Goal: Communication & Community: Answer question/provide support

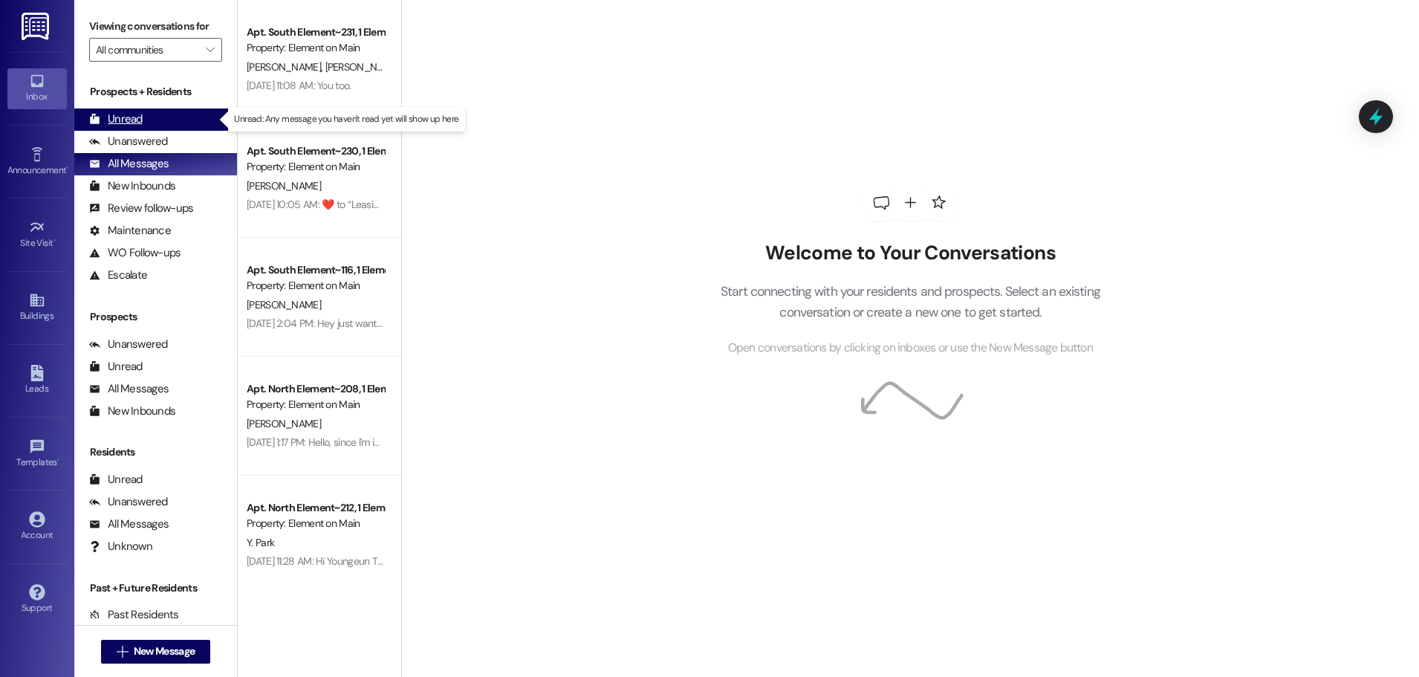
click at [127, 118] on div "Unread" at bounding box center [115, 119] width 53 height 16
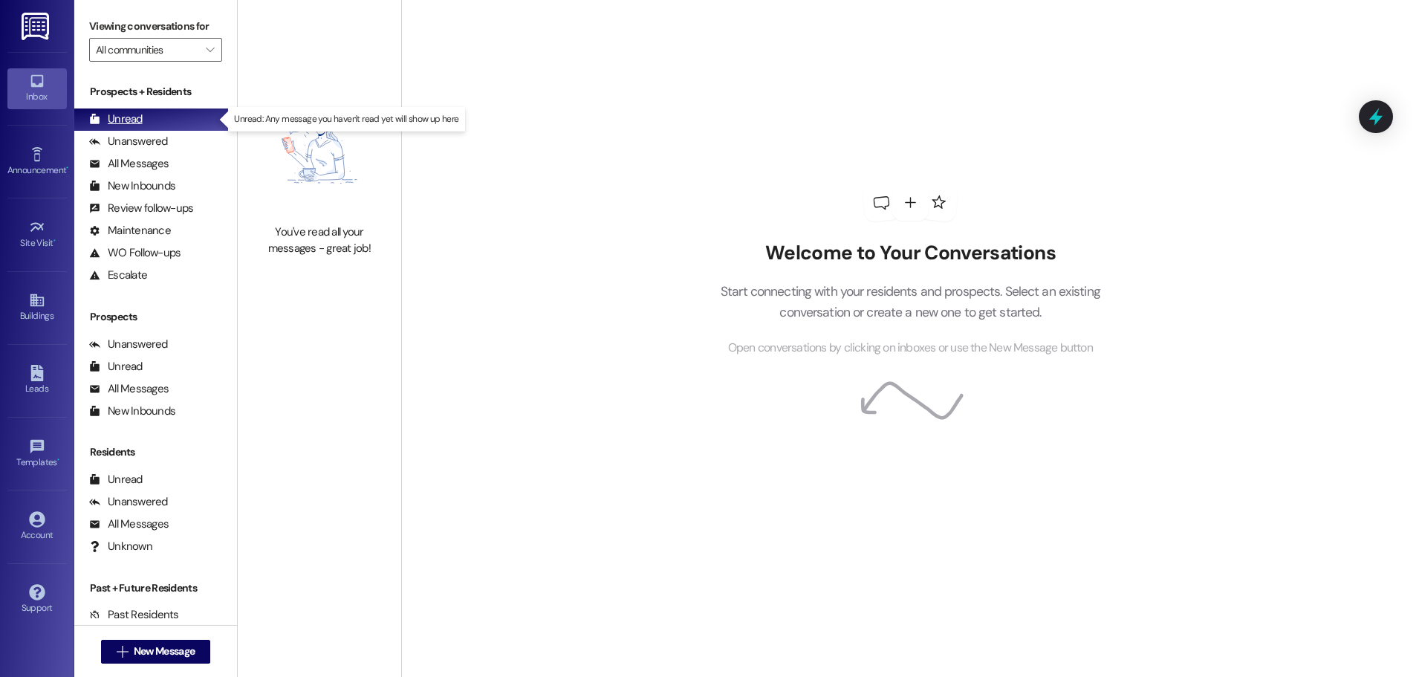
click at [128, 117] on div "Unread" at bounding box center [115, 119] width 53 height 16
click at [161, 643] on button " New Message" at bounding box center [156, 651] width 110 height 24
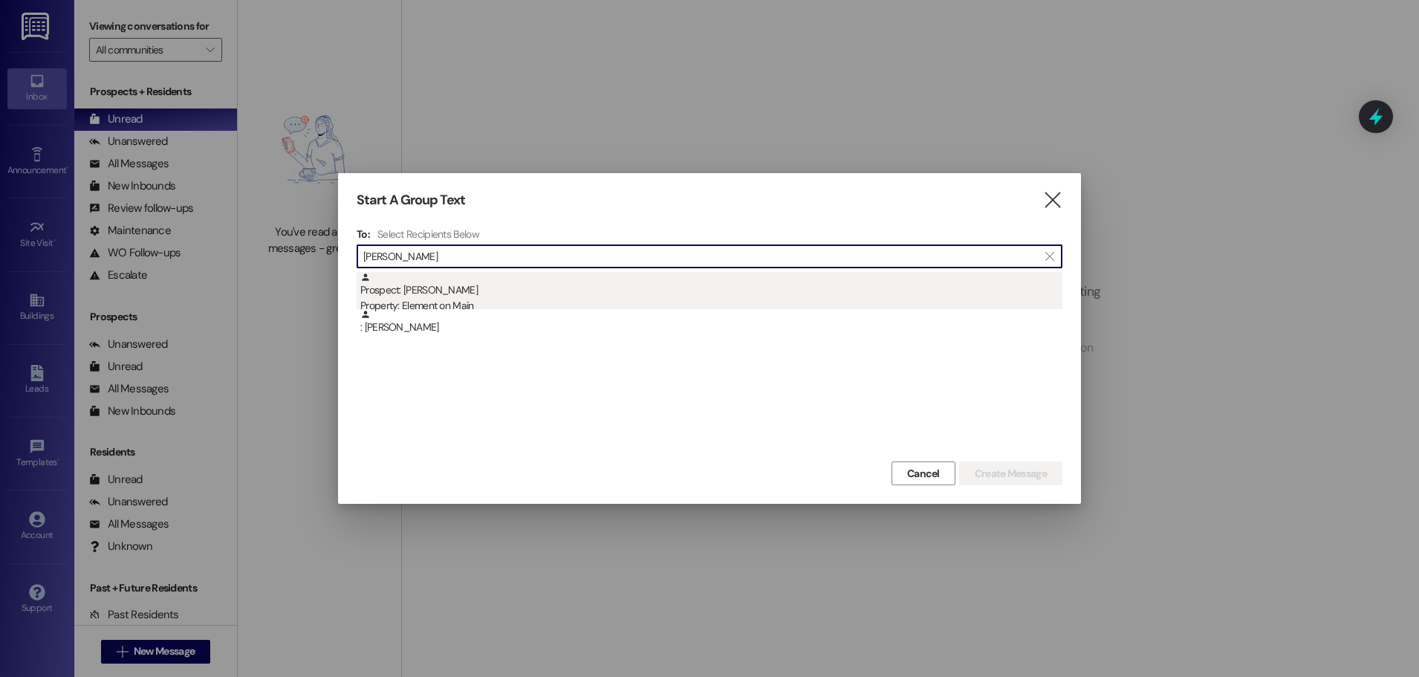
type input "[PERSON_NAME]"
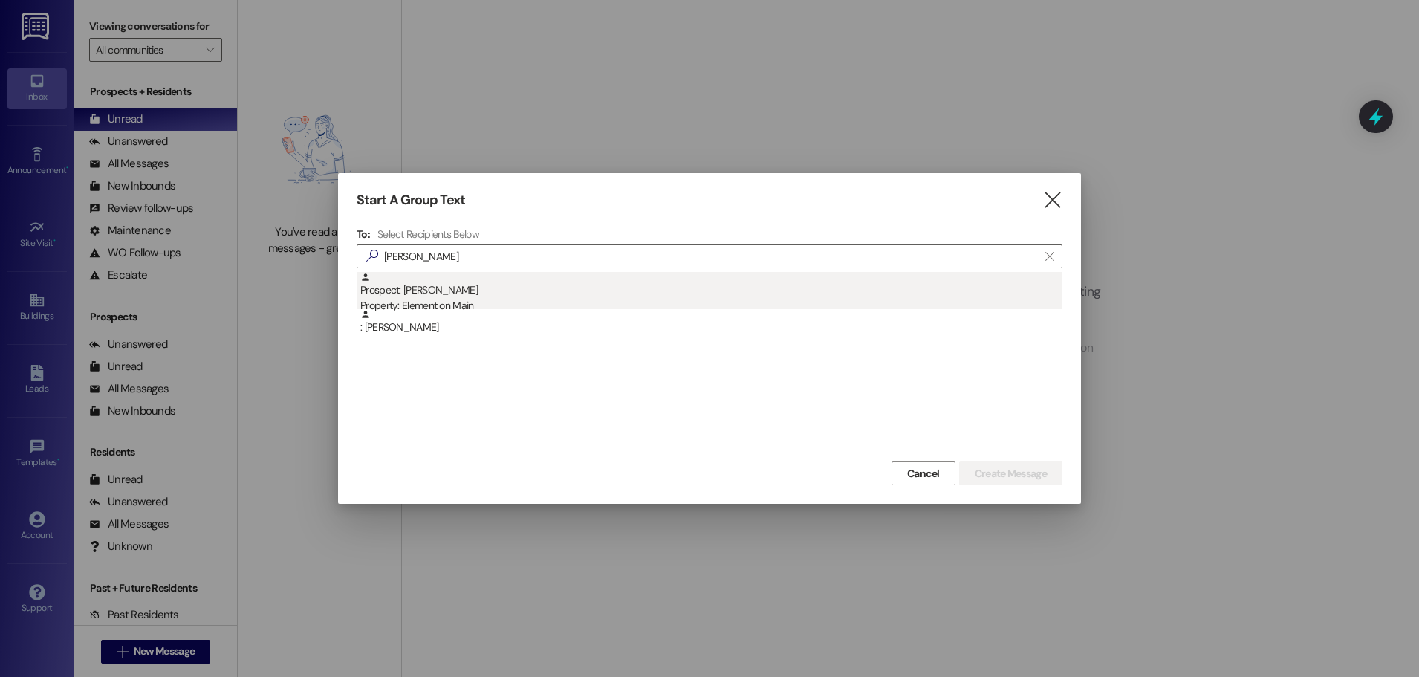
click at [439, 295] on div "Prospect: [PERSON_NAME] Property: Element on Main" at bounding box center [711, 293] width 702 height 42
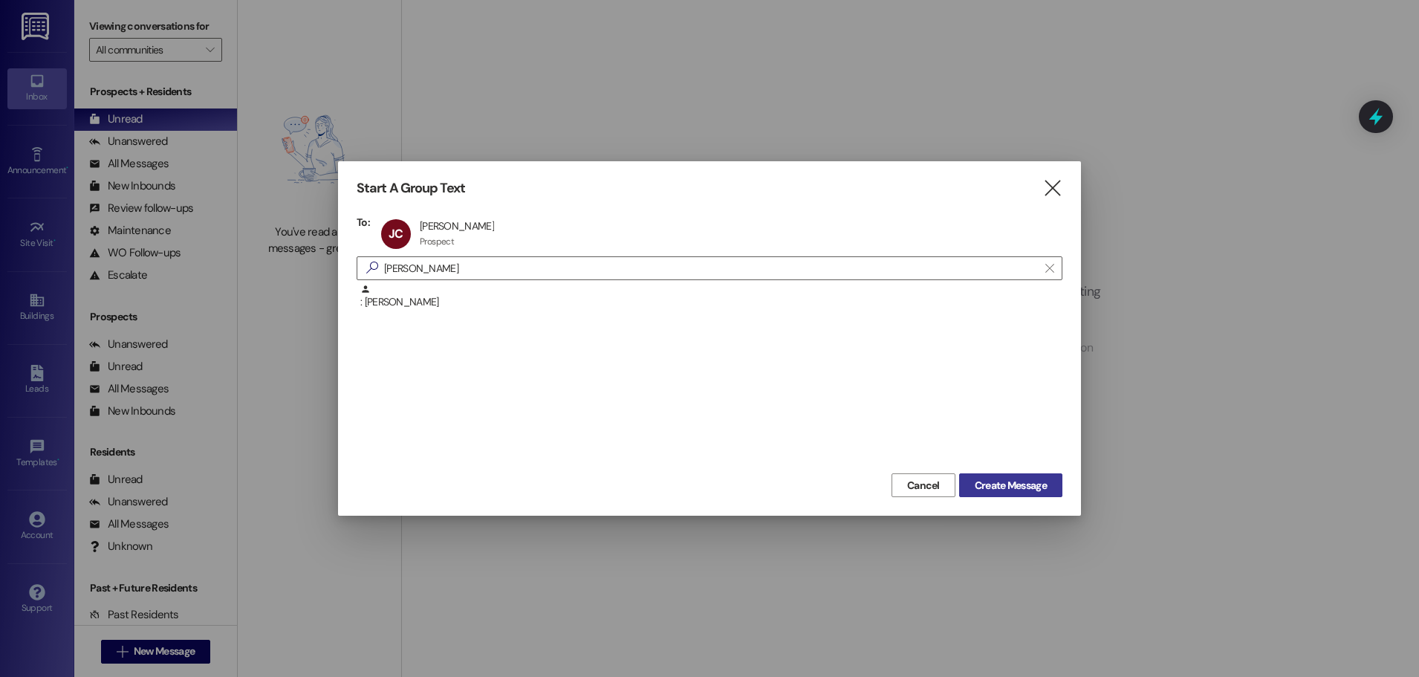
click at [988, 484] on span "Create Message" at bounding box center [1010, 486] width 72 height 16
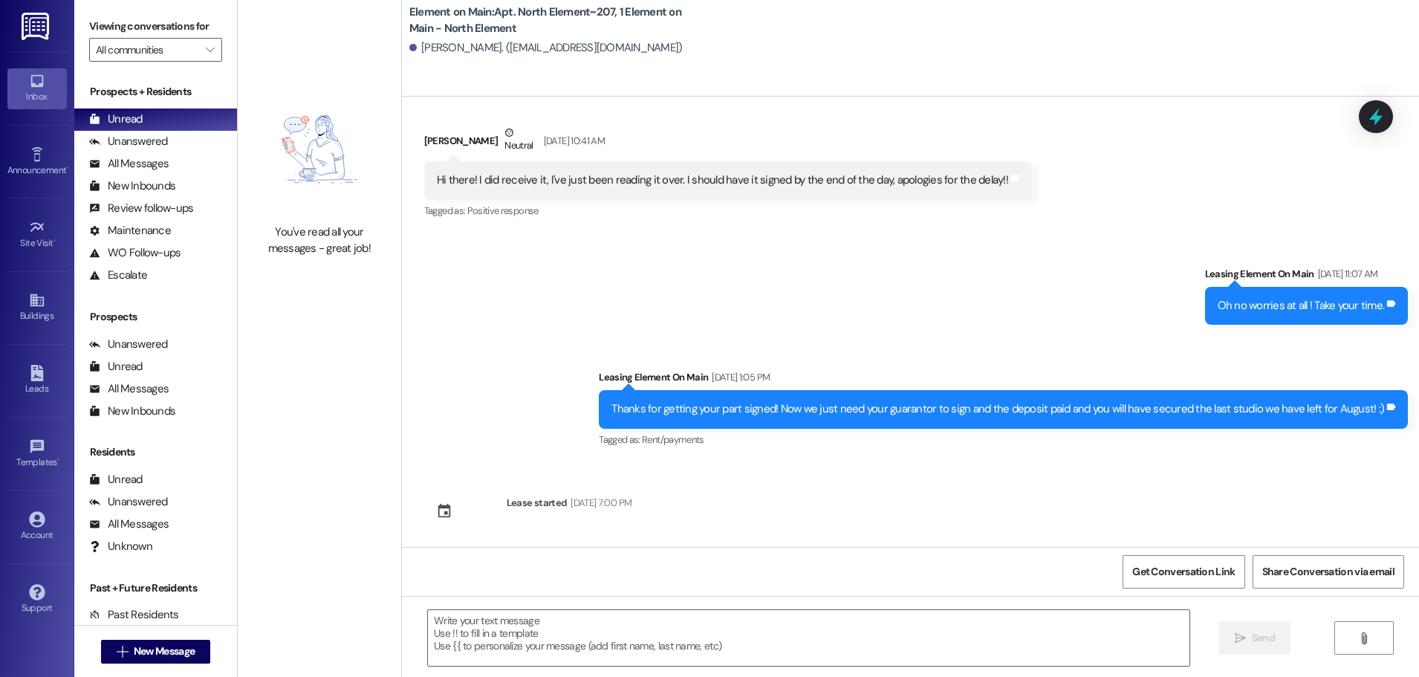
scroll to position [161, 0]
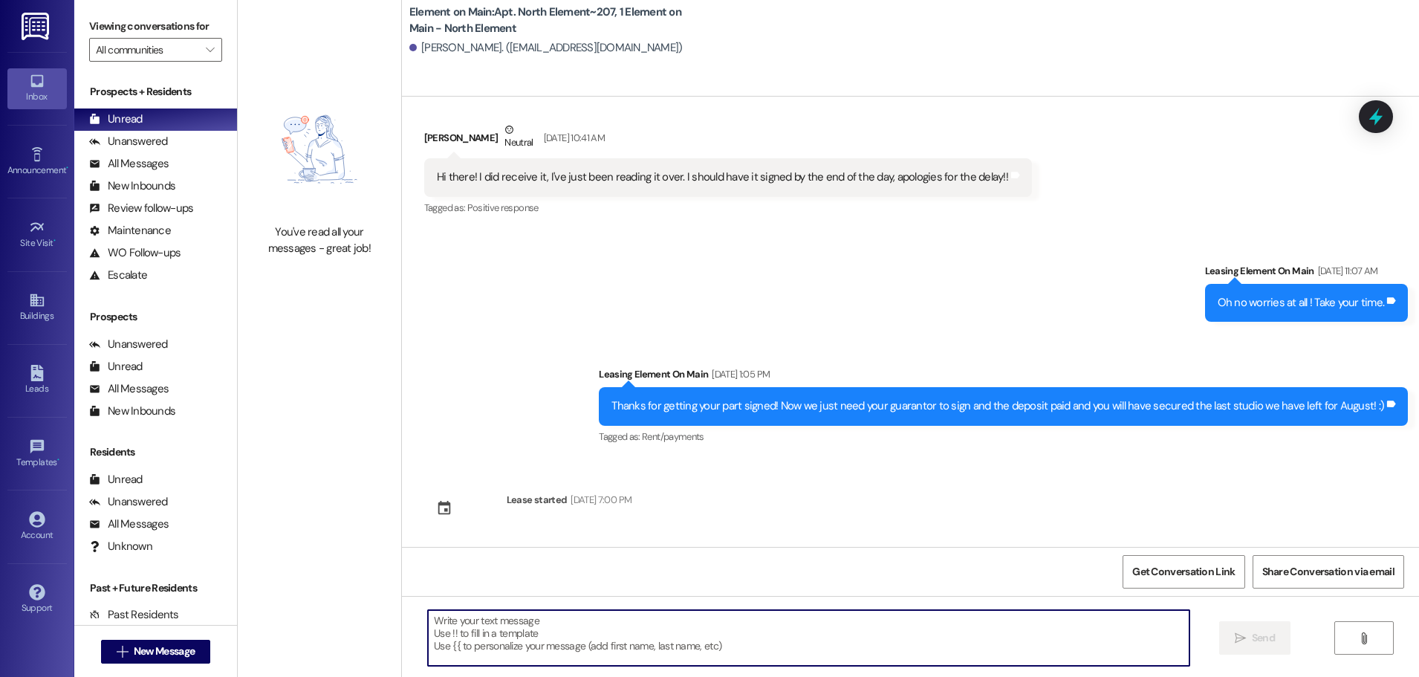
click at [452, 625] on textarea at bounding box center [808, 638] width 761 height 56
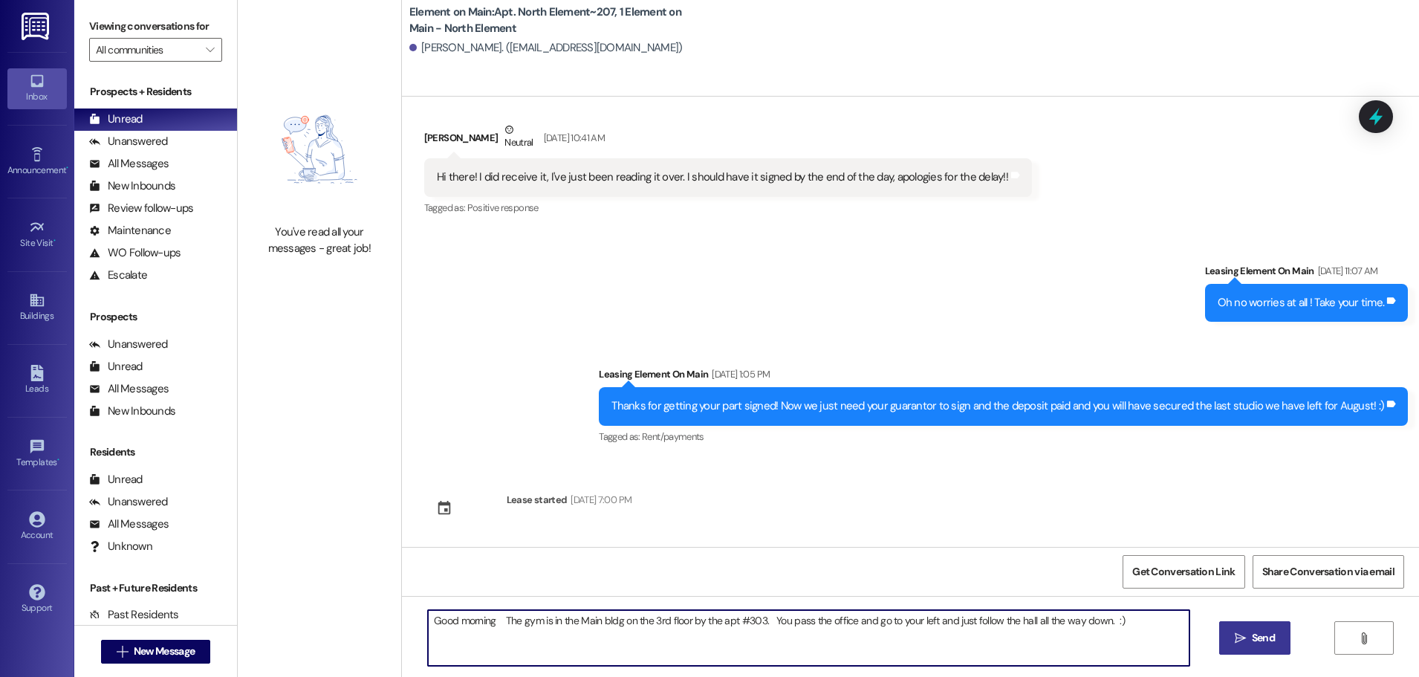
type textarea "Good morning The gym is in the Main bldg on the 3rd floor by the apt #303. You …"
click at [1262, 637] on span "Send" at bounding box center [1262, 638] width 23 height 16
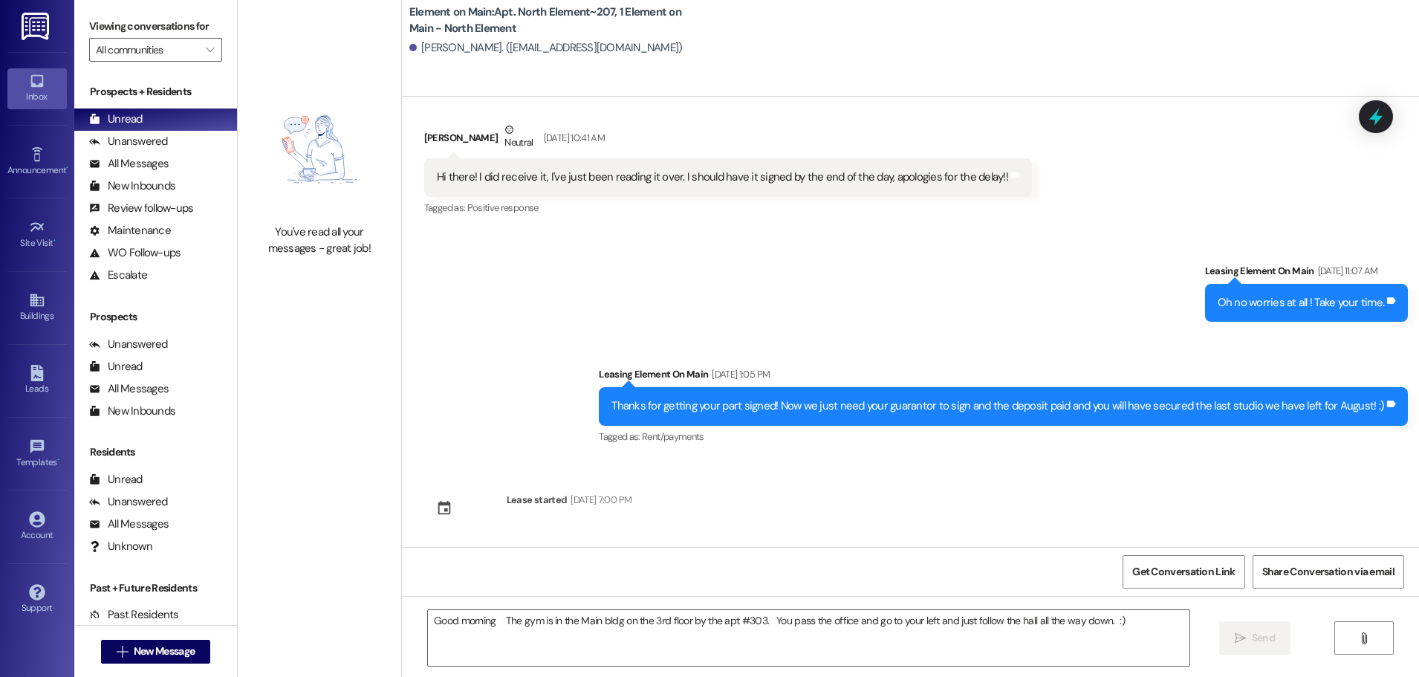
scroll to position [0, 0]
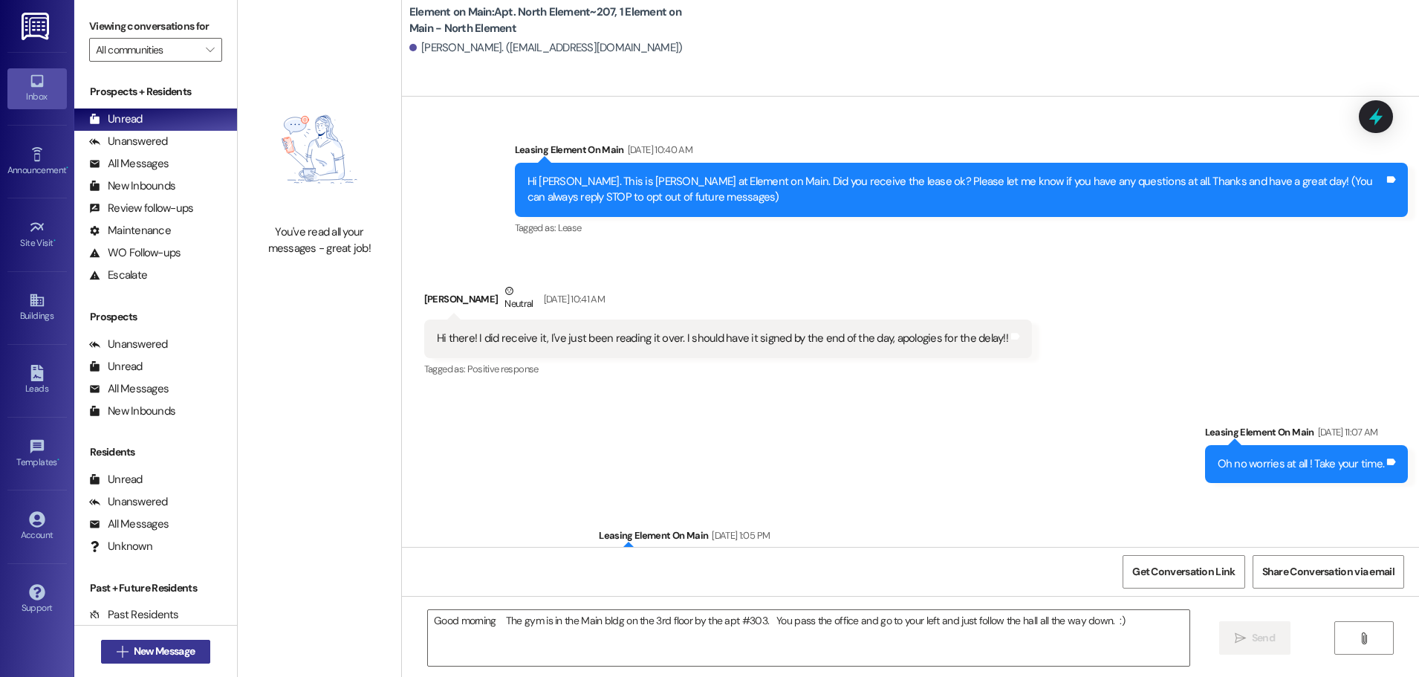
click at [144, 647] on span "New Message" at bounding box center [164, 651] width 61 height 16
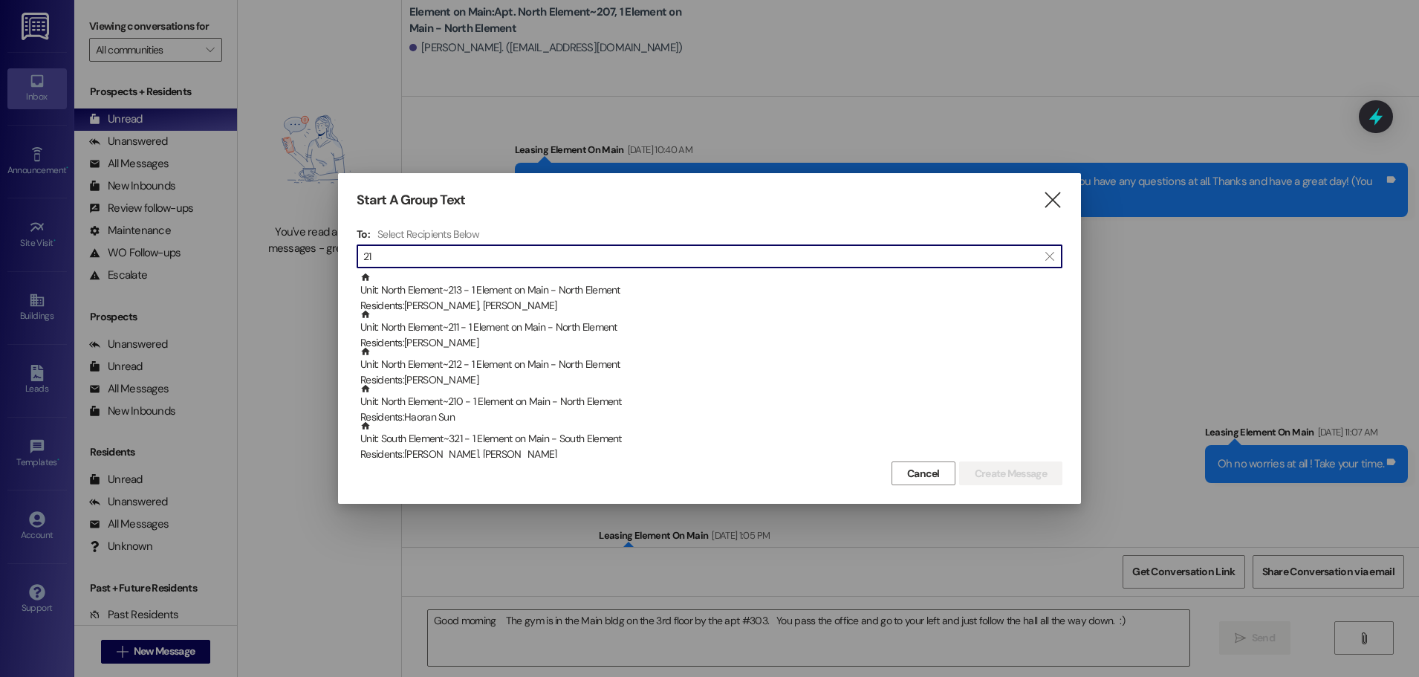
type input "2"
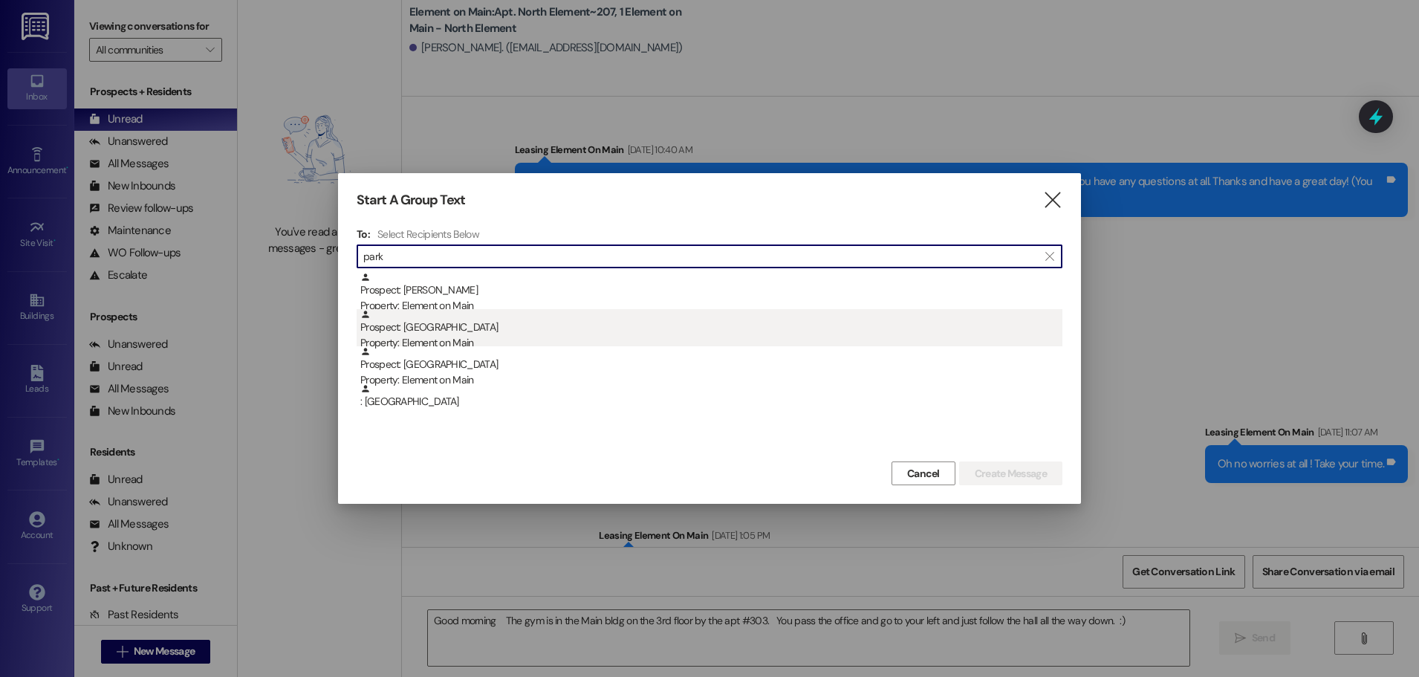
type input "park"
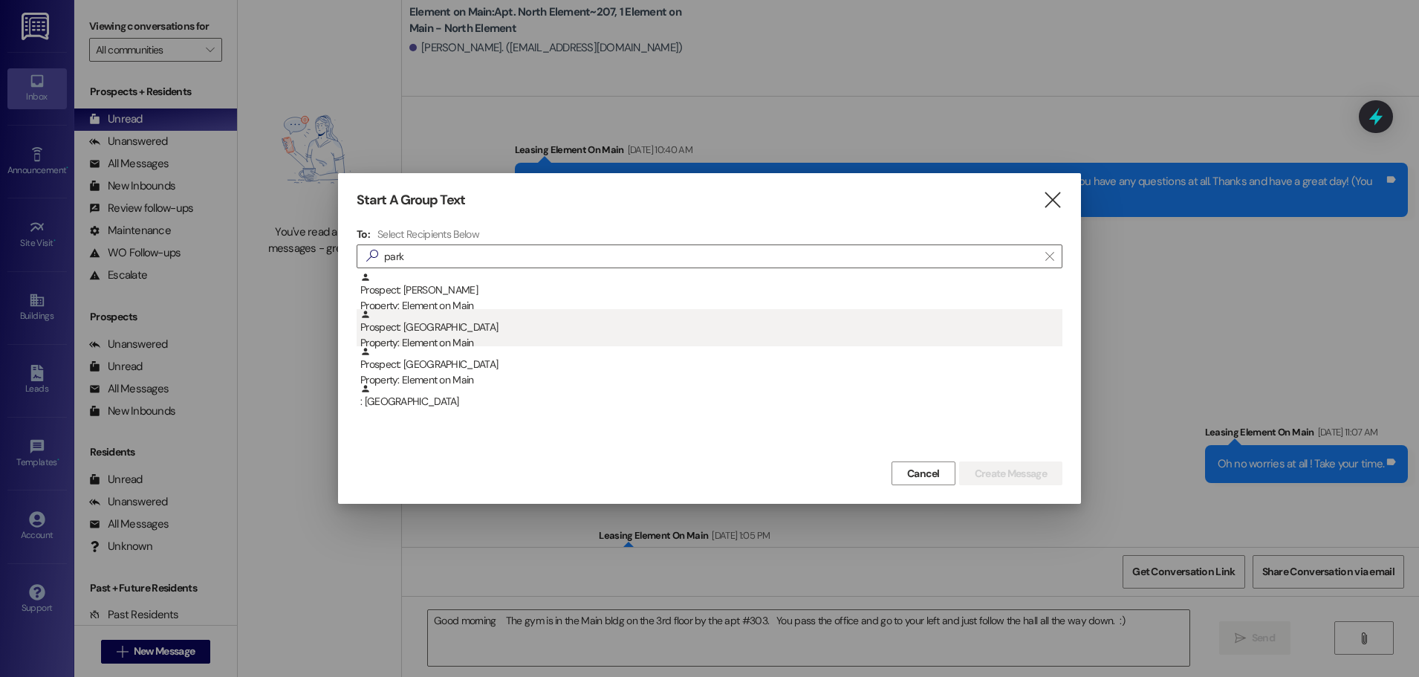
click at [440, 333] on div "Prospect: Youngeun Park Property: Element on Main" at bounding box center [711, 330] width 702 height 42
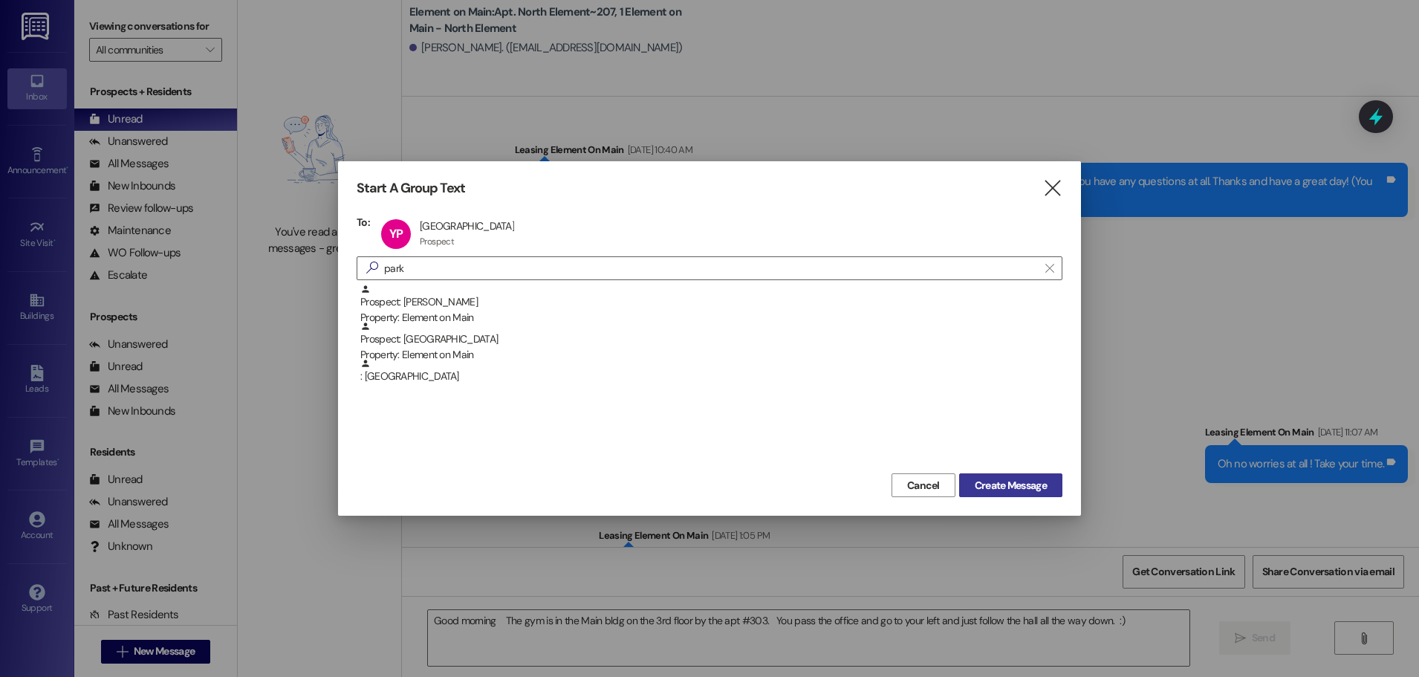
click at [1003, 485] on span "Create Message" at bounding box center [1010, 486] width 72 height 16
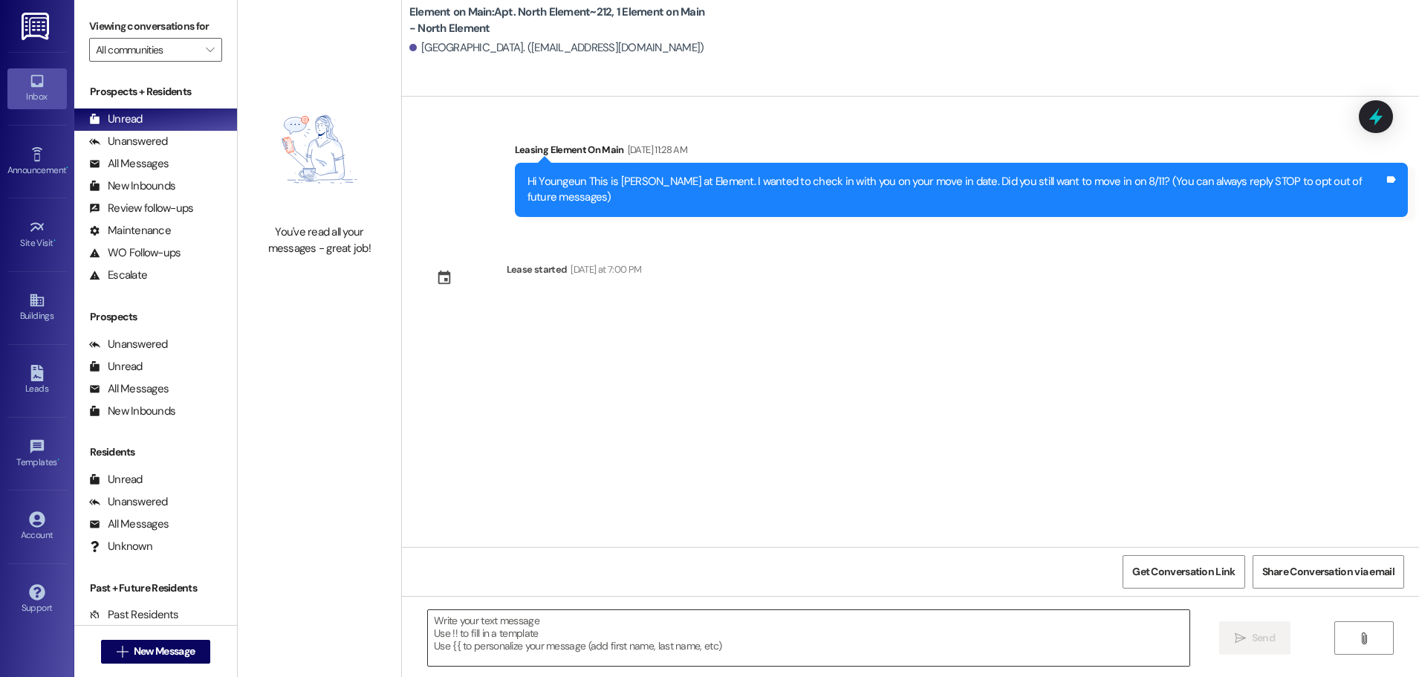
click at [448, 625] on textarea at bounding box center [808, 638] width 761 height 56
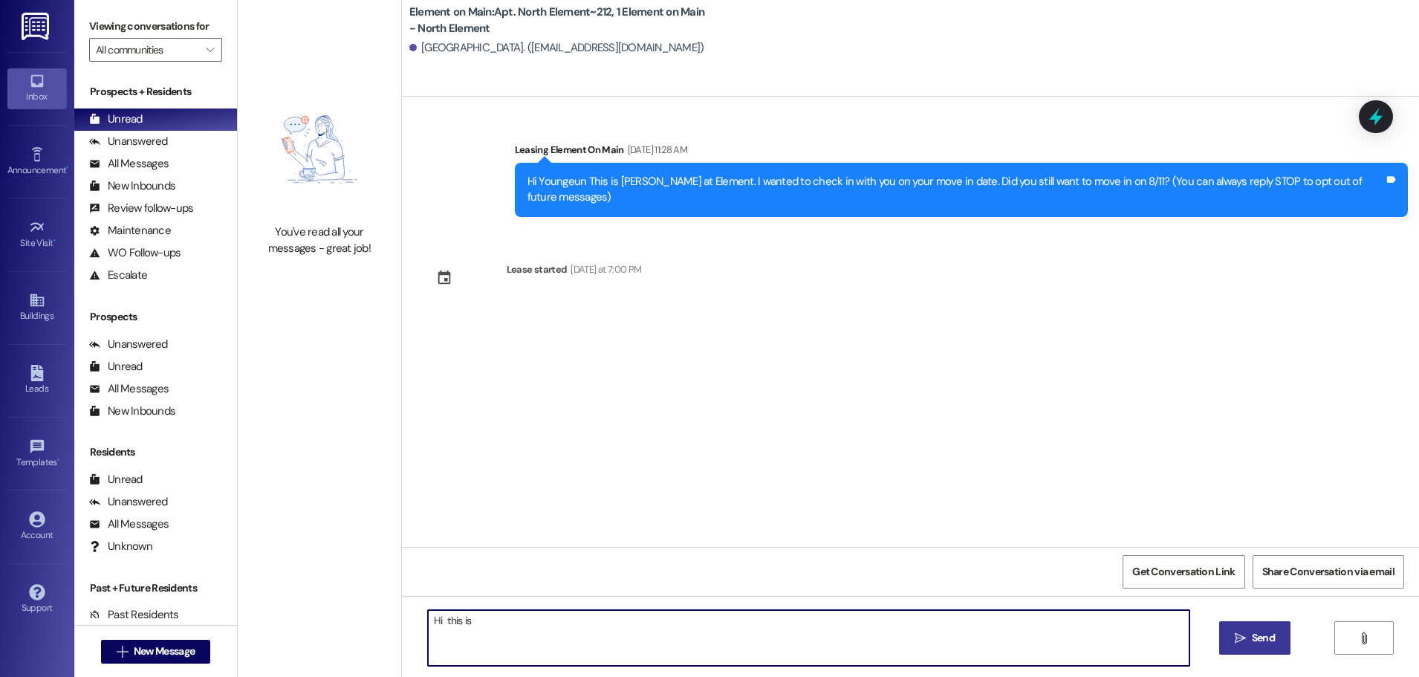
type textarea "Hi this is t"
type textarea "Toni"
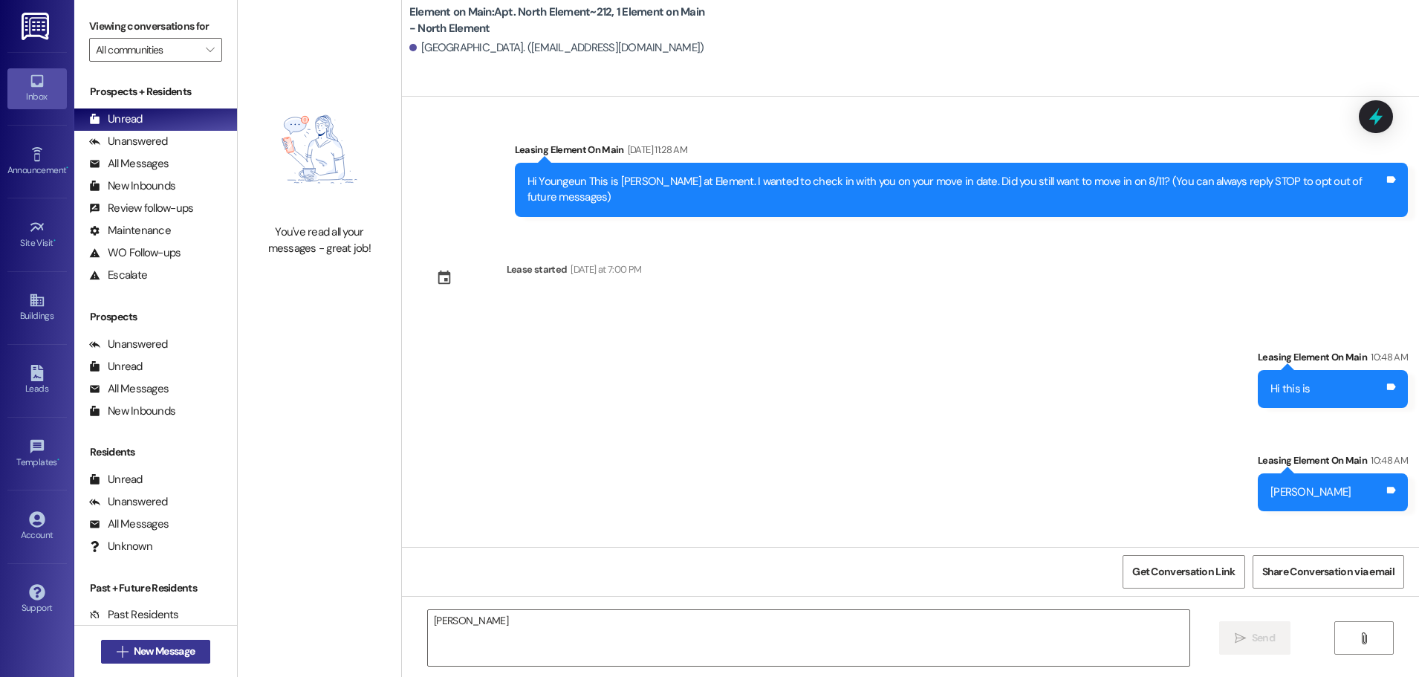
click at [151, 646] on span "New Message" at bounding box center [164, 651] width 61 height 16
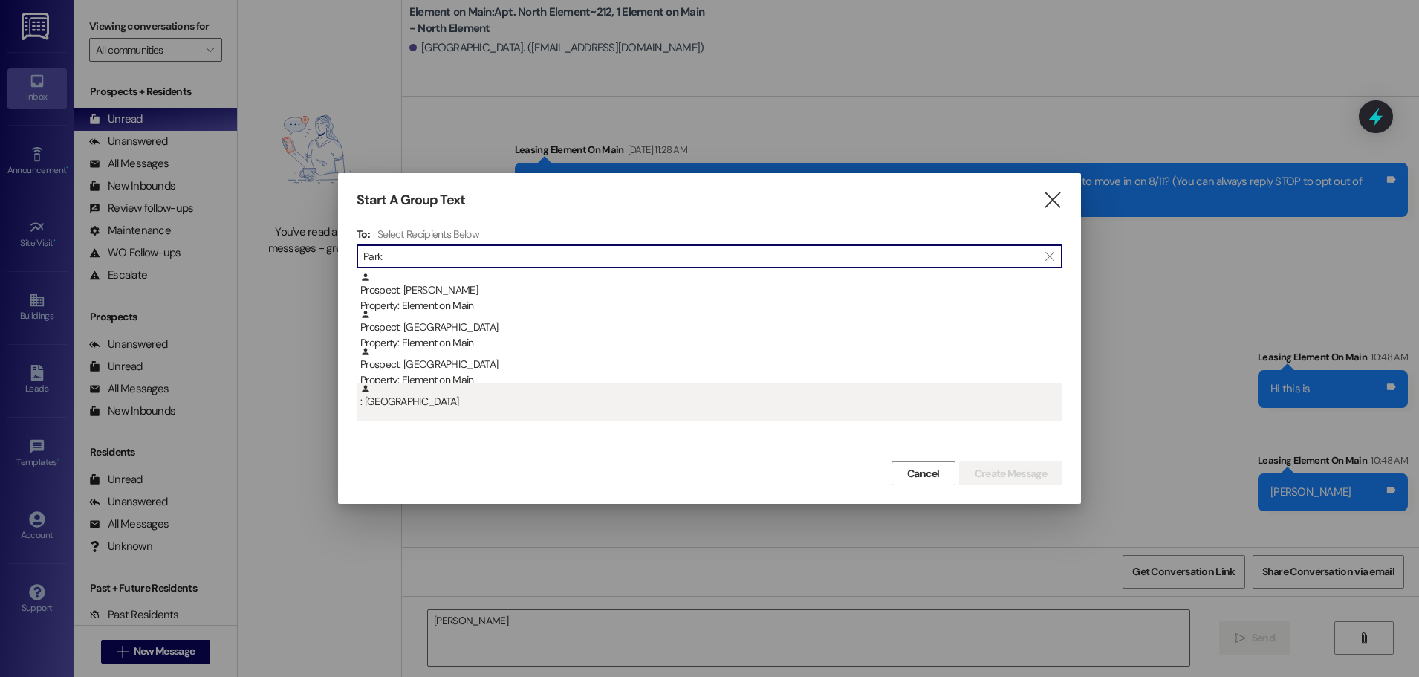
type input "Park"
click at [416, 402] on div ": Youngeun Park" at bounding box center [711, 396] width 702 height 26
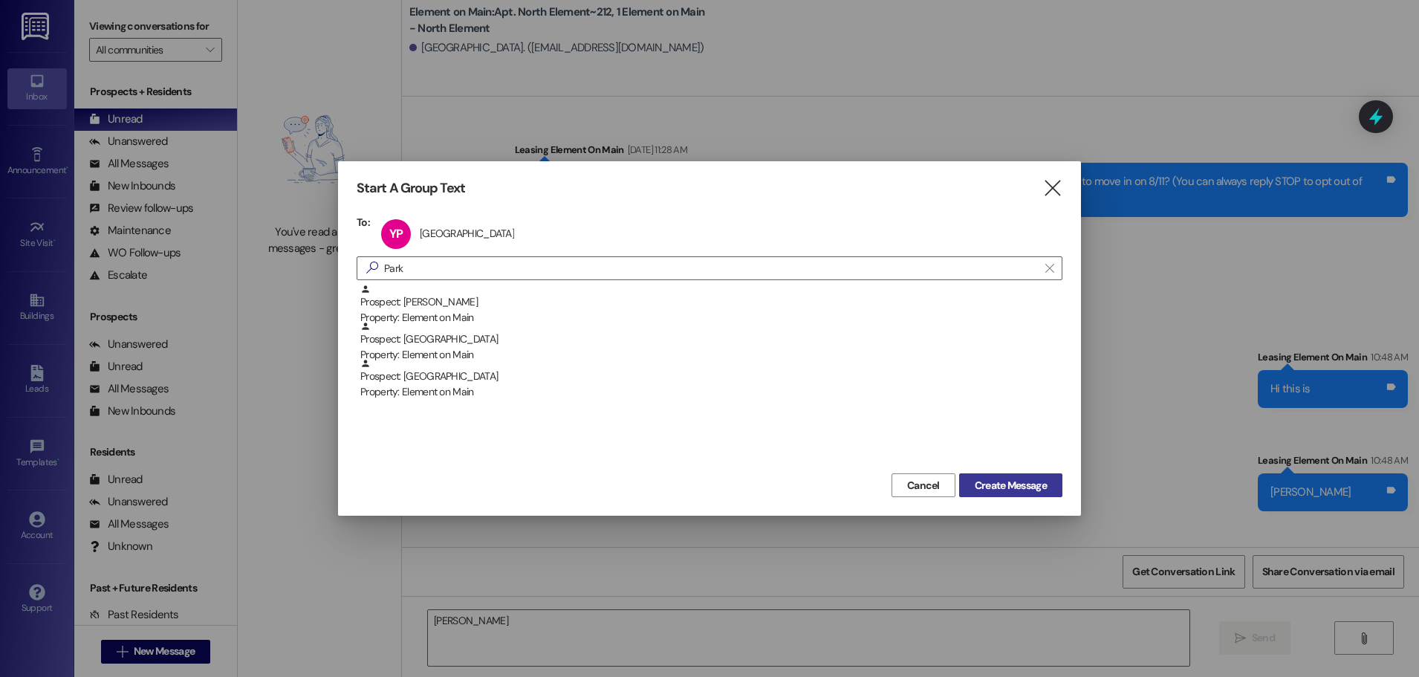
click at [985, 484] on span "Create Message" at bounding box center [1010, 486] width 72 height 16
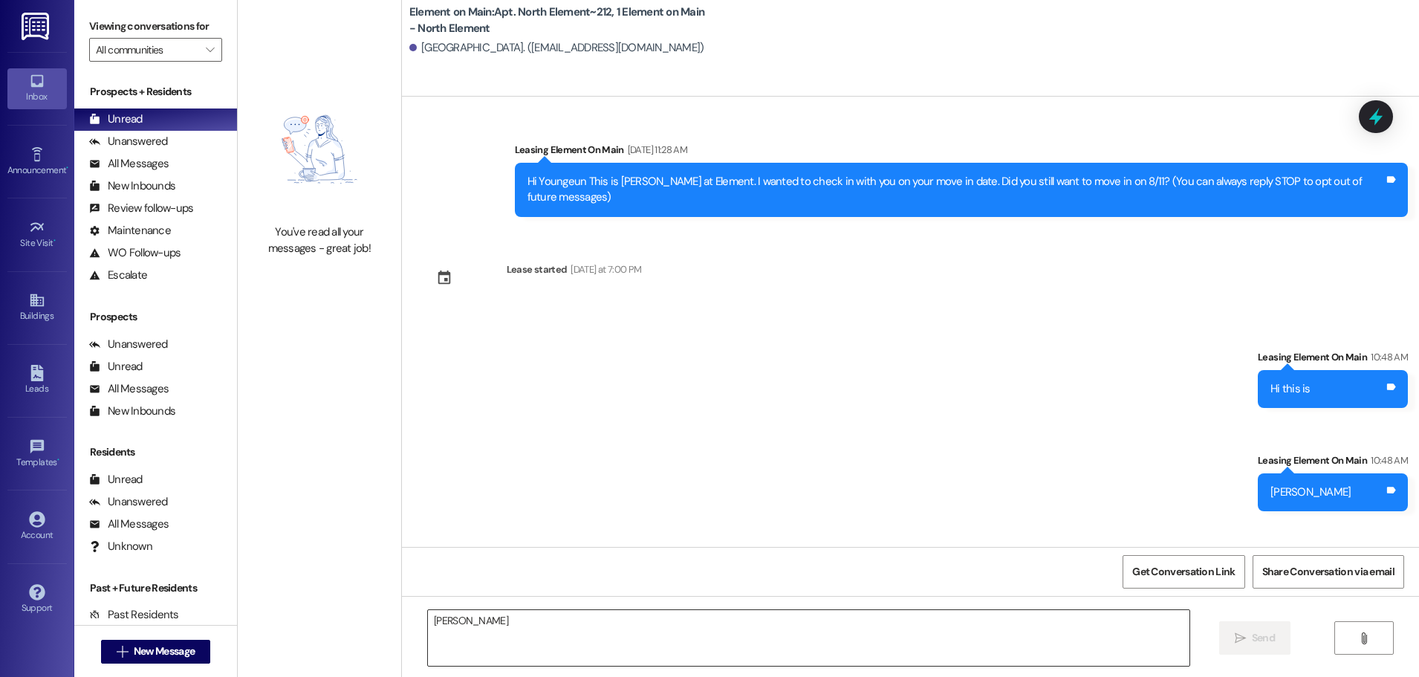
click at [436, 637] on textarea "Toni" at bounding box center [808, 638] width 761 height 56
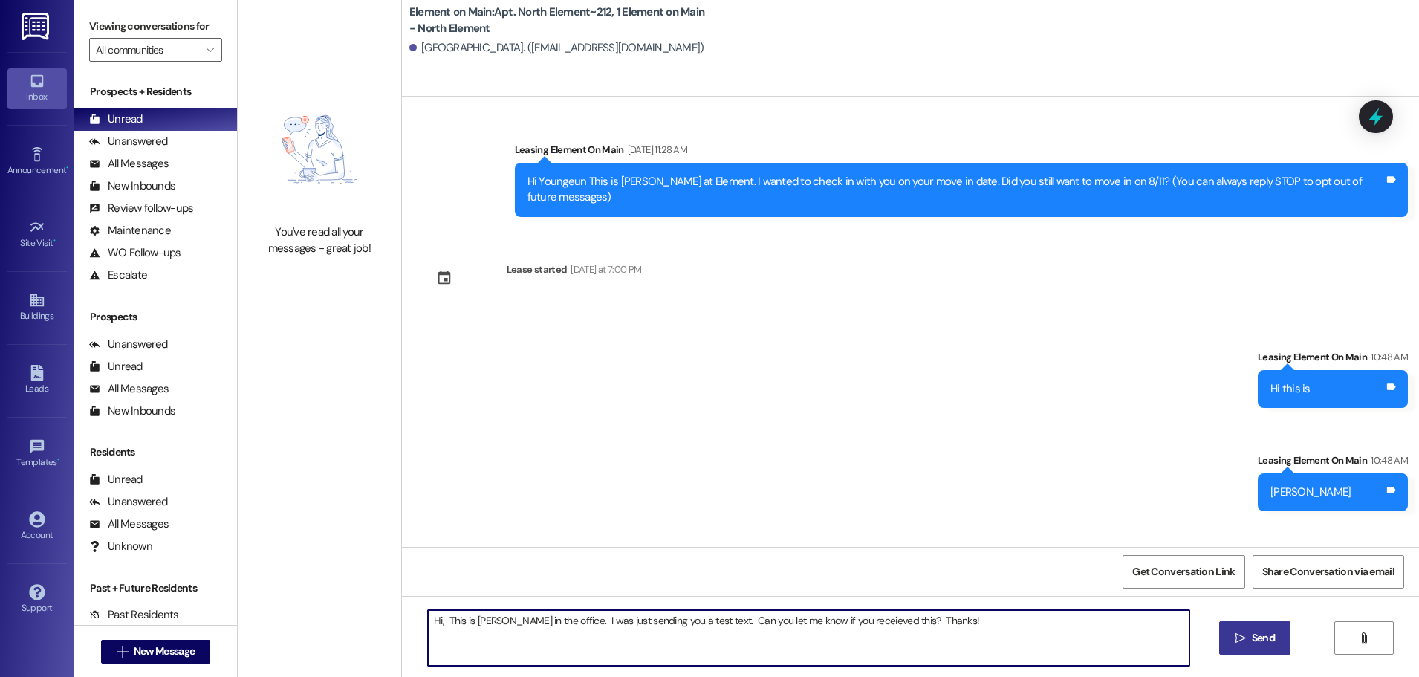
click at [833, 621] on textarea "Hi, This is Toni in the office. I was just sending you a test text. Can you let…" at bounding box center [808, 638] width 761 height 56
click at [955, 636] on textarea "Hi, This is Toni in the office. I was just sending you a test text. Can you let…" at bounding box center [808, 638] width 761 height 56
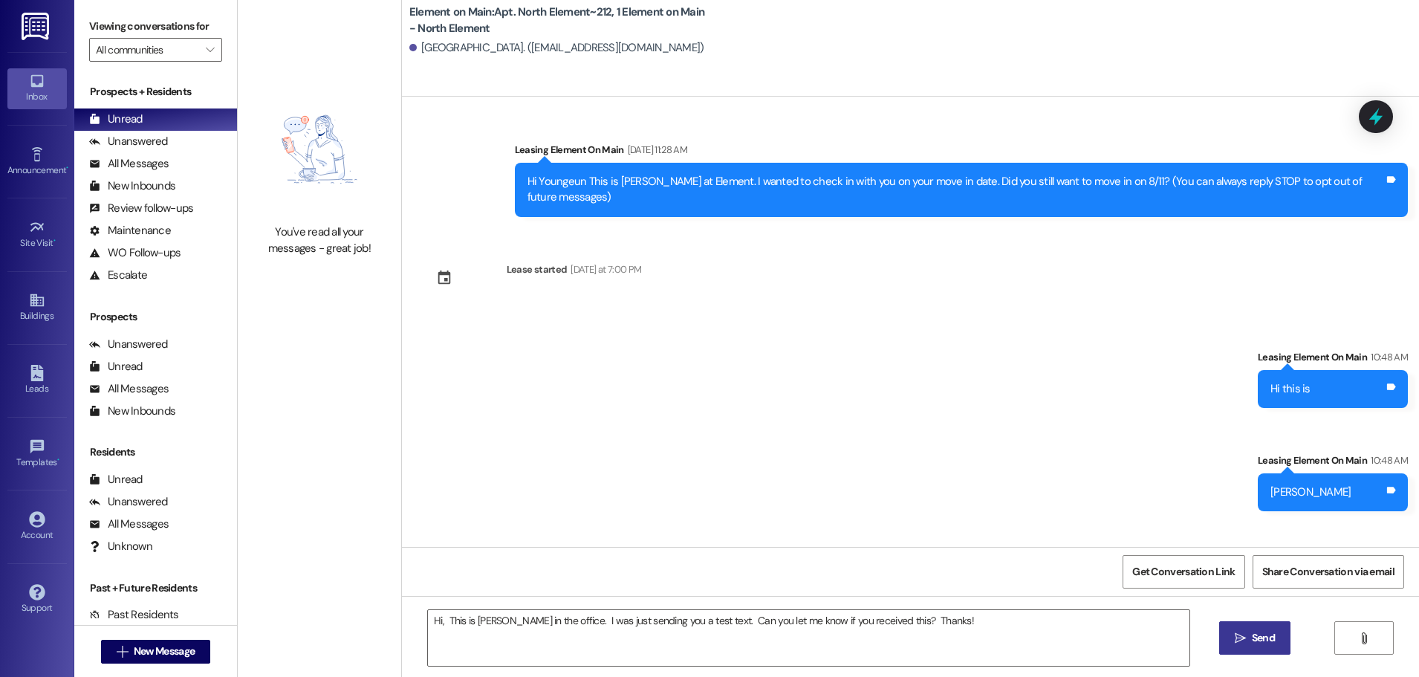
click at [527, 400] on div "Sent via SMS Leasing Element On Main 10:48 AM Hi this is Tags and notes Sent vi…" at bounding box center [910, 419] width 1017 height 207
click at [925, 623] on textarea "Hi, This is Toni in the office. I was just sending you a test text. Can you let…" at bounding box center [808, 638] width 761 height 56
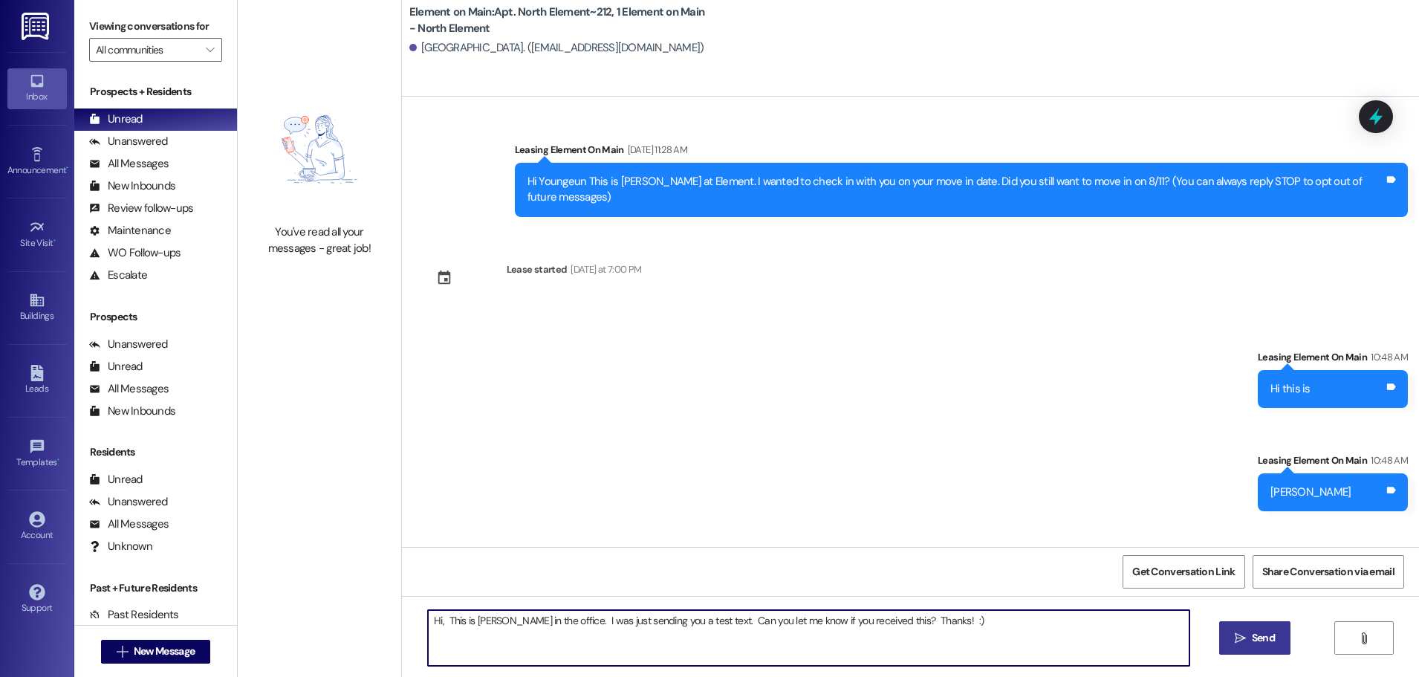
type textarea "Hi, This is Toni in the office. I was just sending you a test text. Can you let…"
click at [1258, 633] on span "Send" at bounding box center [1262, 638] width 23 height 16
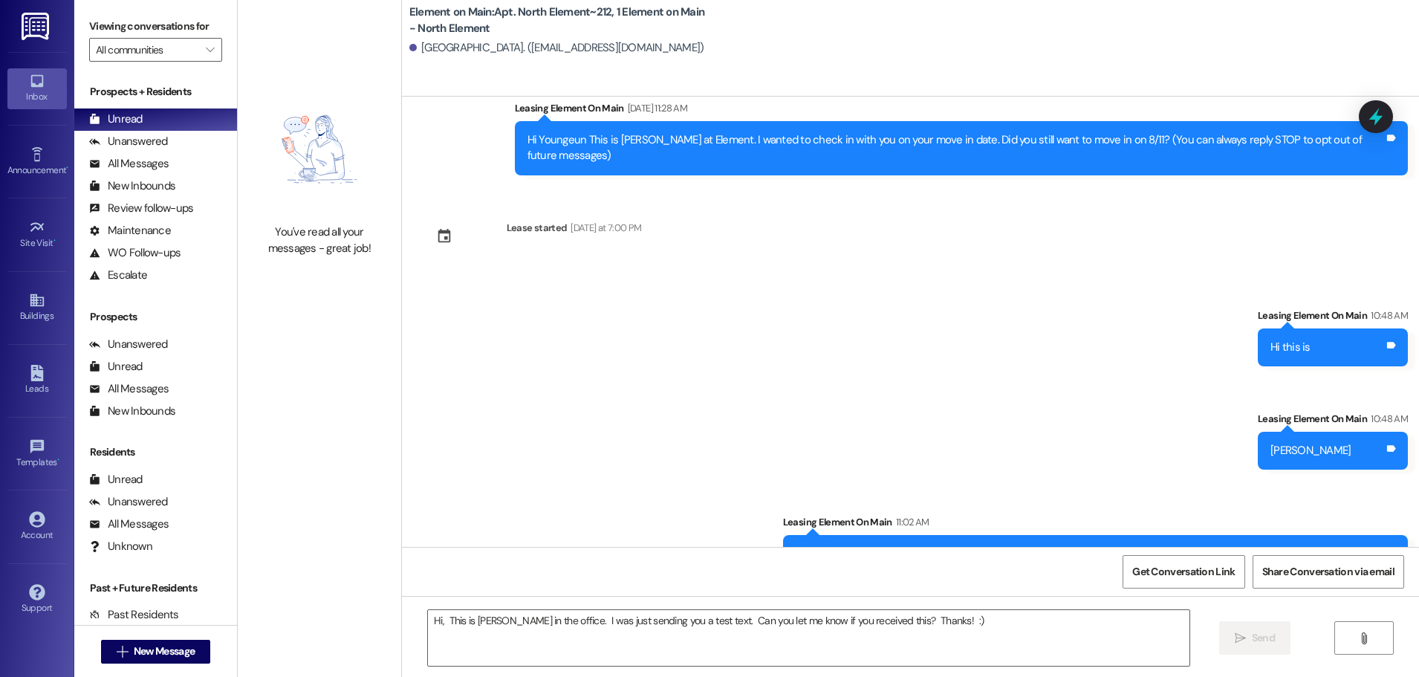
scroll to position [64, 0]
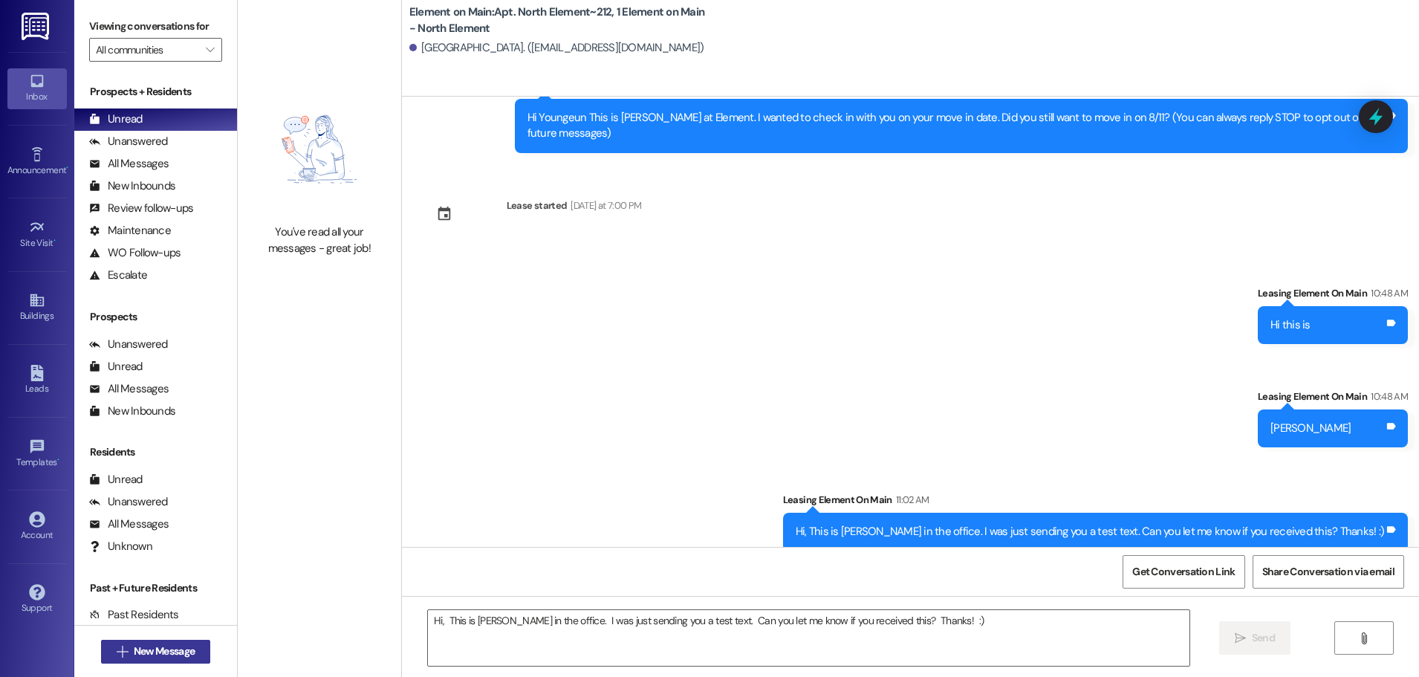
click at [148, 654] on span "New Message" at bounding box center [164, 651] width 61 height 16
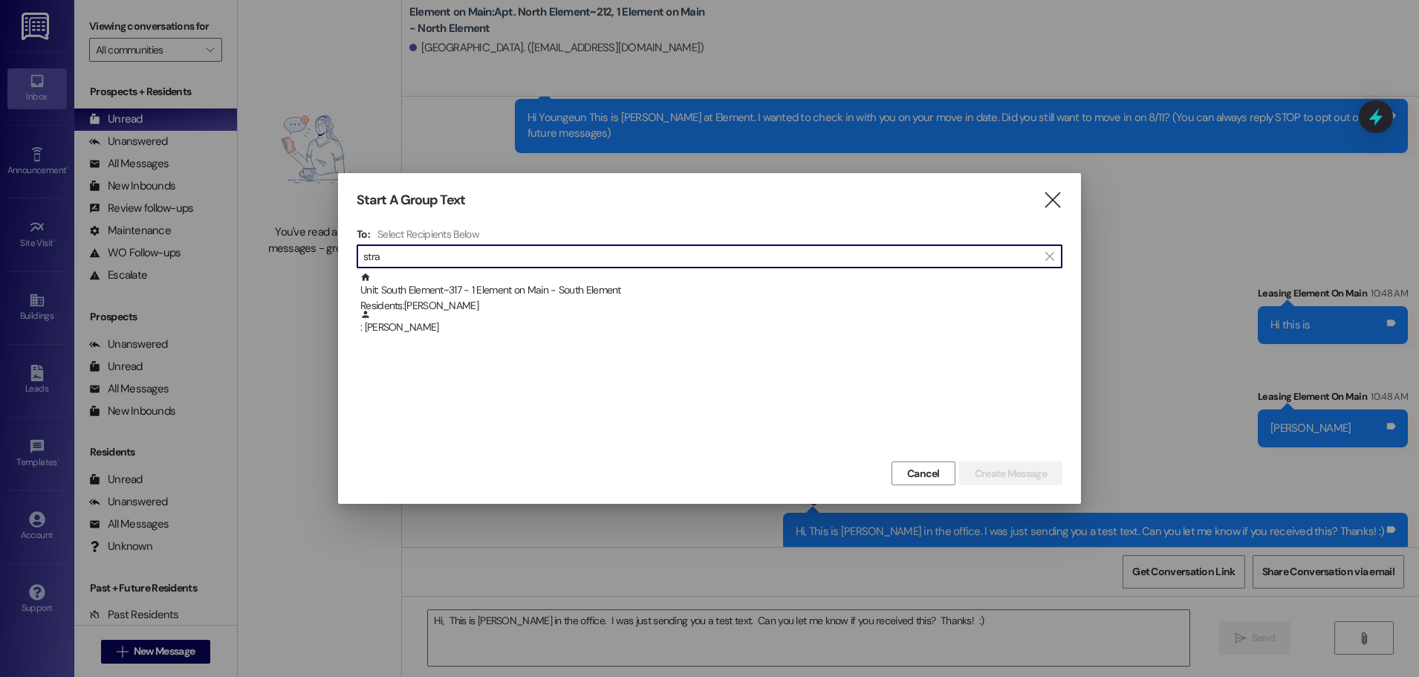
type input "stra"
click at [296, 517] on div at bounding box center [709, 338] width 1419 height 677
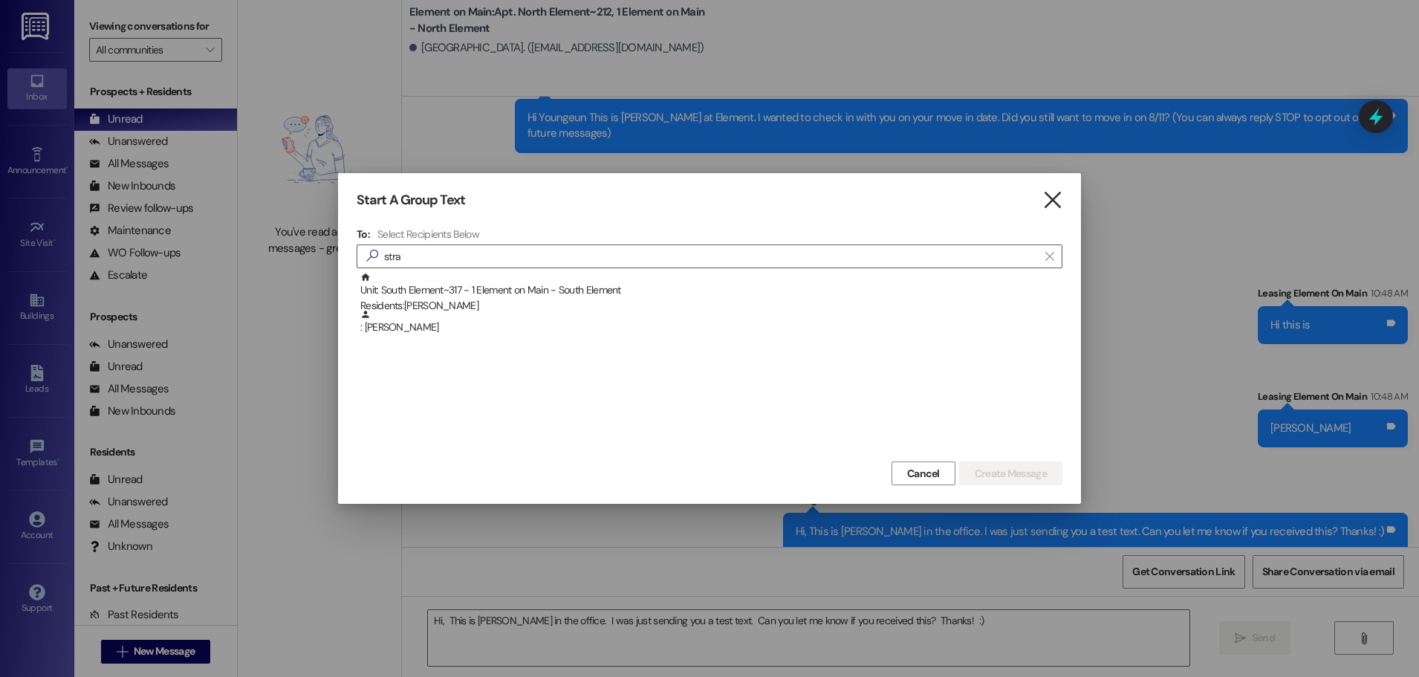
click at [1049, 202] on icon "" at bounding box center [1052, 200] width 20 height 16
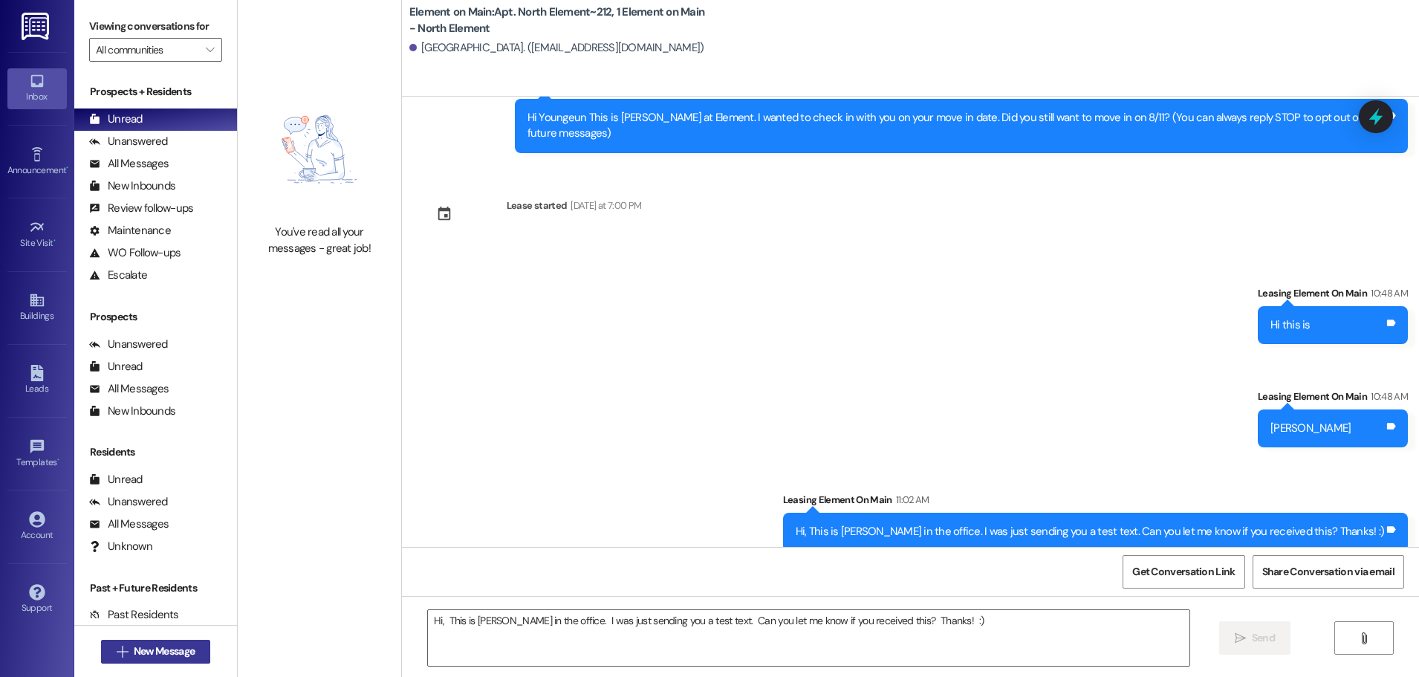
click at [147, 645] on span "New Message" at bounding box center [164, 651] width 61 height 16
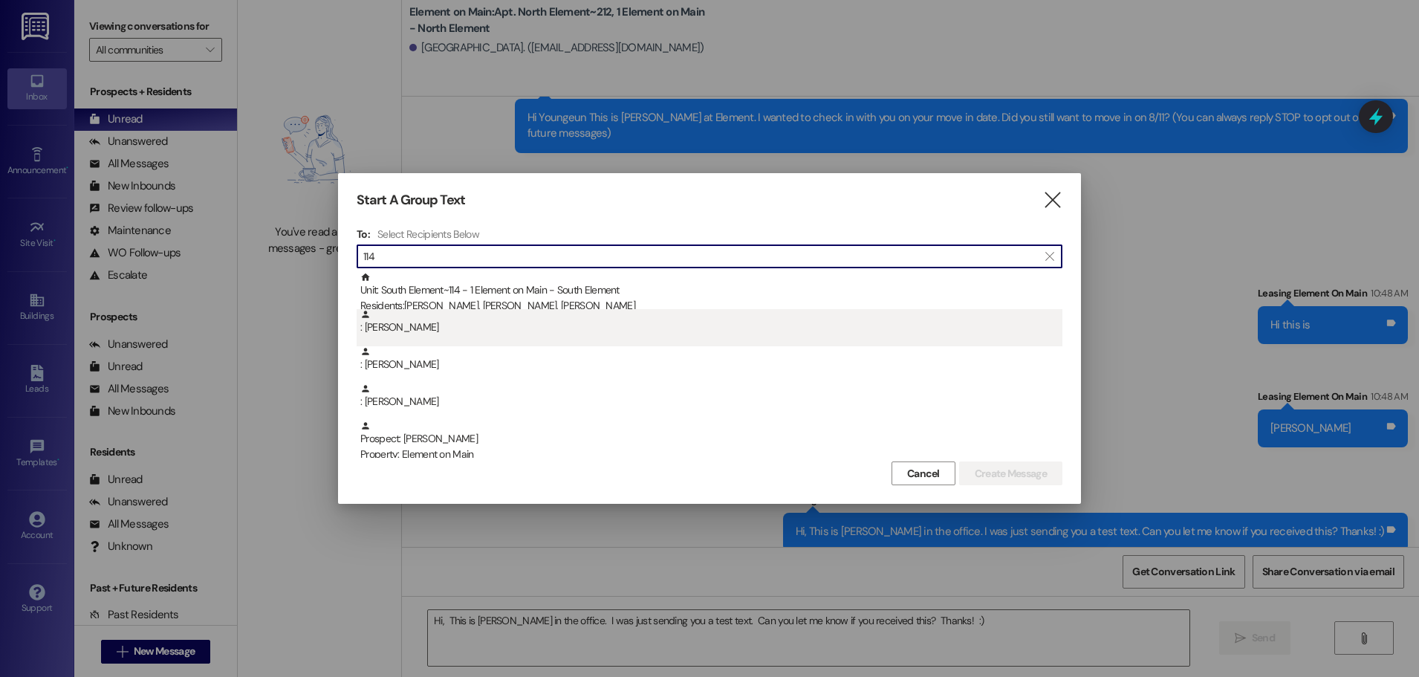
type input "114"
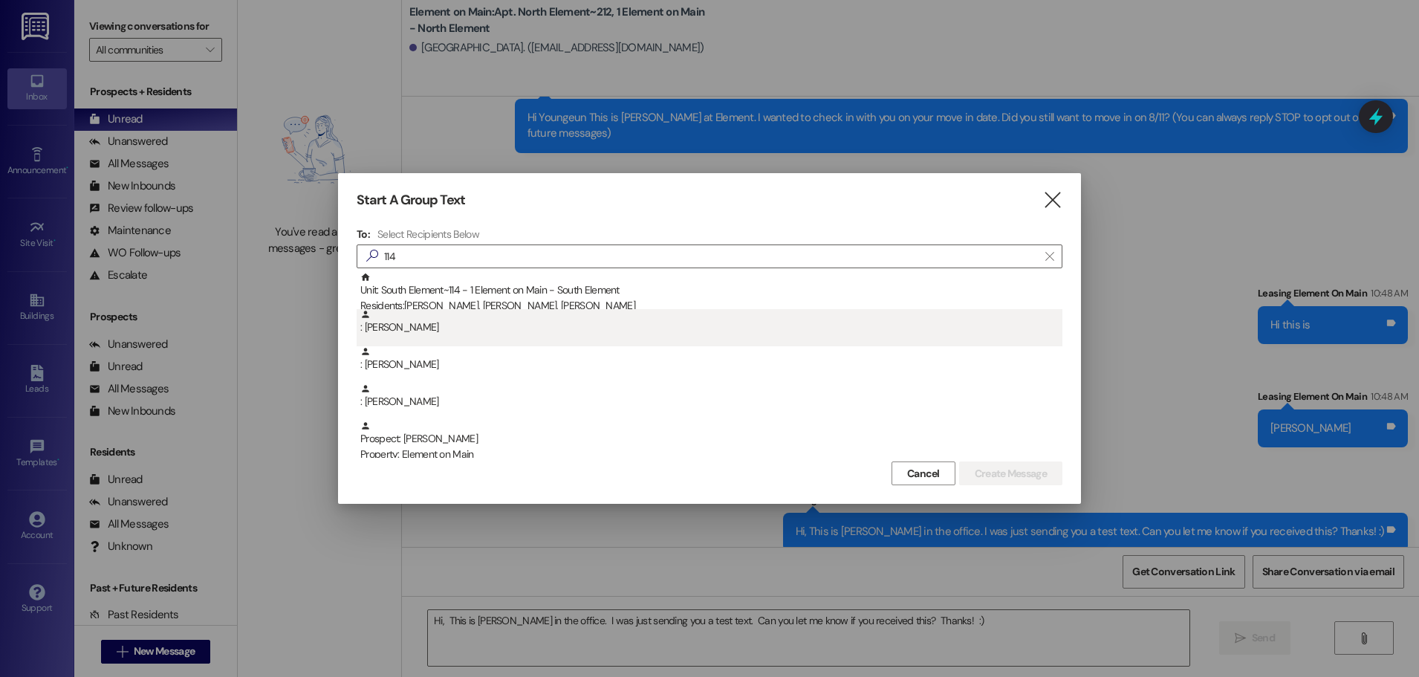
click at [419, 328] on div ": Yingzhu Xiong" at bounding box center [711, 322] width 702 height 26
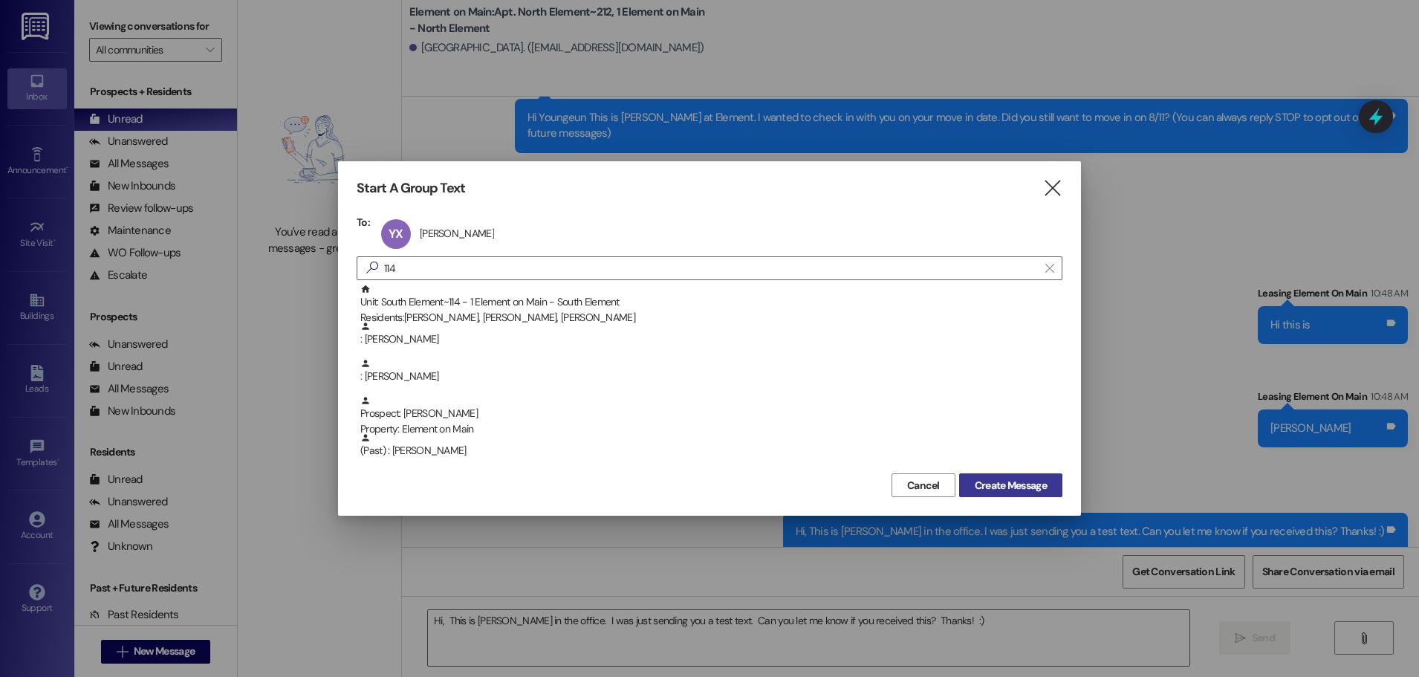
click at [1002, 486] on span "Create Message" at bounding box center [1010, 486] width 72 height 16
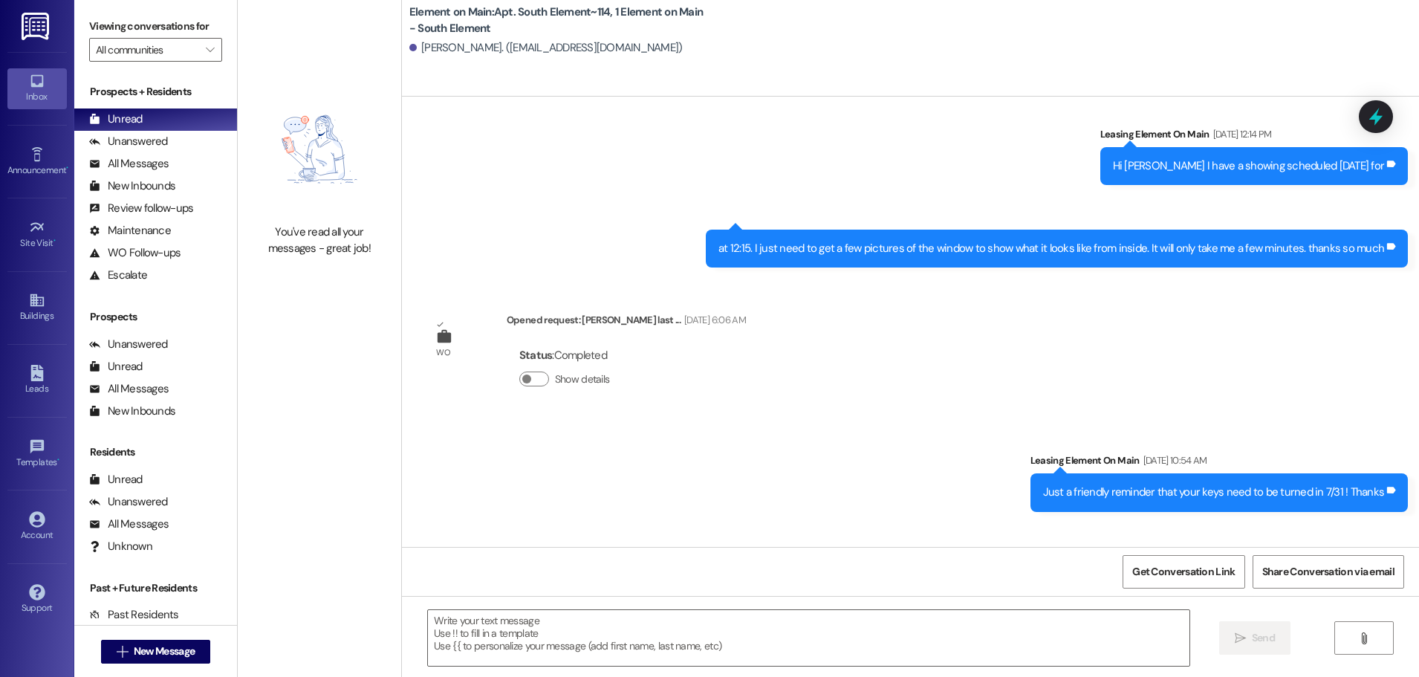
scroll to position [1735, 0]
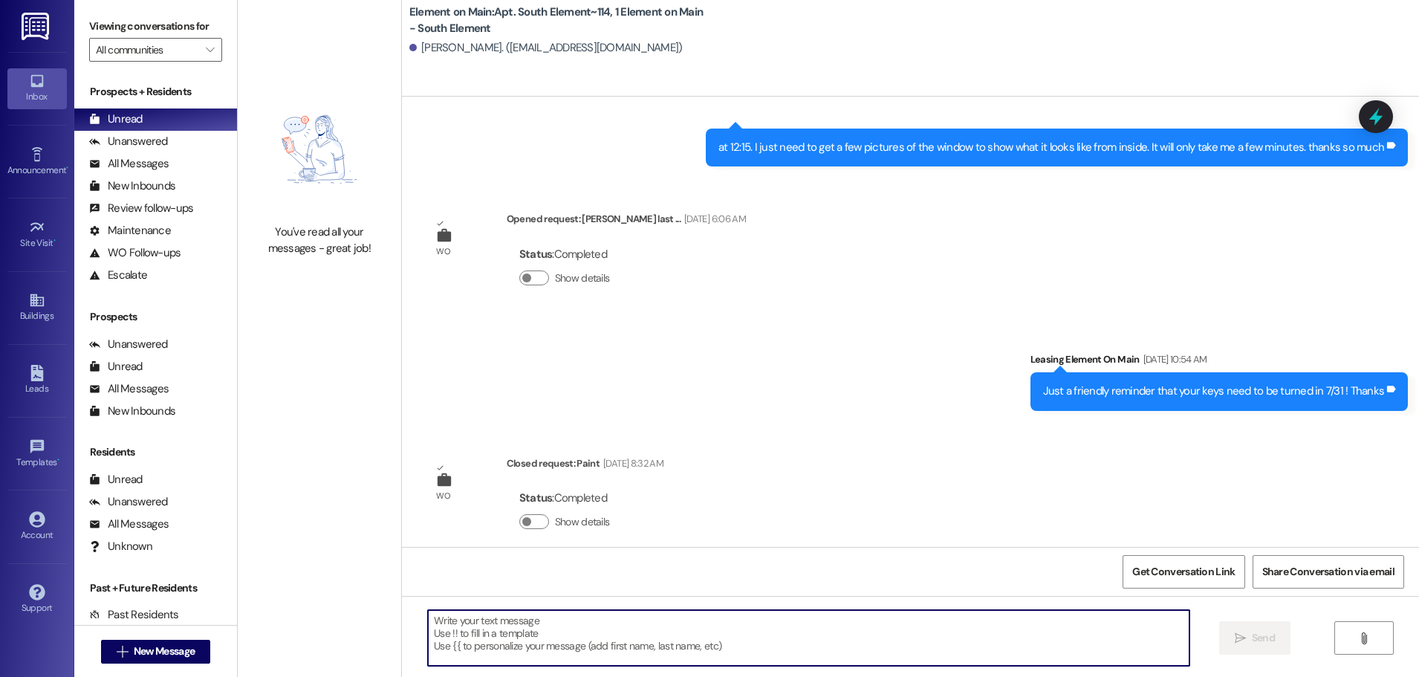
click at [443, 639] on textarea at bounding box center [808, 638] width 761 height 56
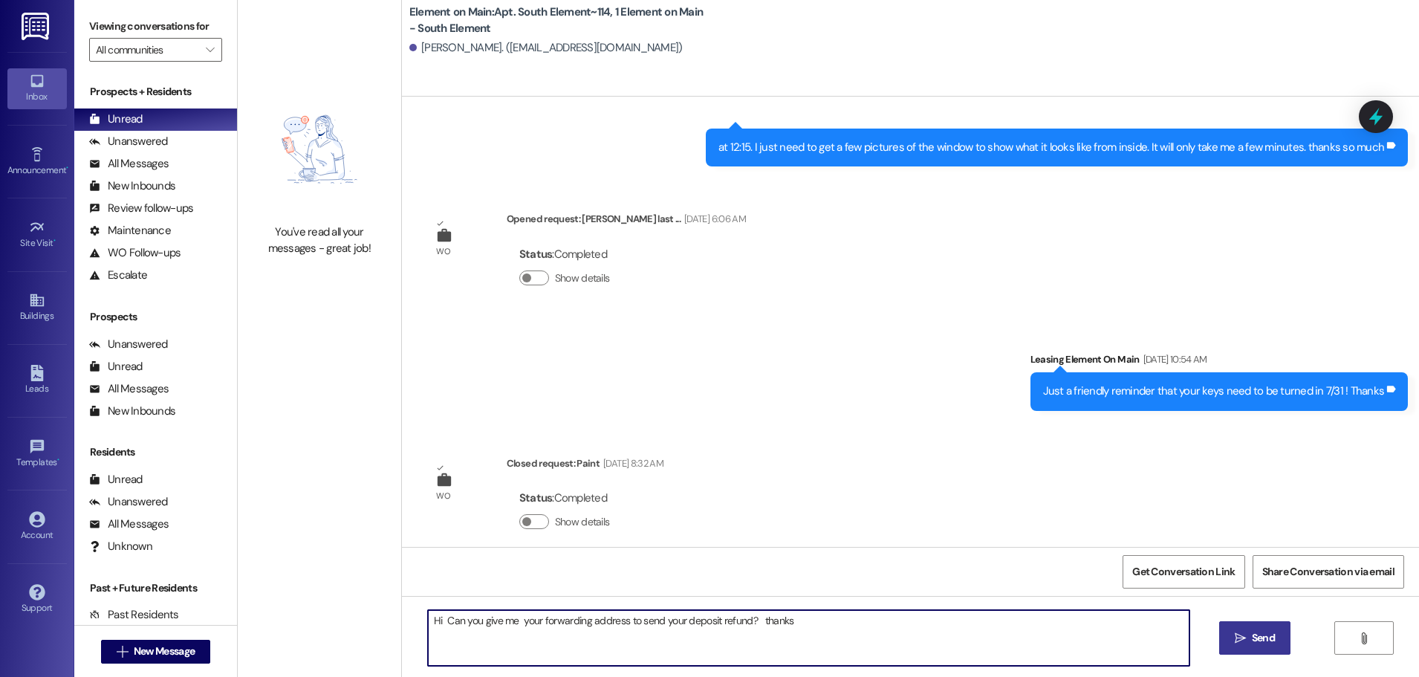
type textarea "Hi Can you give me your forwarding address to send your deposit refund? thanks"
click at [1266, 635] on span "Send" at bounding box center [1262, 638] width 23 height 16
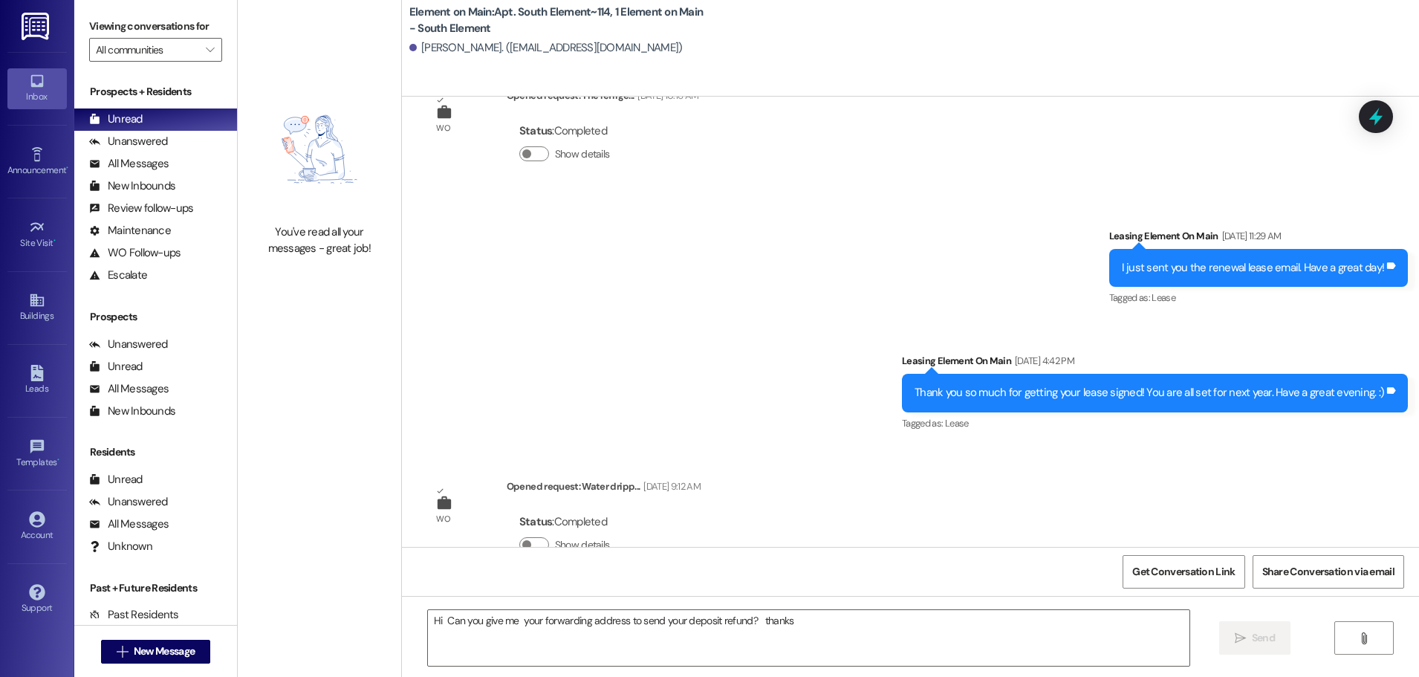
scroll to position [817, 0]
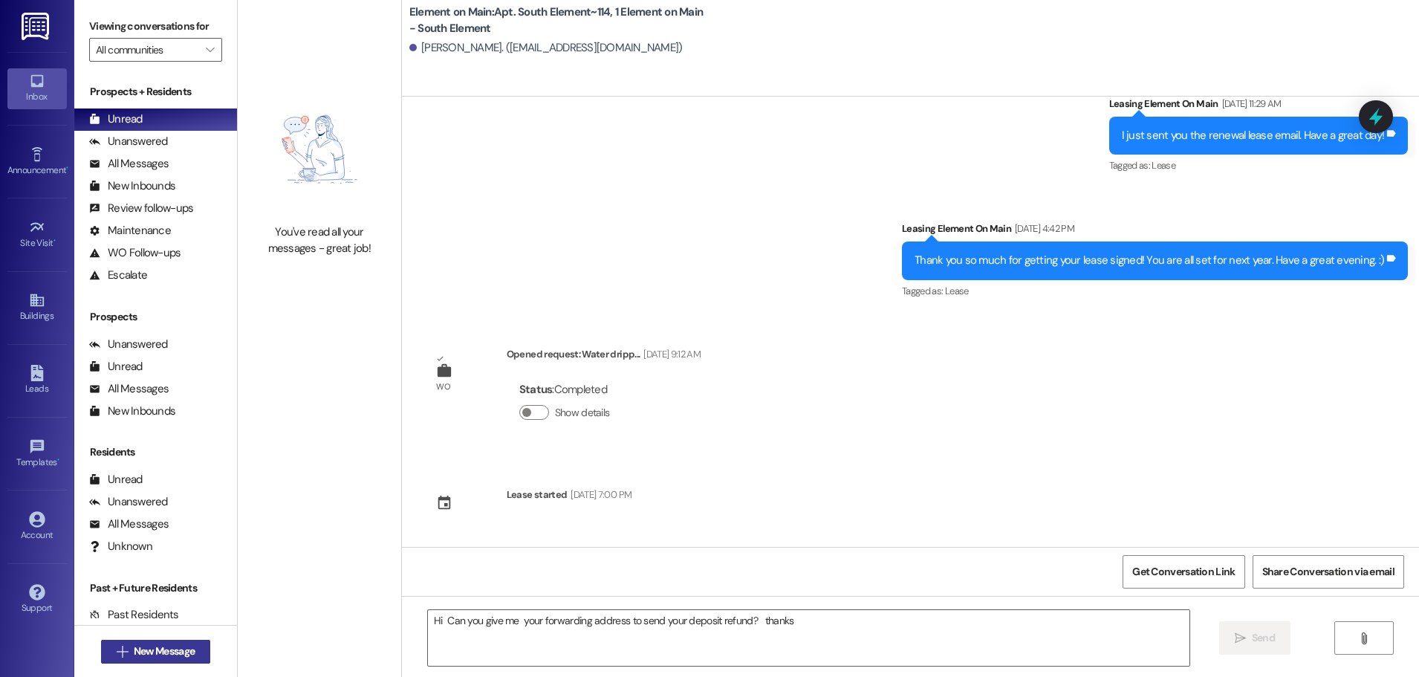
click at [138, 642] on button " New Message" at bounding box center [156, 651] width 110 height 24
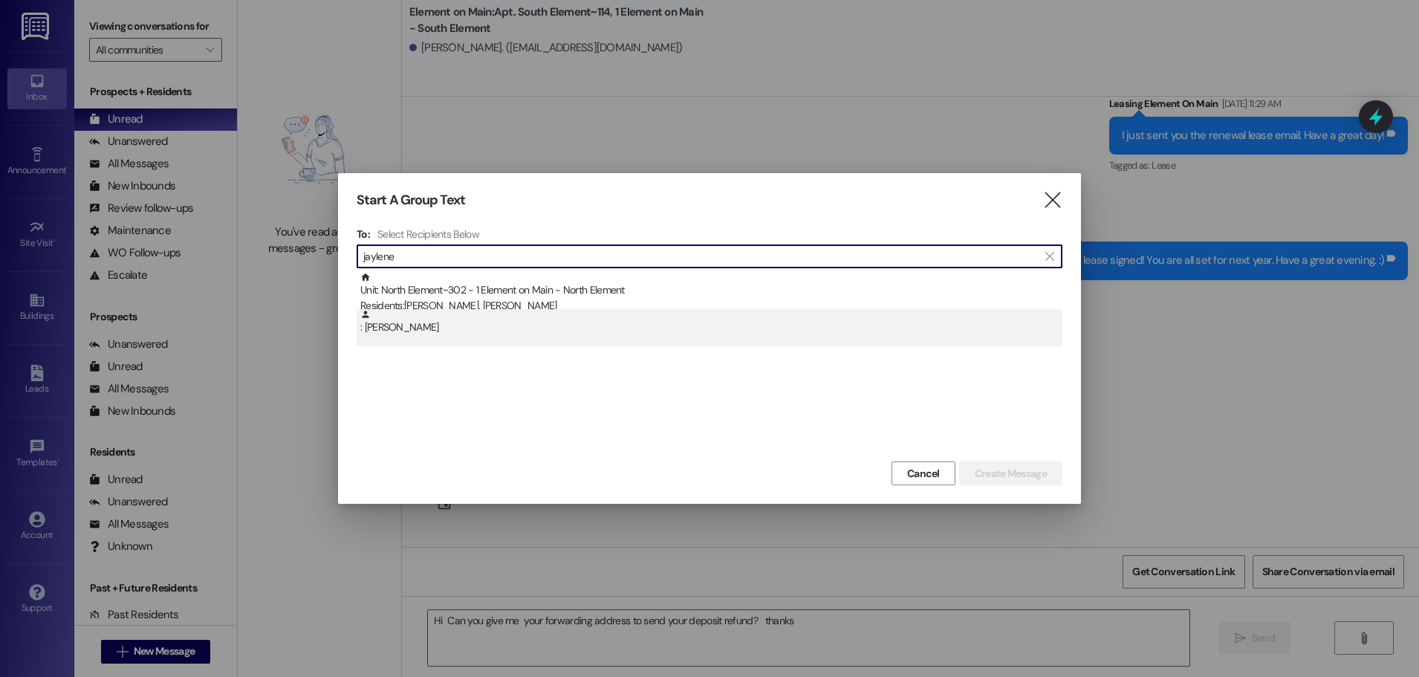
type input "jaylene"
click at [413, 326] on div ": Jaylene Canales" at bounding box center [711, 322] width 702 height 26
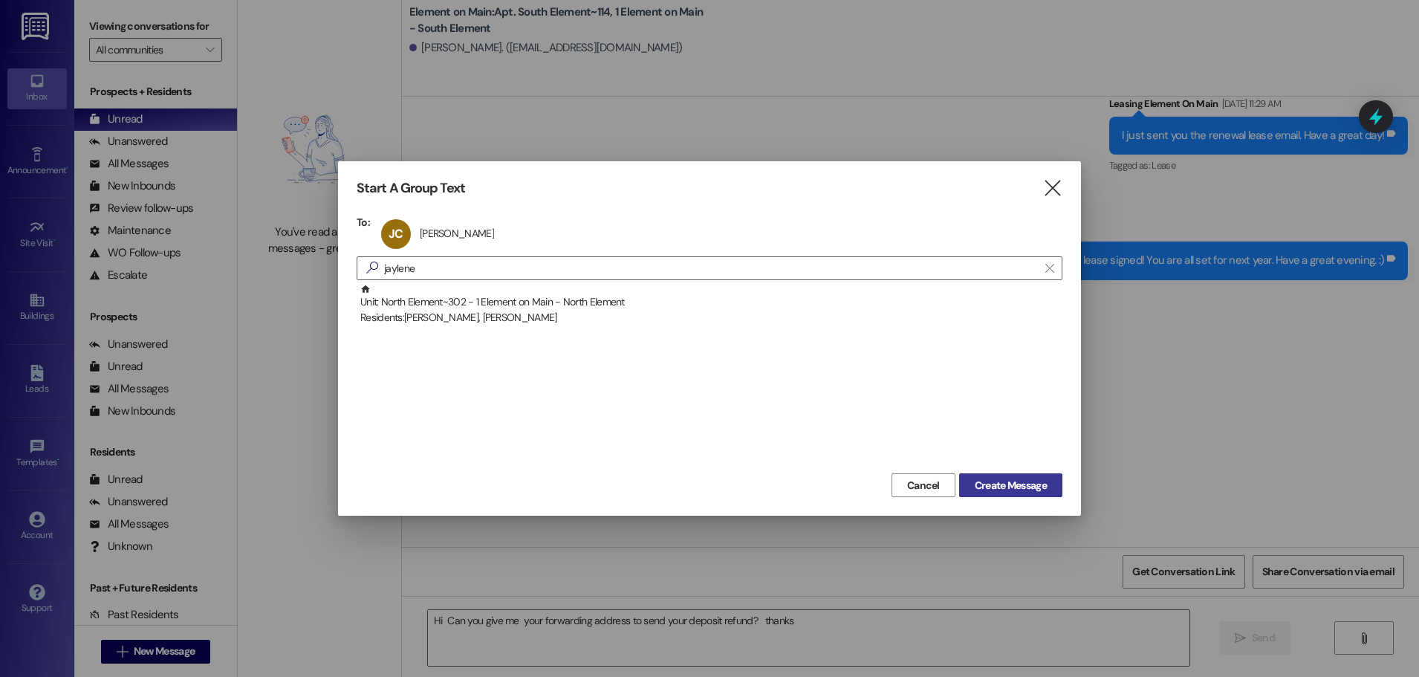
click at [974, 491] on span "Create Message" at bounding box center [1010, 486] width 72 height 16
click at [974, 480] on span "Create Message" at bounding box center [1010, 486] width 72 height 16
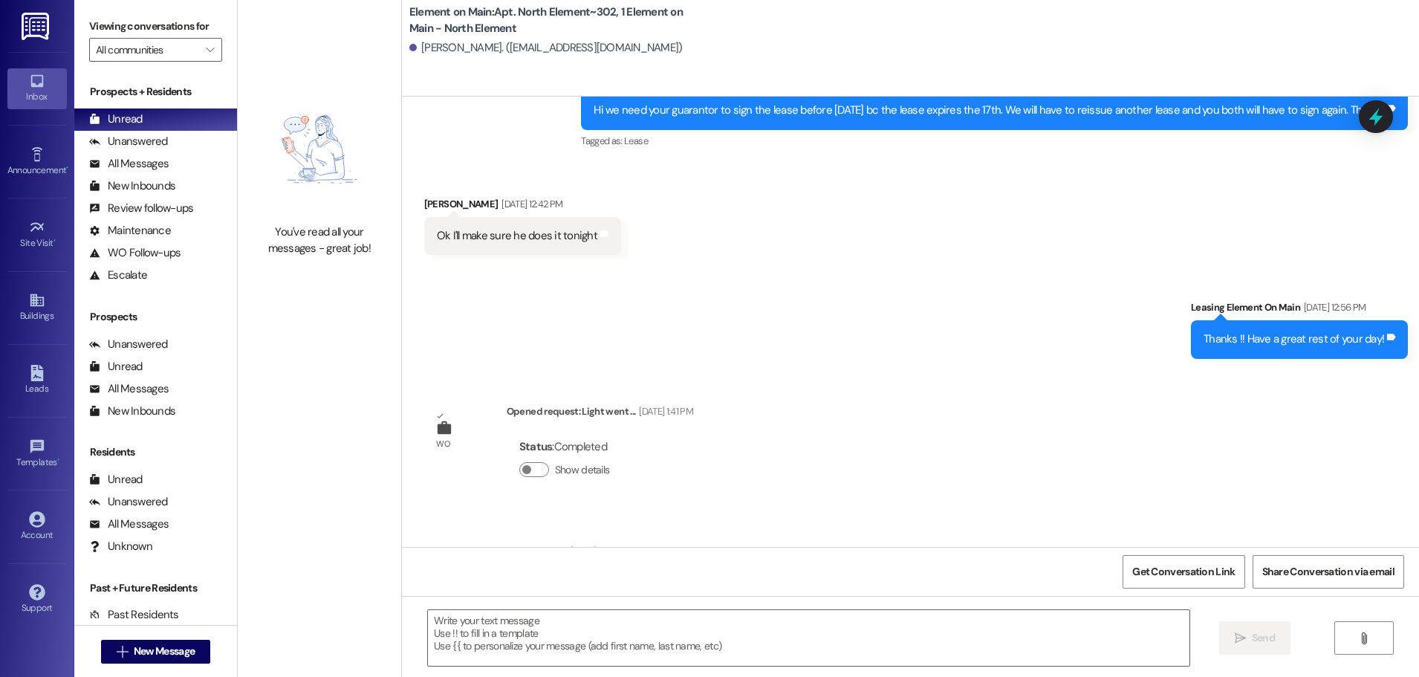
scroll to position [1367, 0]
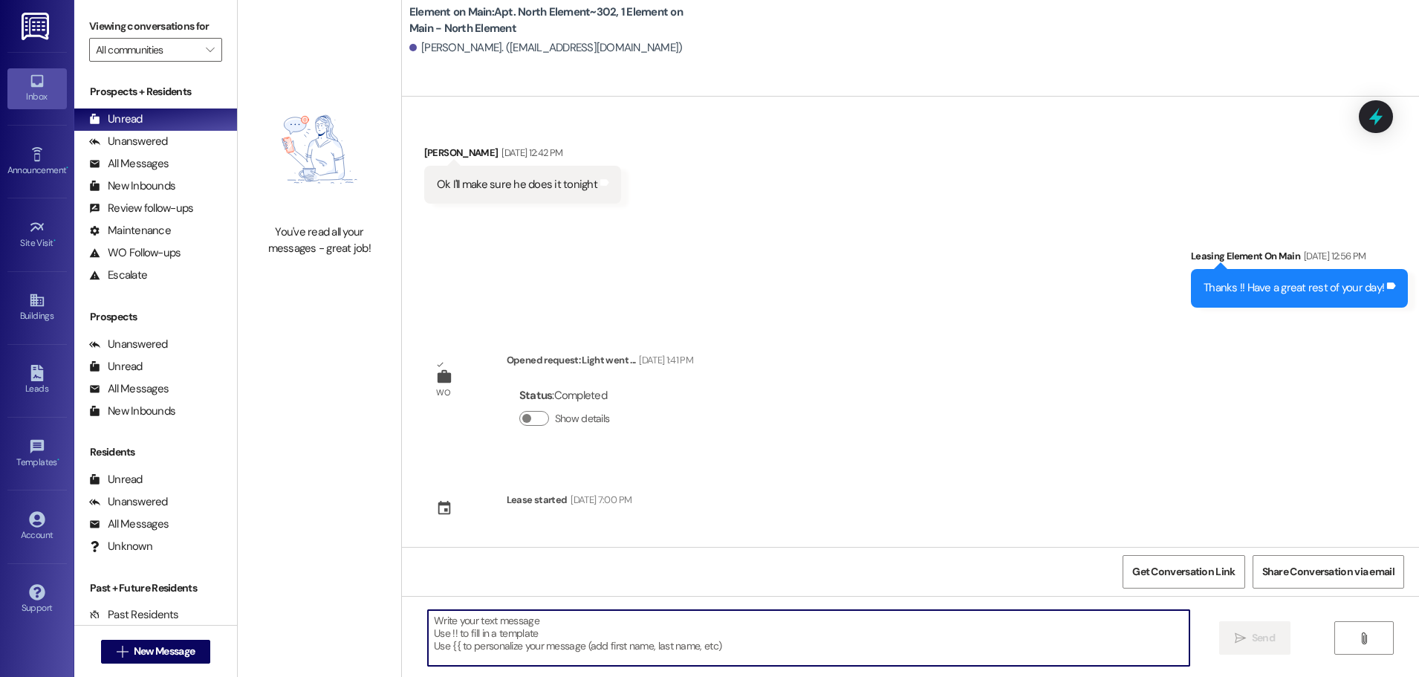
click at [436, 631] on textarea at bounding box center [808, 638] width 761 height 56
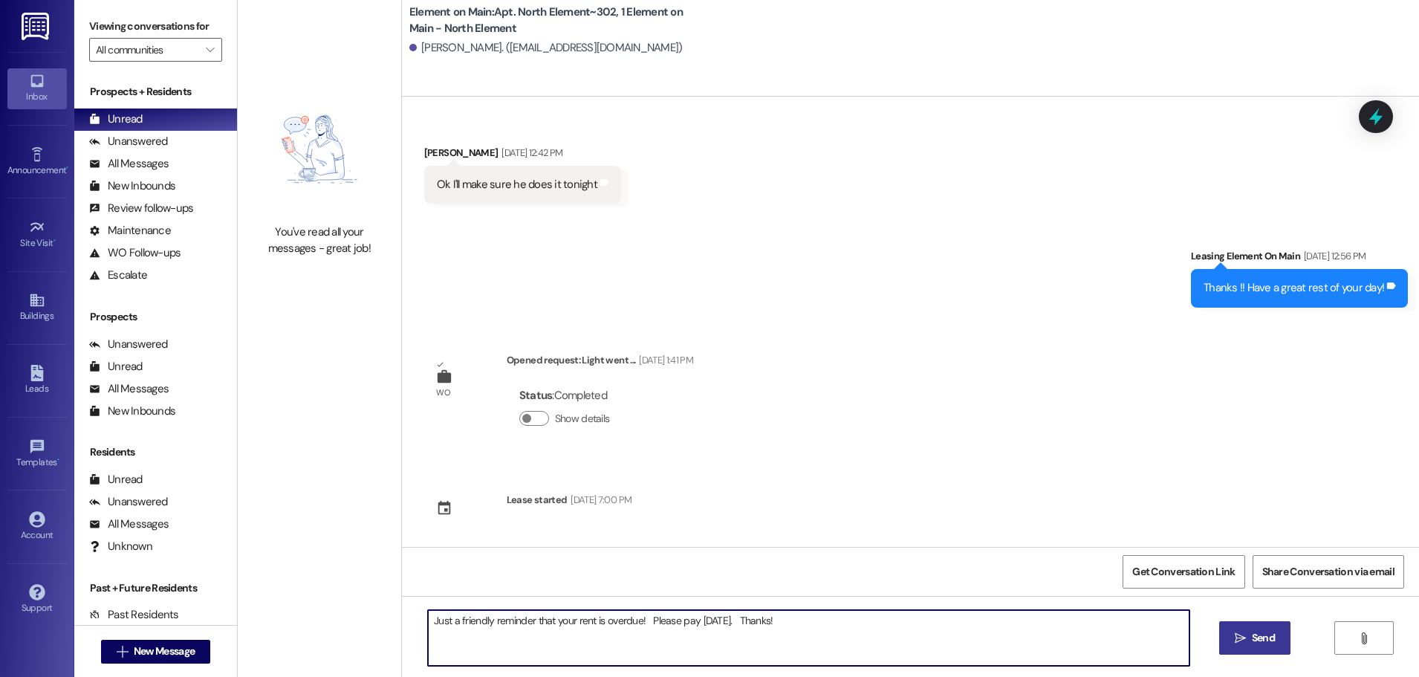
type textarea "Just a friendly reminder that your rent is overdue! Please pay today. Thanks!"
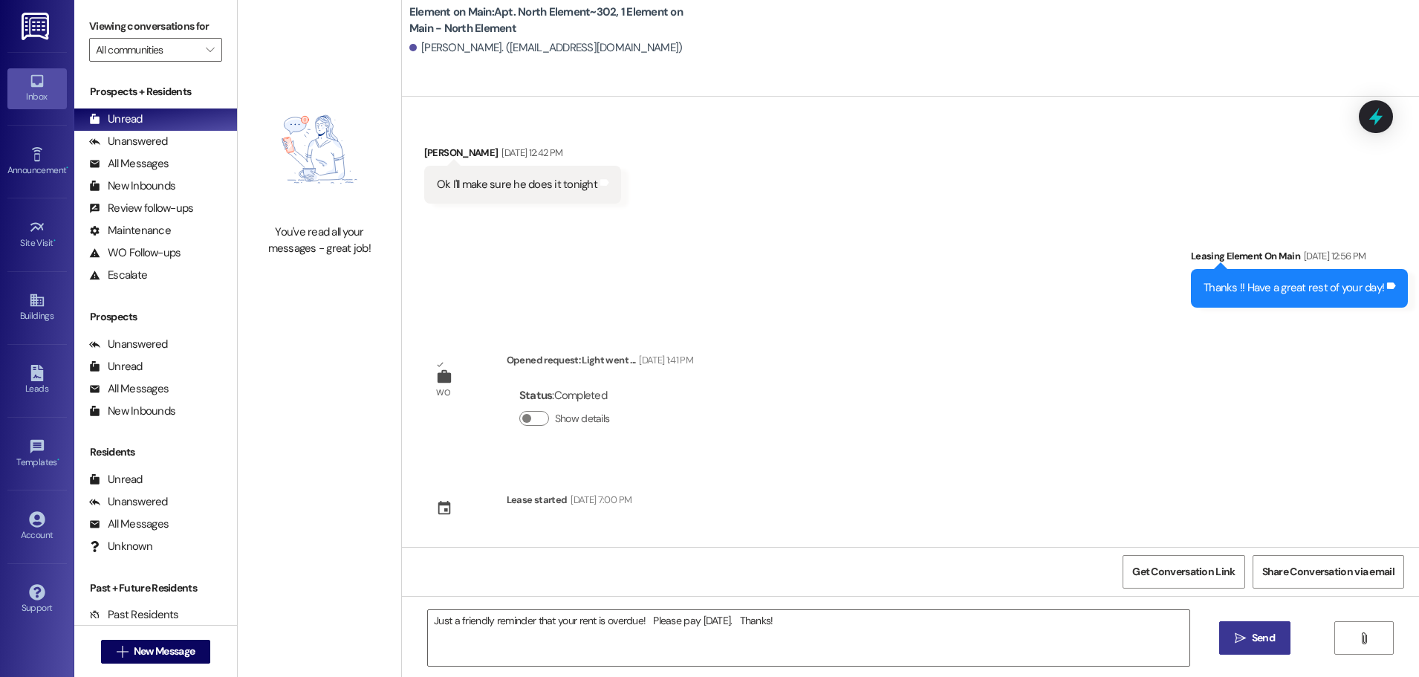
click at [1257, 624] on button " Send" at bounding box center [1255, 637] width 72 height 33
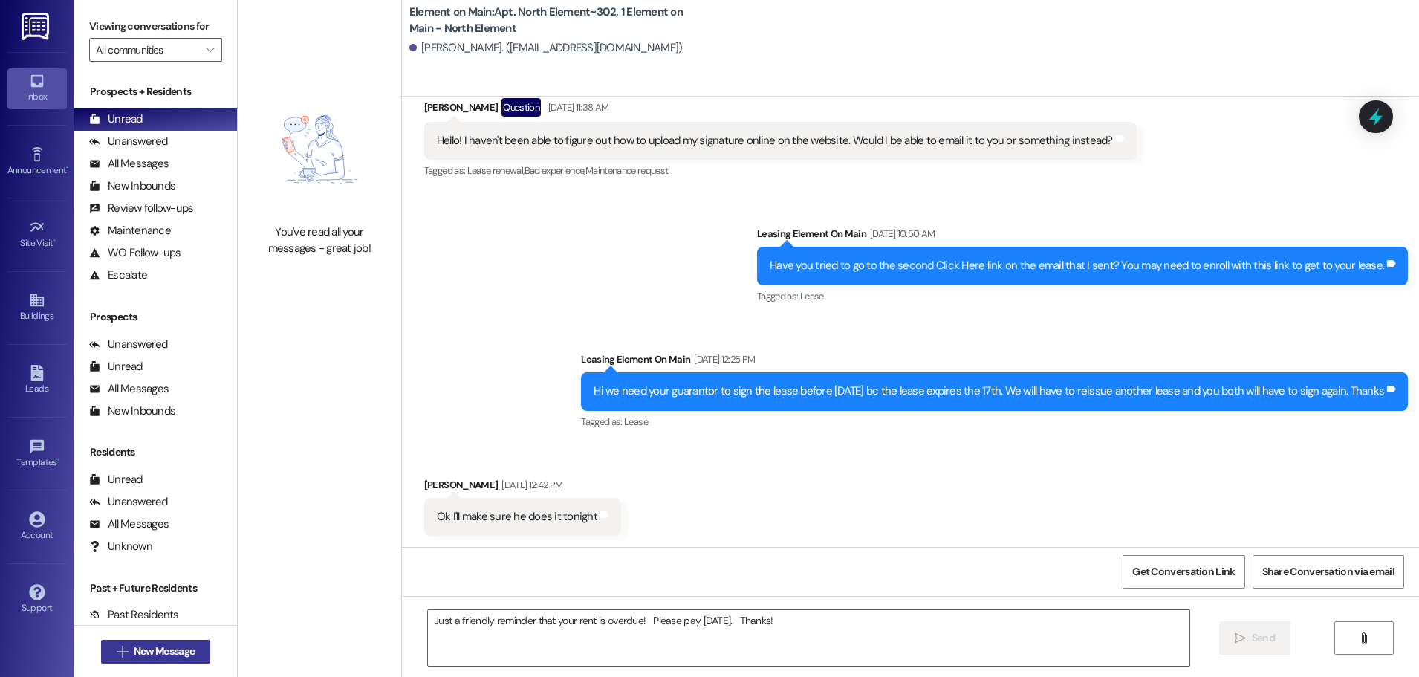
click at [134, 646] on span "New Message" at bounding box center [164, 651] width 61 height 16
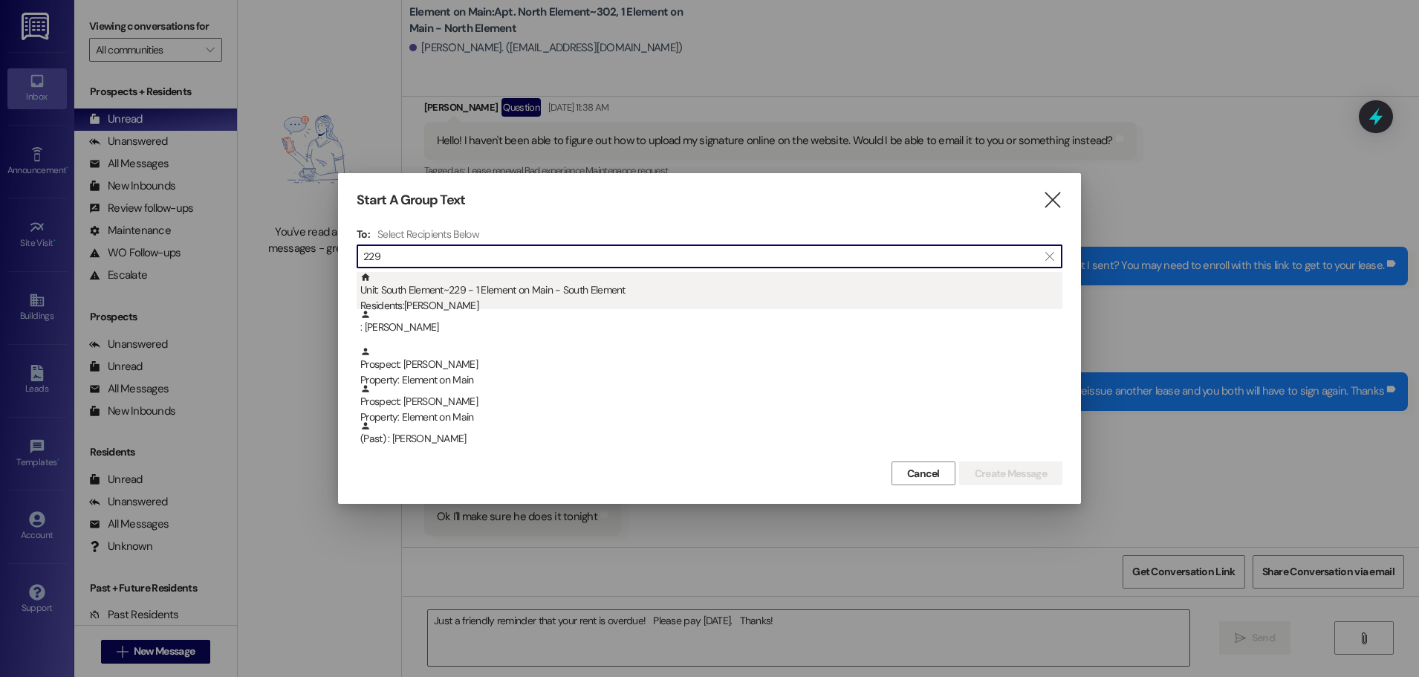
type input "229"
click at [435, 301] on div "Residents: Daniel Lewart" at bounding box center [711, 306] width 702 height 16
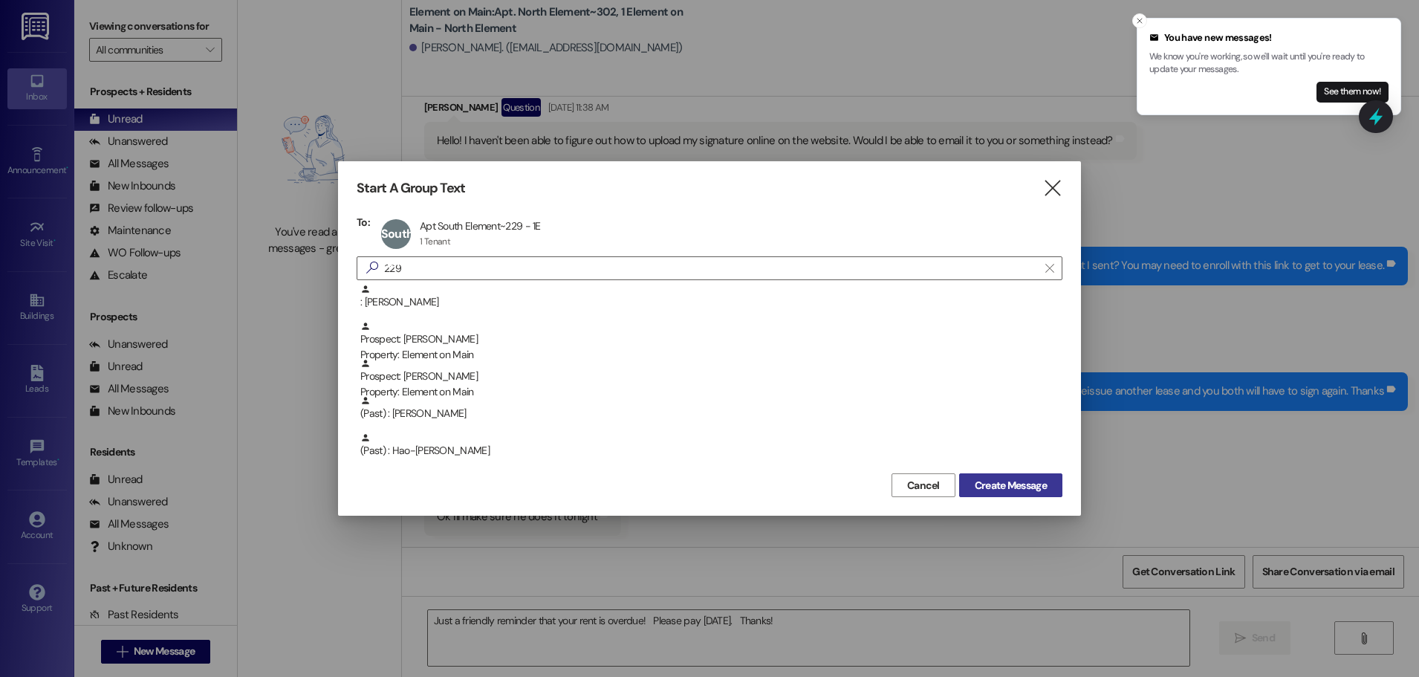
click at [989, 489] on span "Create Message" at bounding box center [1010, 486] width 72 height 16
click at [987, 481] on span "Create Message" at bounding box center [1010, 486] width 72 height 16
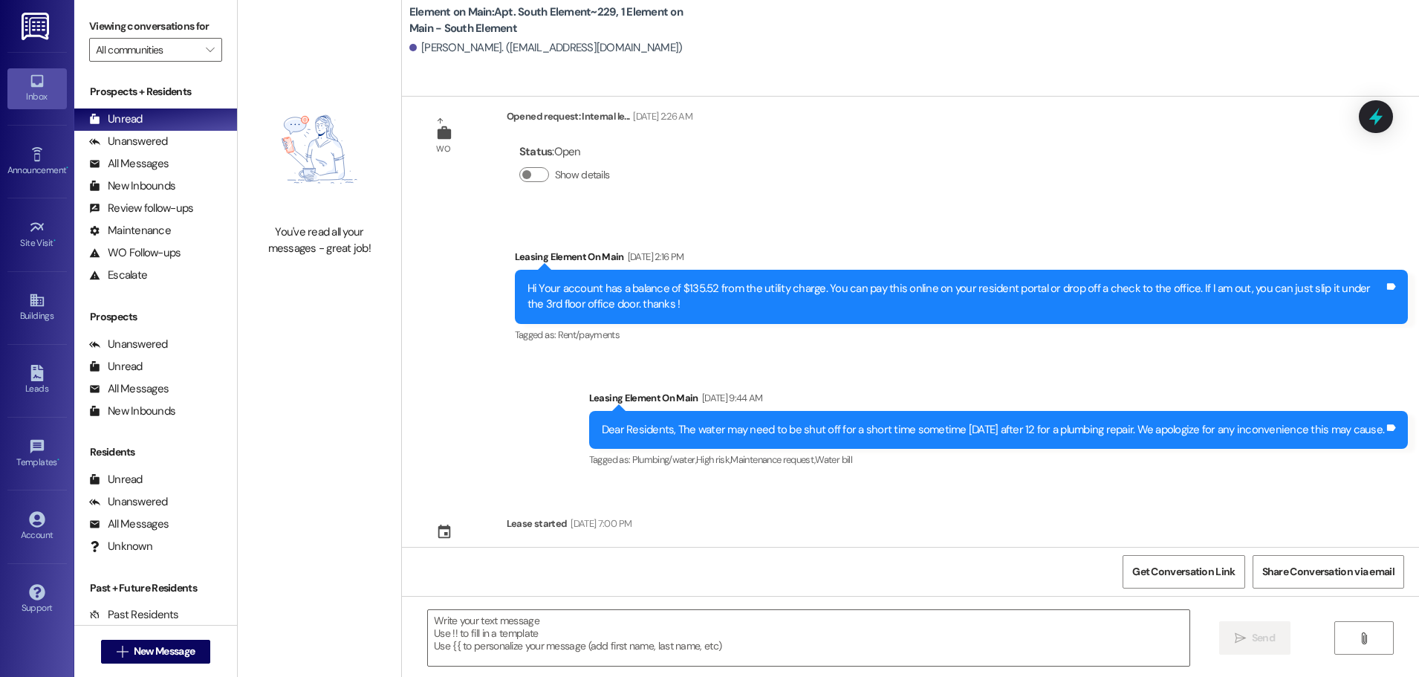
scroll to position [2699, 0]
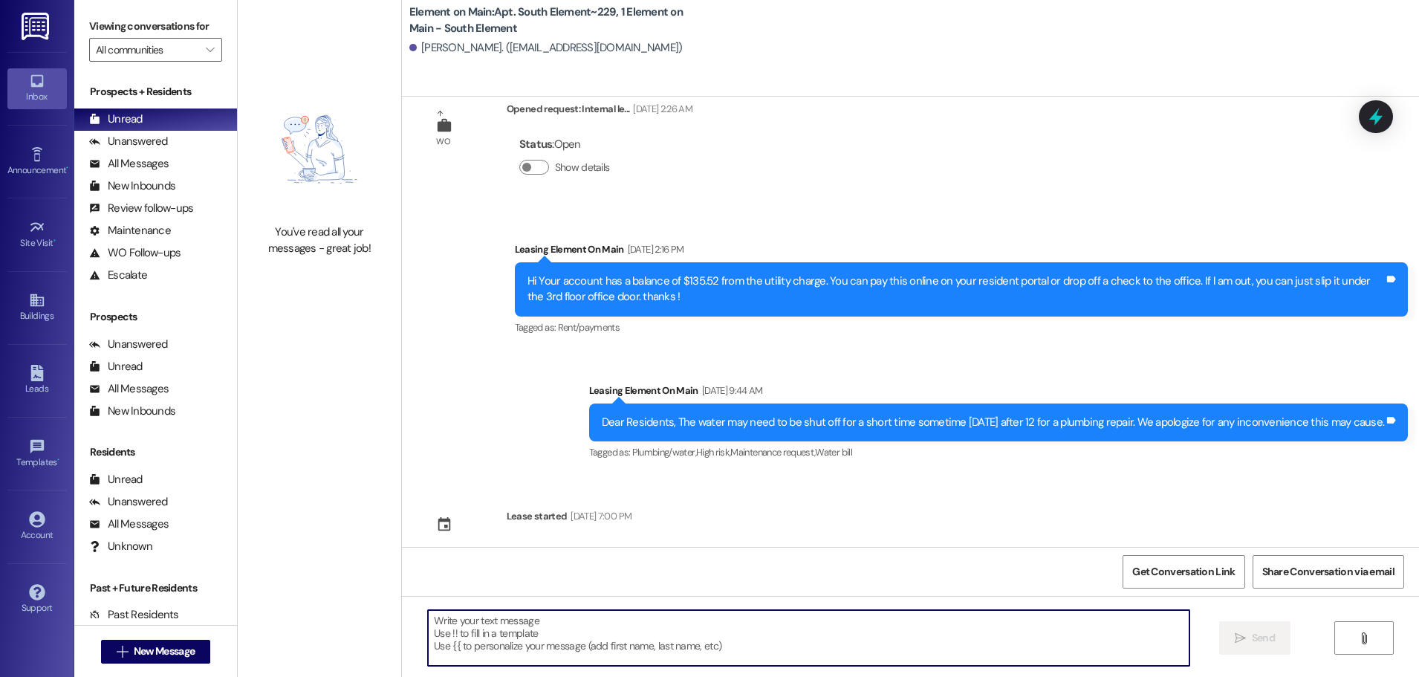
click at [446, 624] on textarea at bounding box center [808, 638] width 761 height 56
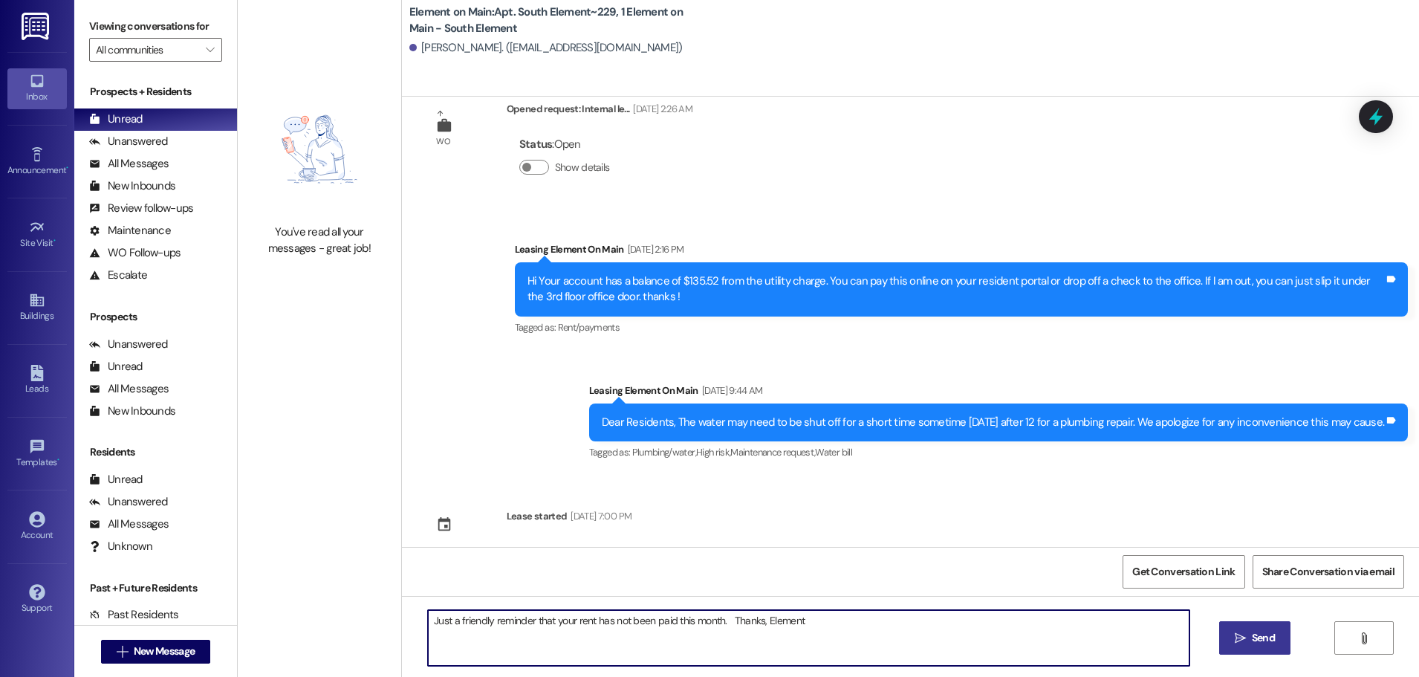
type textarea "Just a friendly reminder that your rent has not been paid this month. Thanks, E…"
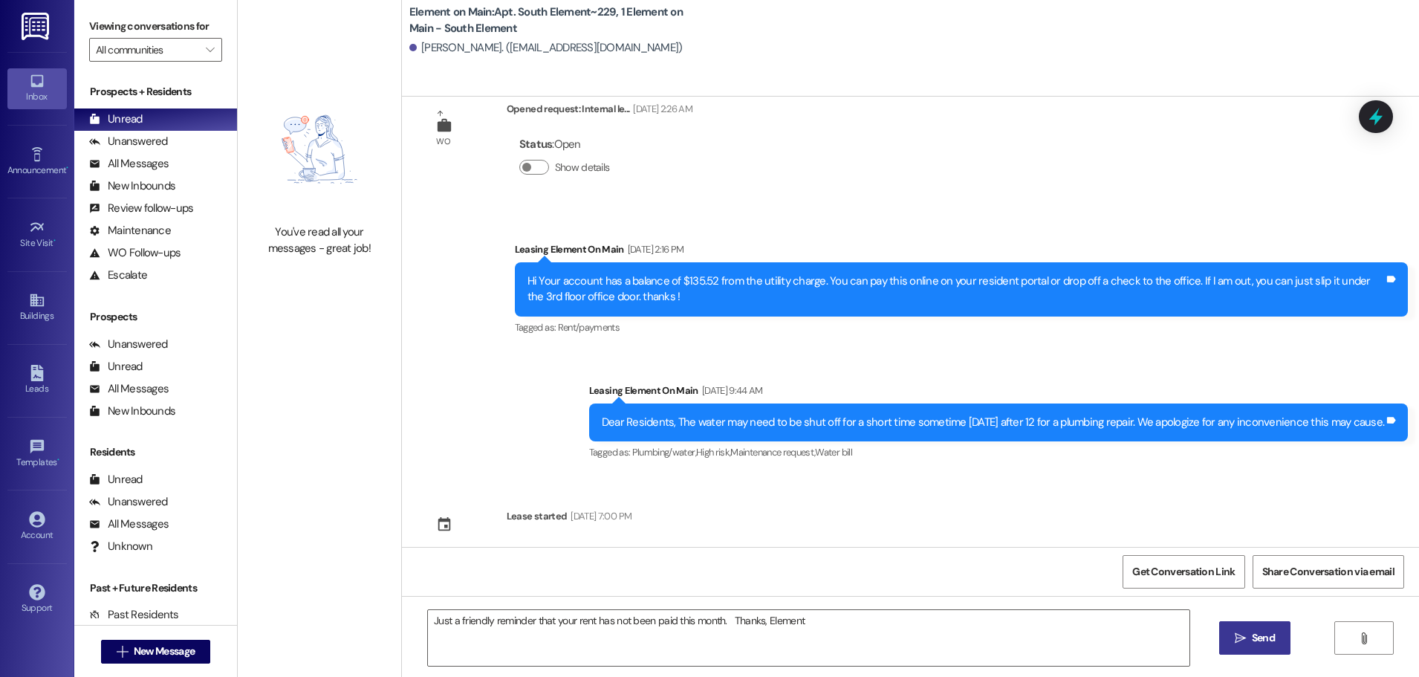
click at [1268, 637] on span "Send" at bounding box center [1262, 638] width 23 height 16
click at [123, 117] on div "Unread" at bounding box center [115, 119] width 53 height 16
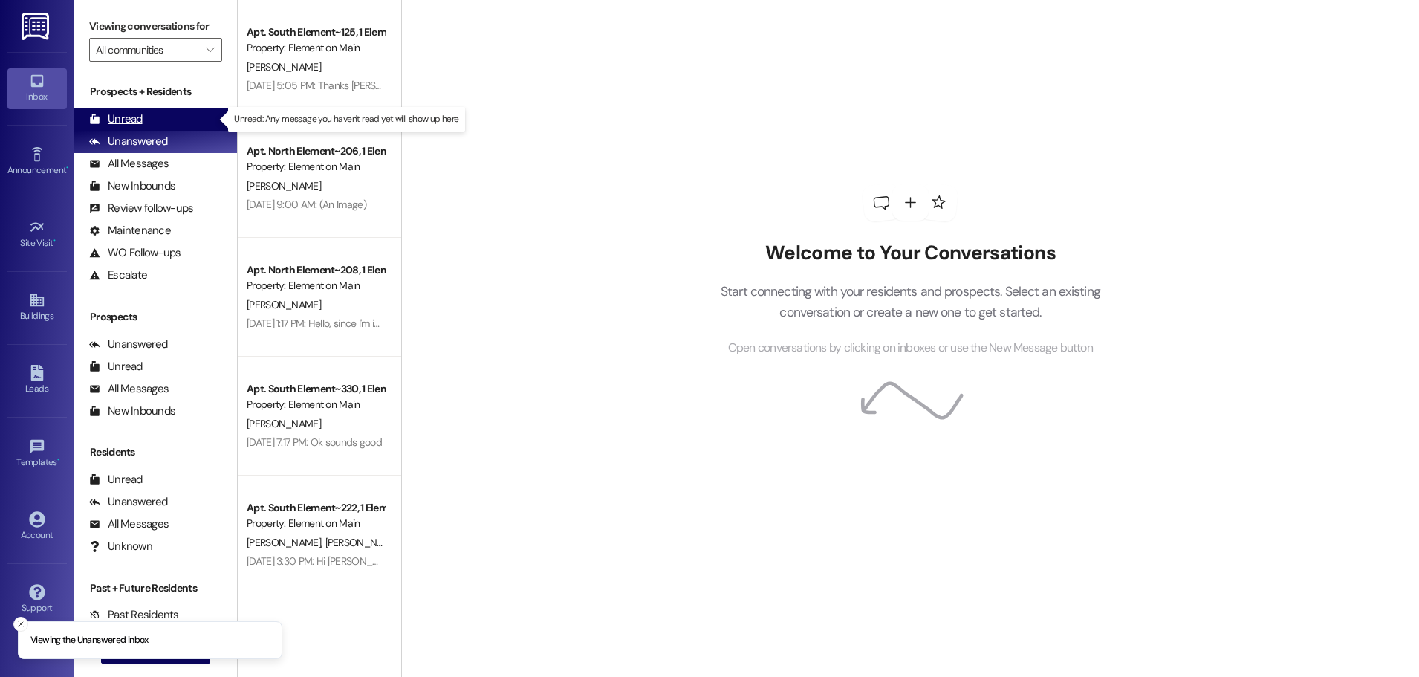
click at [131, 116] on div "Unread" at bounding box center [115, 119] width 53 height 16
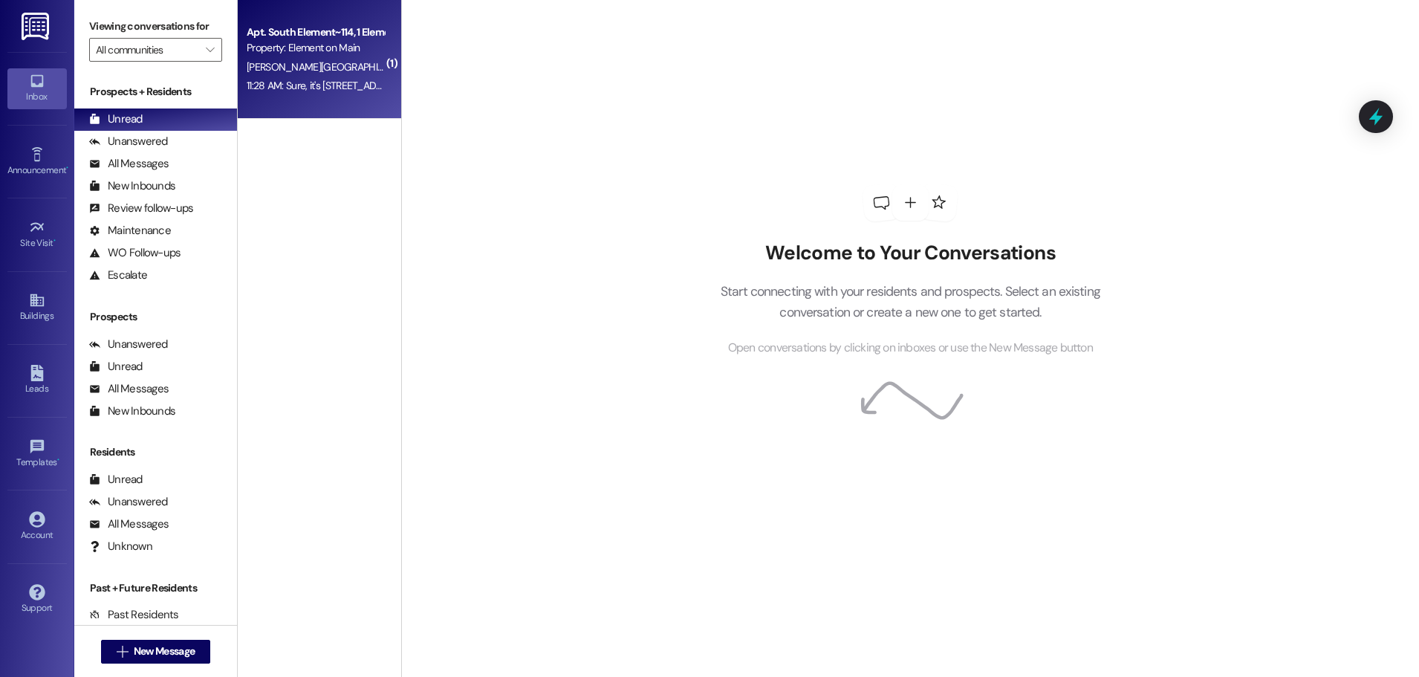
click at [294, 100] on div "Apt. South Element~114, 1 Element on Main - South Element Property: Element on …" at bounding box center [319, 59] width 163 height 119
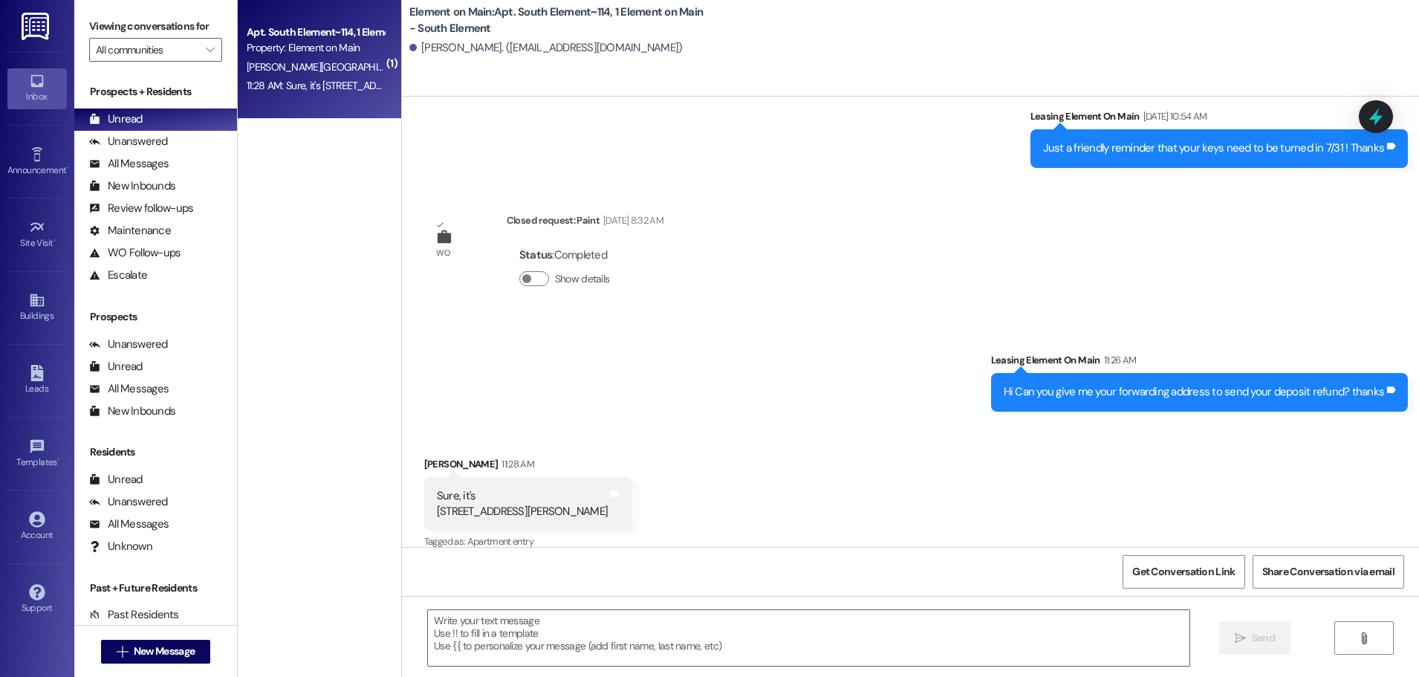
scroll to position [1979, 0]
click at [441, 638] on textarea at bounding box center [808, 638] width 761 height 56
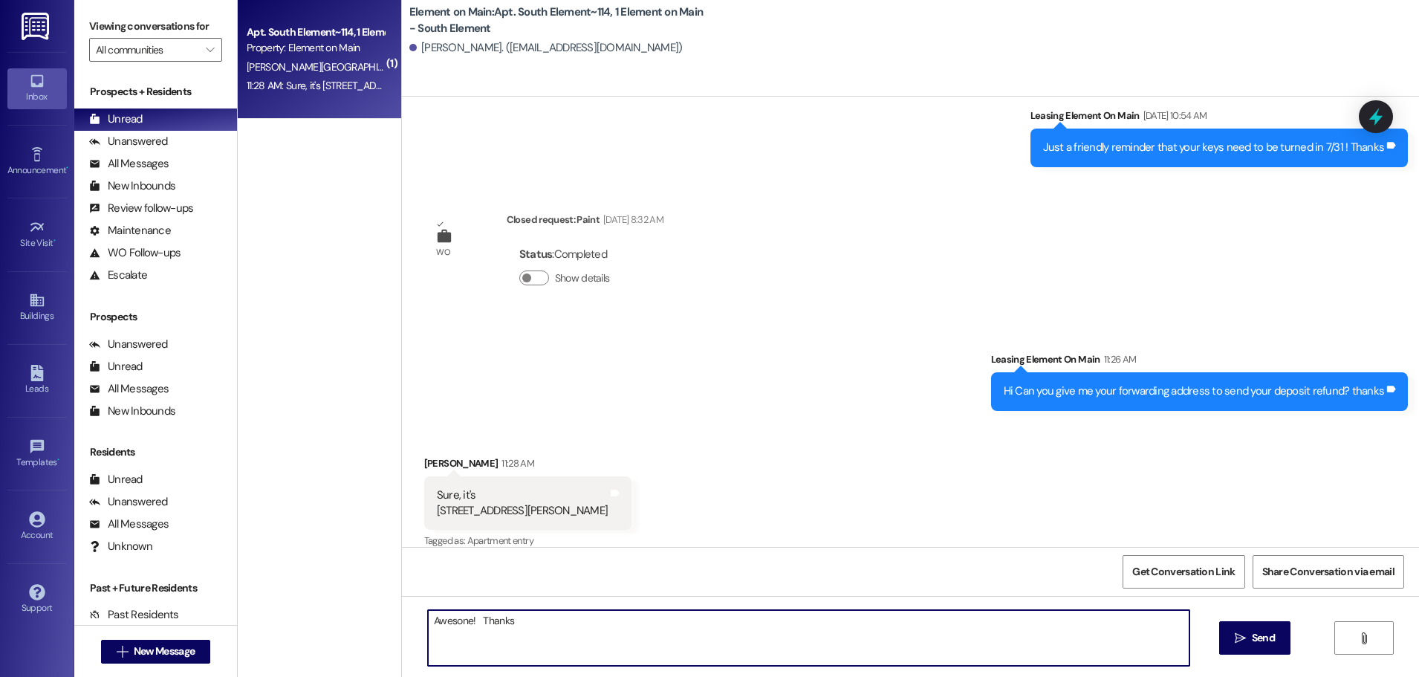
click at [459, 619] on textarea "Awesone! Thanks" at bounding box center [808, 638] width 761 height 56
type textarea "Awesome! Thanks"
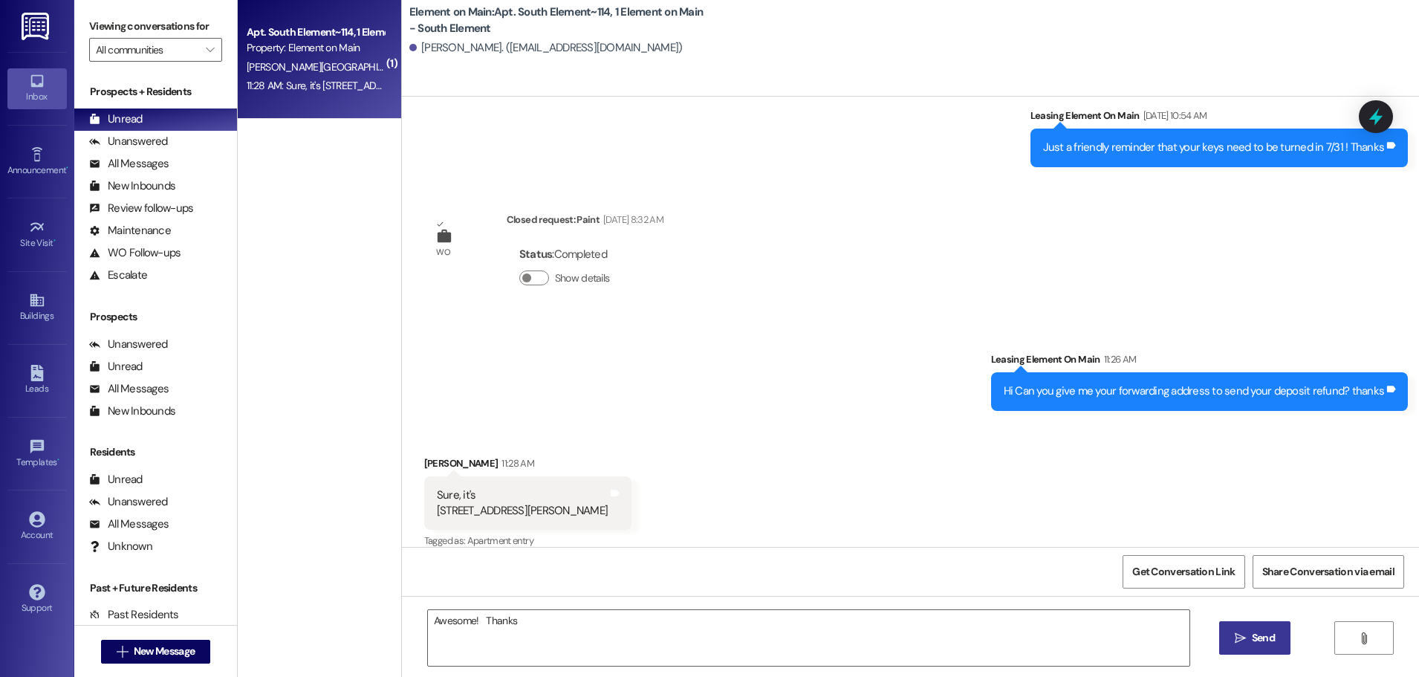
click at [1257, 633] on span "Send" at bounding box center [1262, 638] width 23 height 16
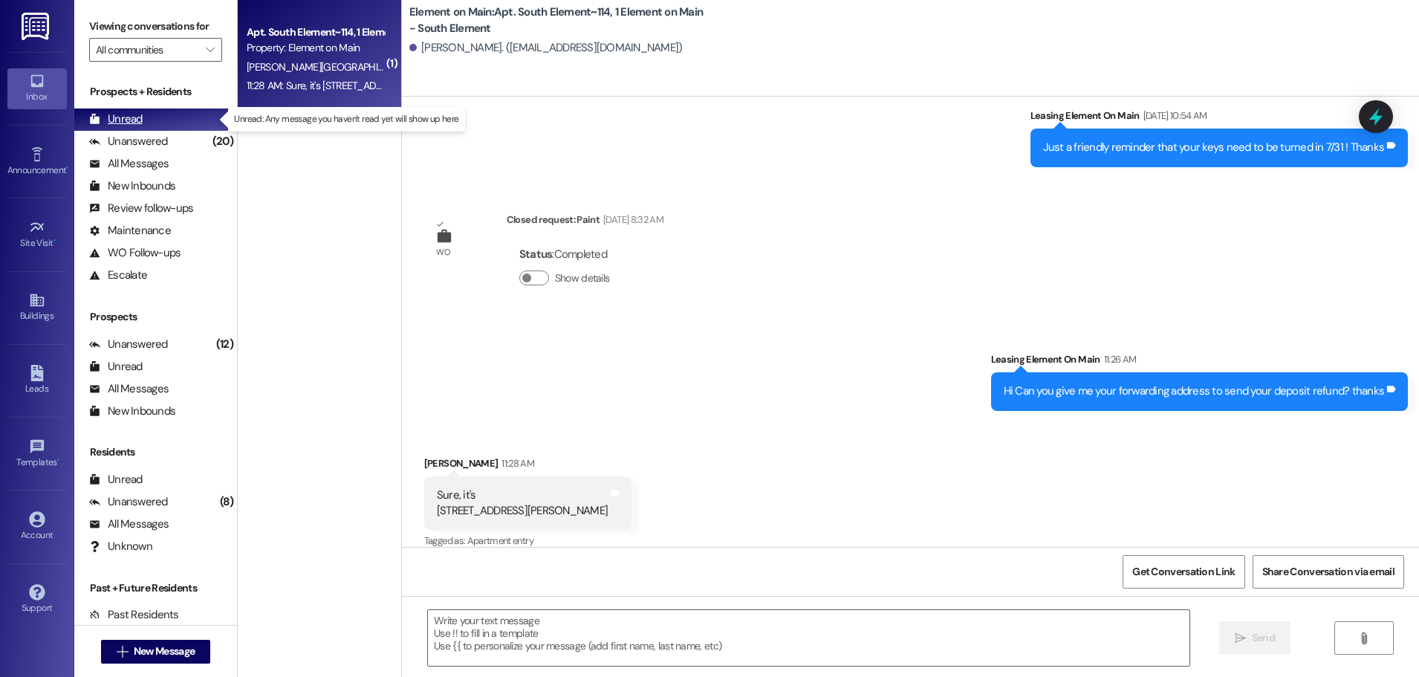
click at [124, 117] on div "Unread" at bounding box center [115, 119] width 53 height 16
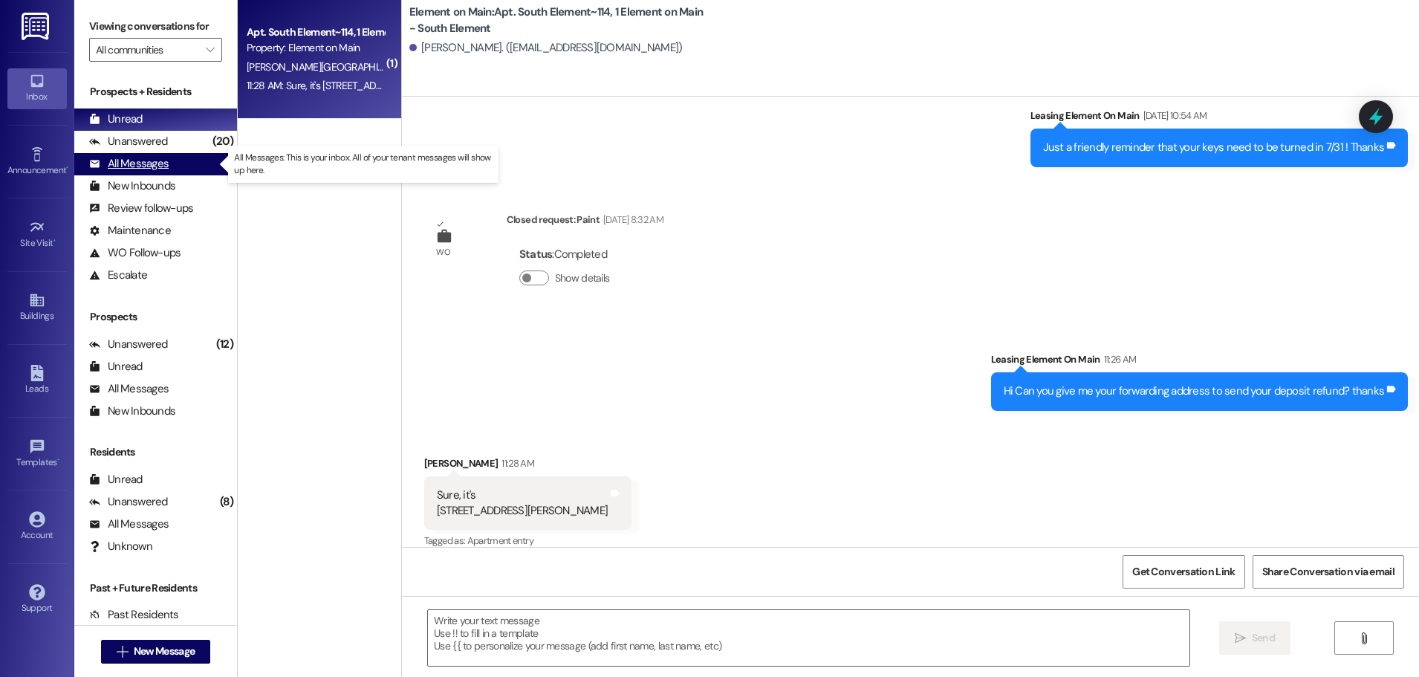
click at [123, 160] on div "All Messages" at bounding box center [128, 164] width 79 height 16
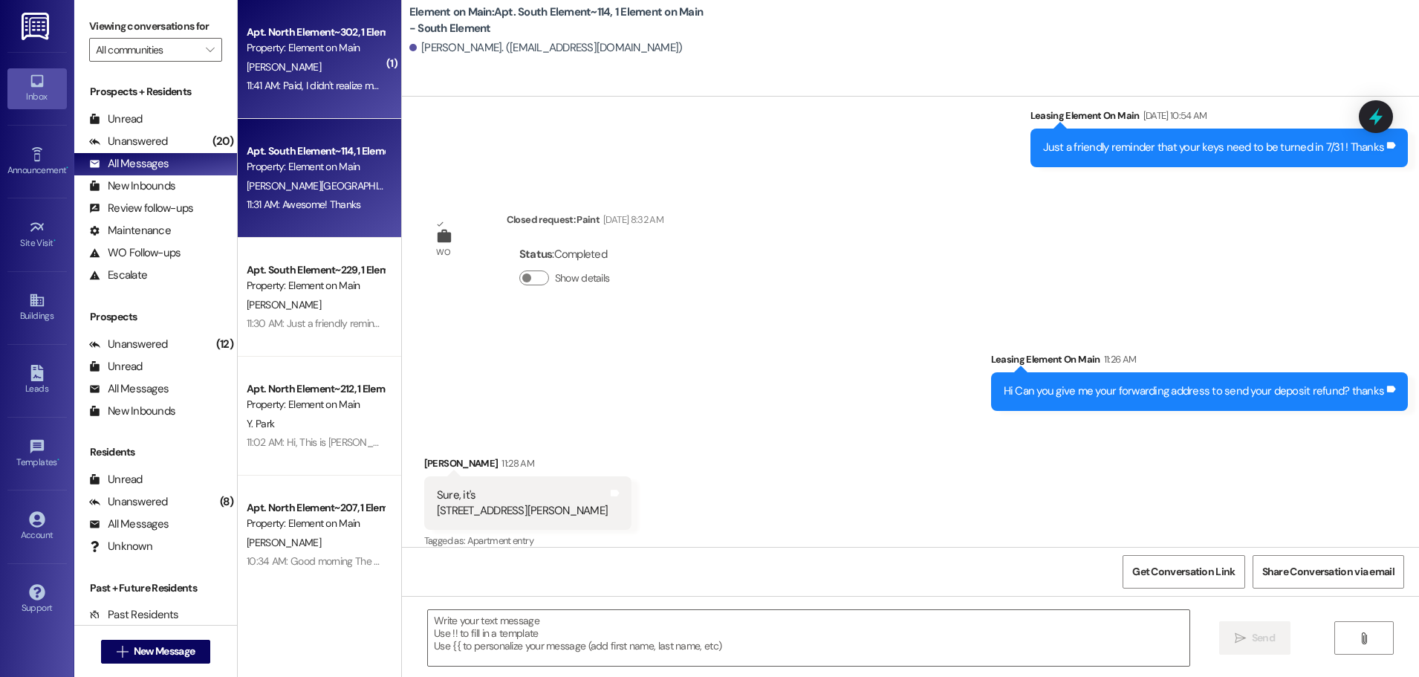
click at [345, 92] on div "11:41 AM: Paid, I didn't realize my autopay had turned off 11:41 AM: Paid, I di…" at bounding box center [315, 85] width 140 height 19
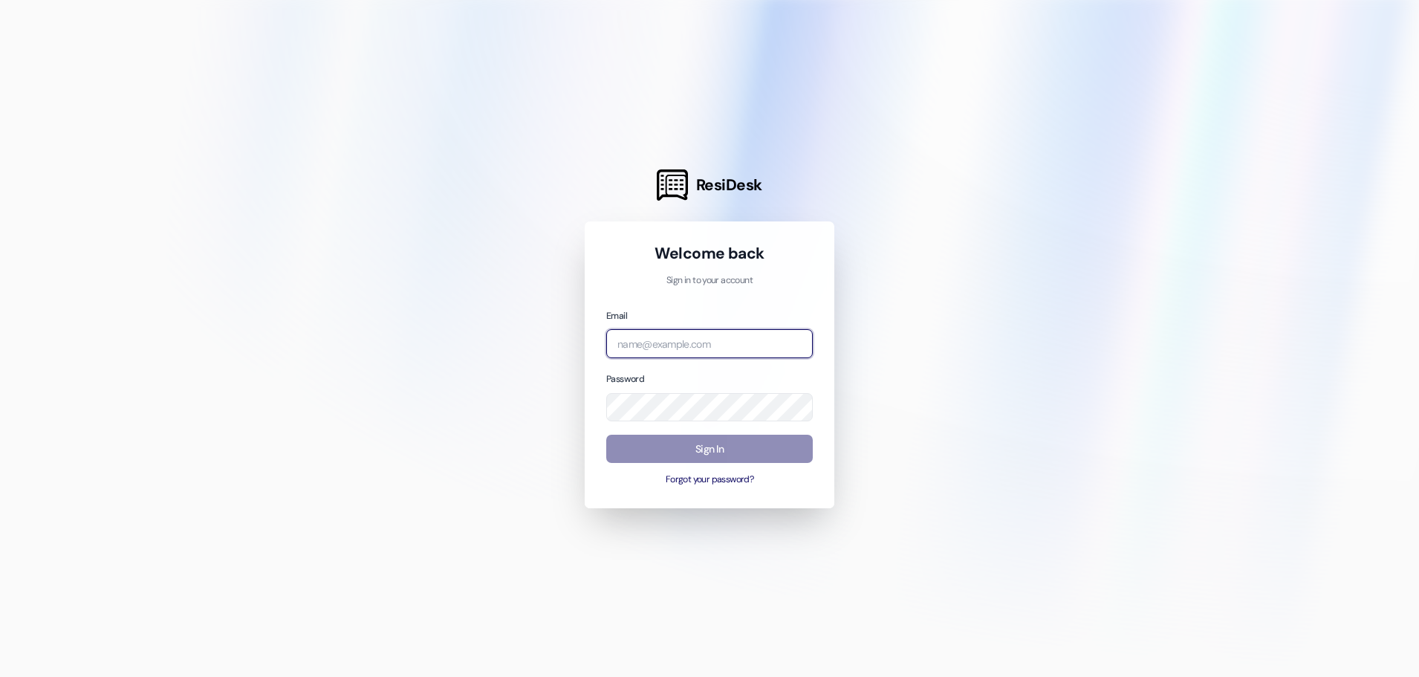
type input "leasing.elementonmain@redstoneresidential.com"
click at [658, 435] on button "Sign In" at bounding box center [709, 448] width 206 height 29
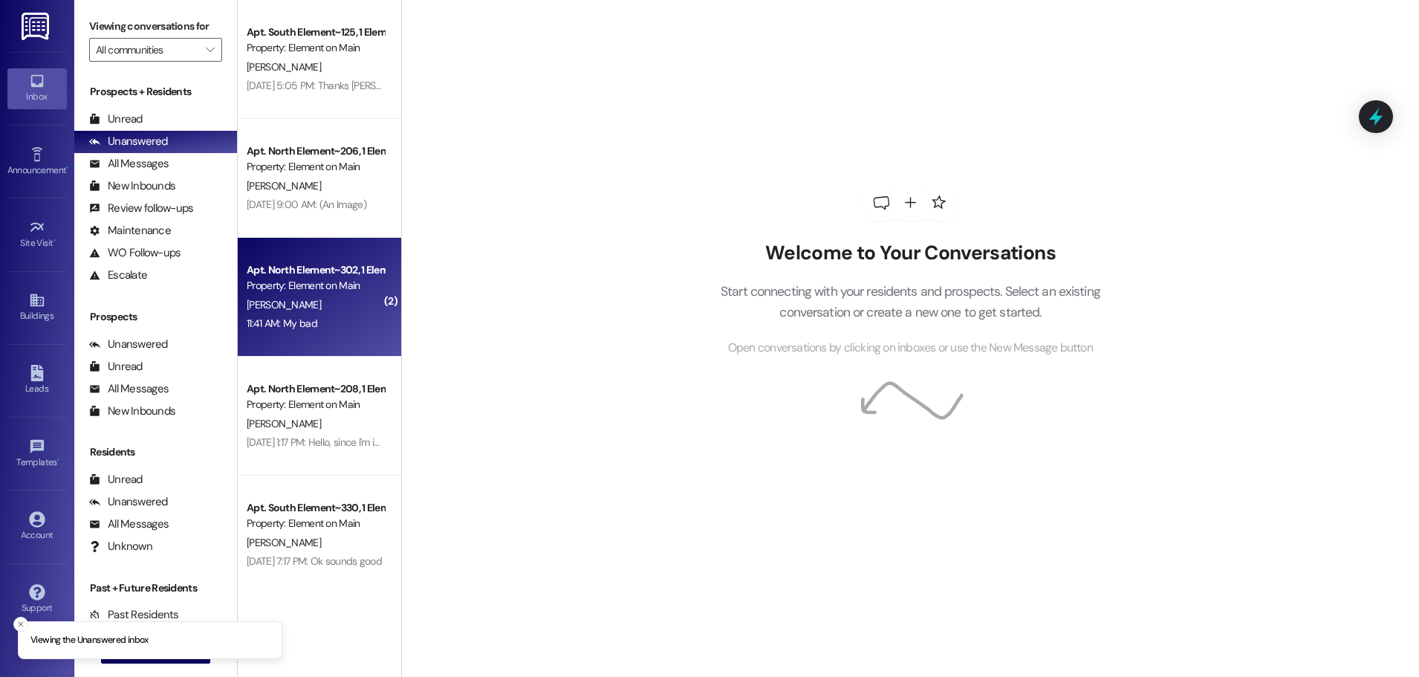
click at [327, 318] on div "11:41 AM: My bad 11:41 AM: My bad" at bounding box center [315, 323] width 140 height 19
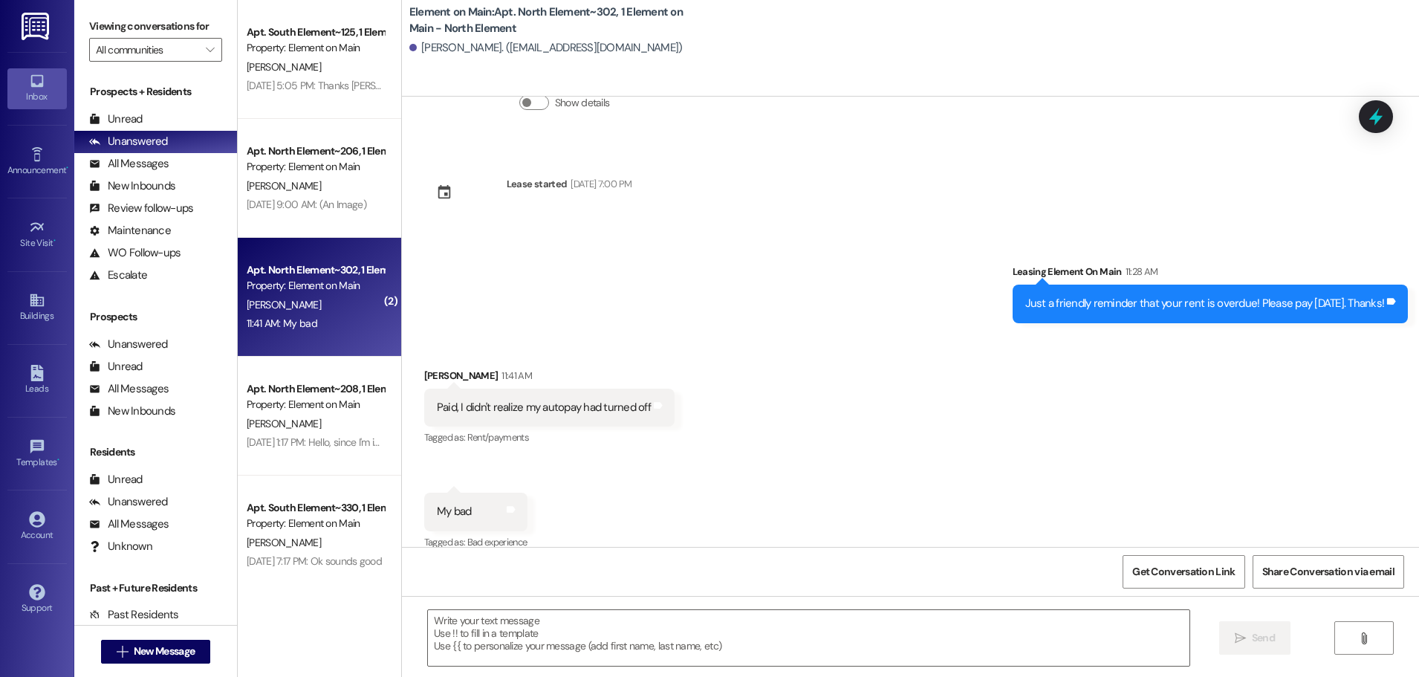
scroll to position [1699, 0]
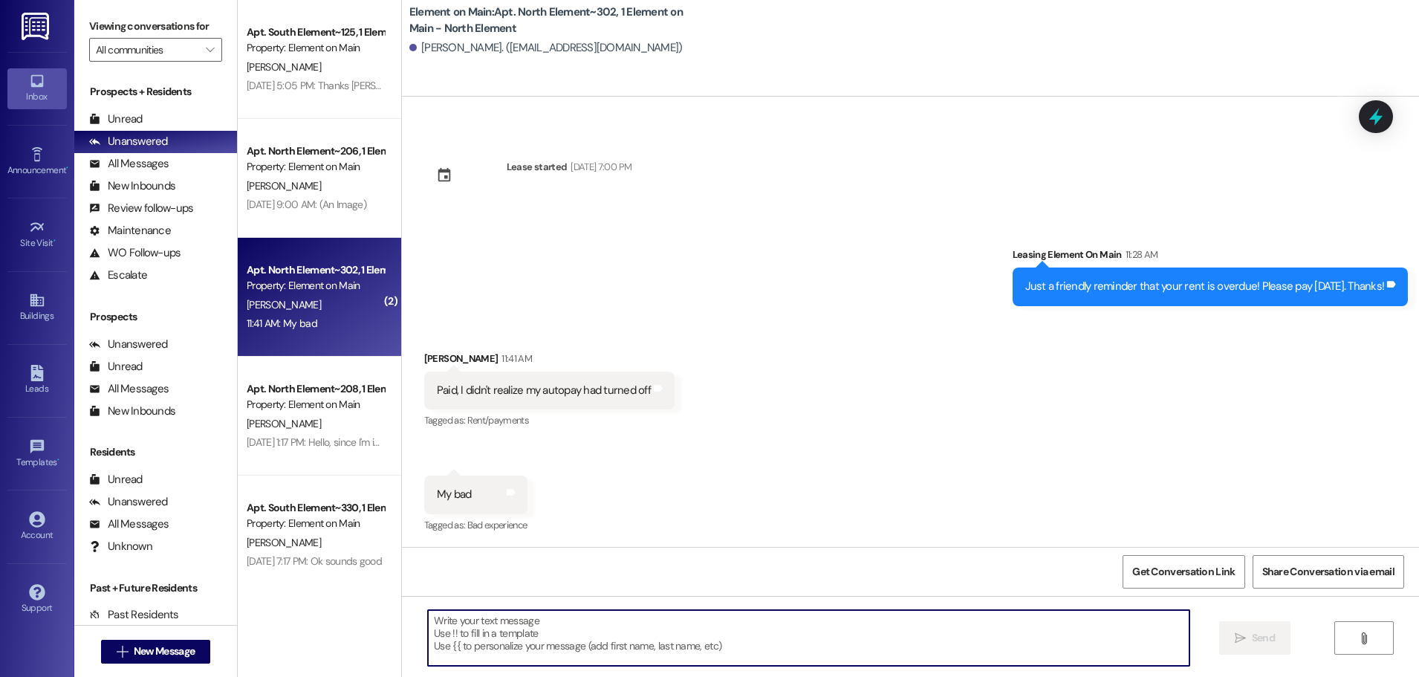
click at [470, 637] on textarea at bounding box center [808, 638] width 761 height 56
type textarea "Hey, no worries at all! Have a great day!"
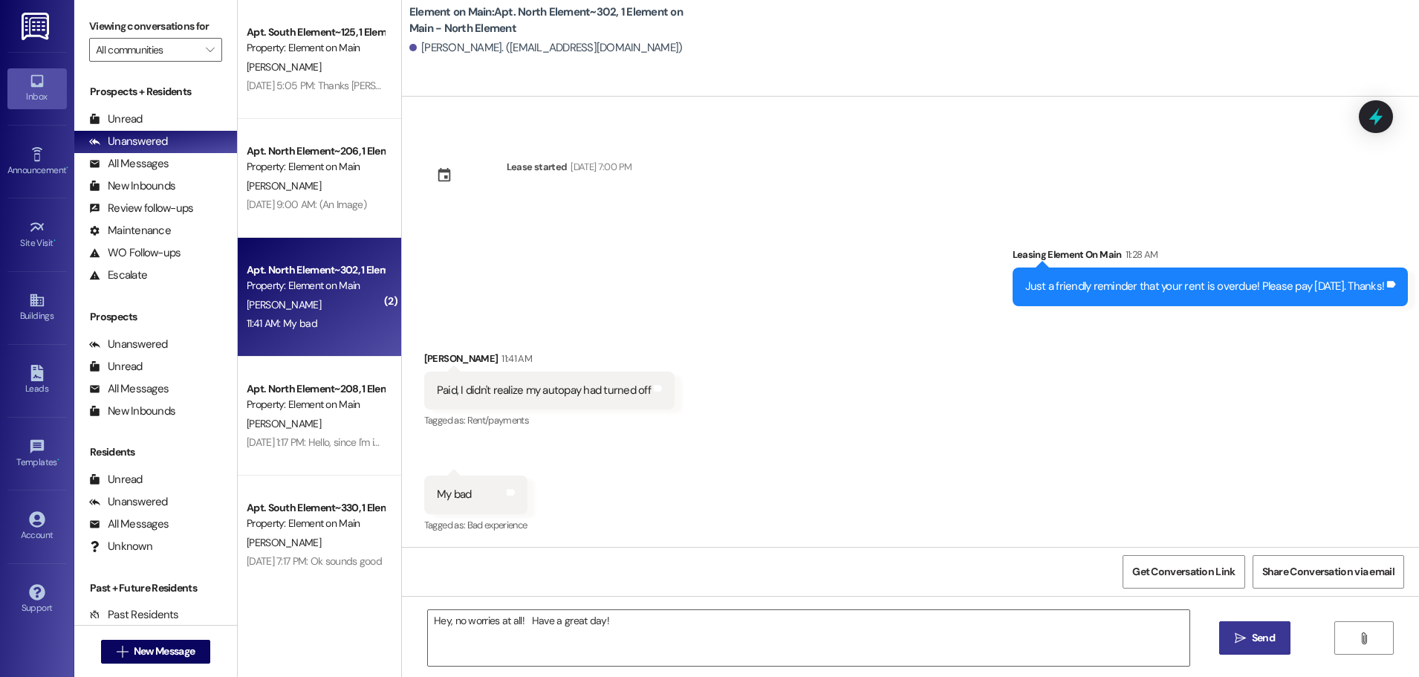
click at [1264, 631] on span "Send" at bounding box center [1262, 638] width 23 height 16
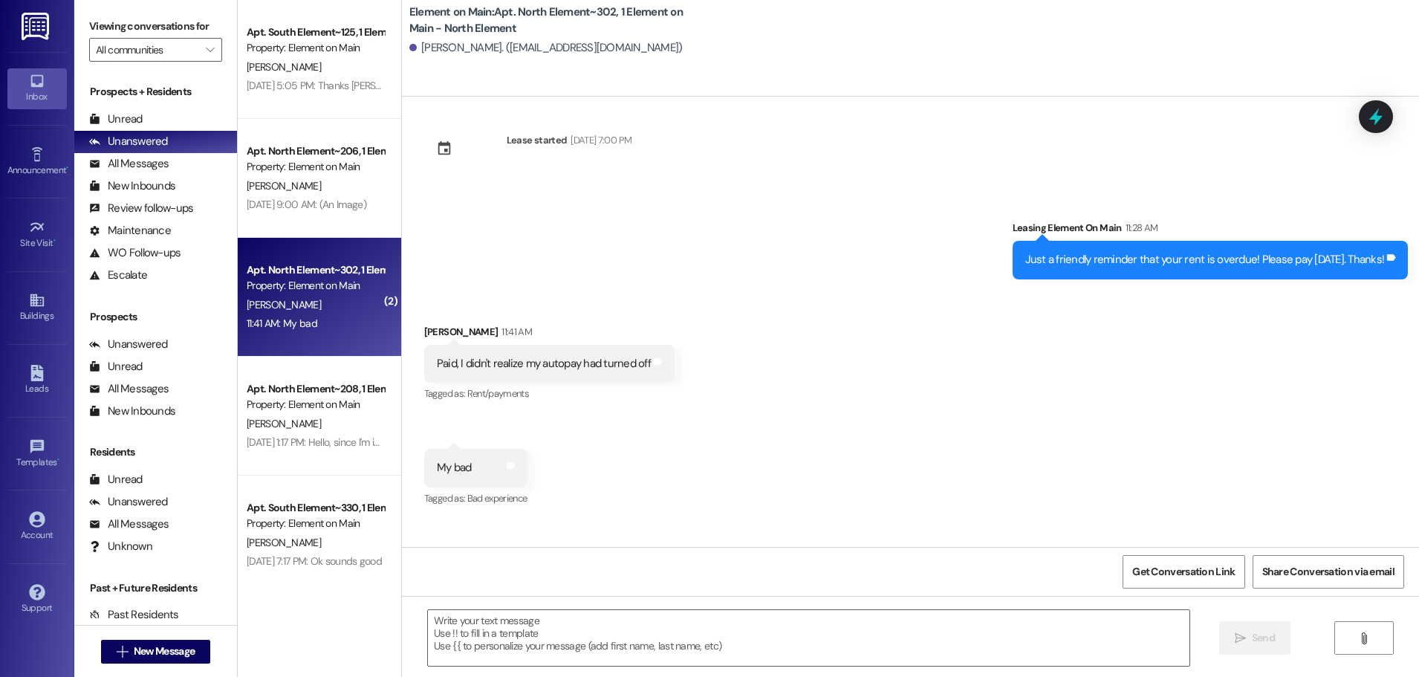
scroll to position [1804, 0]
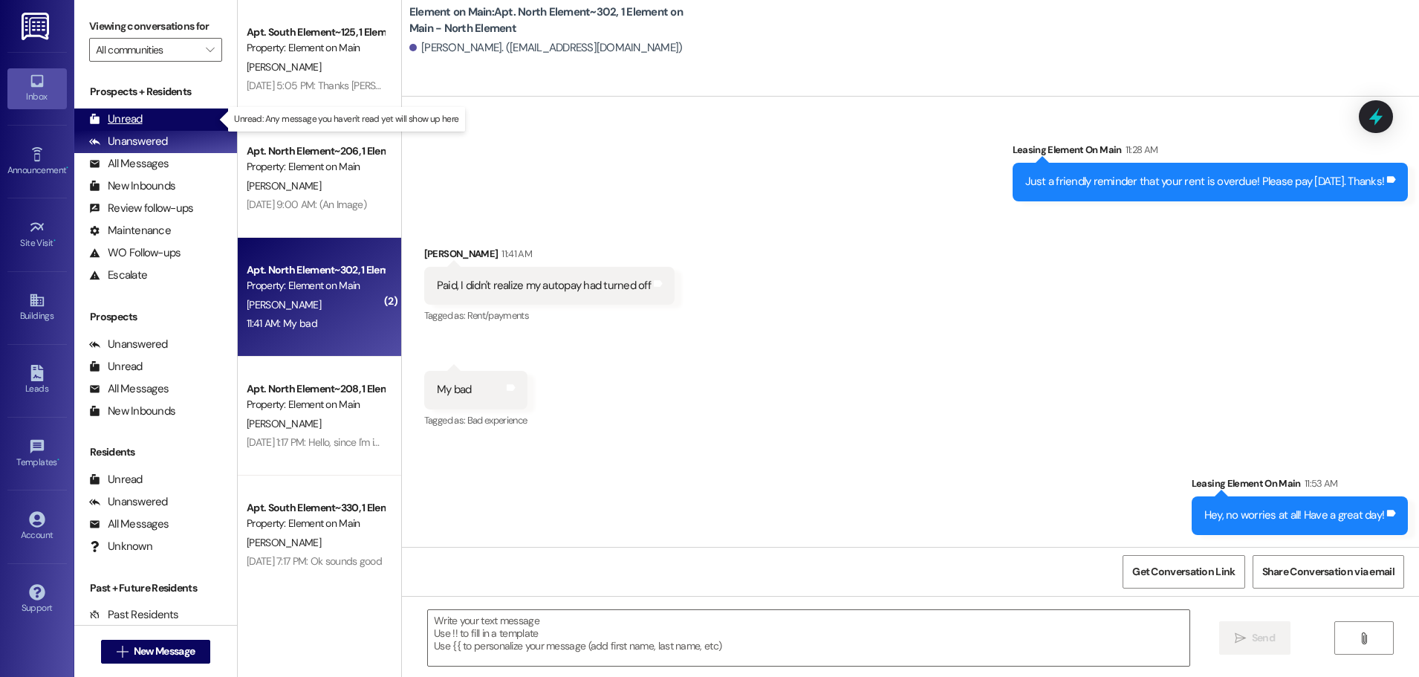
click at [126, 118] on div "Unread" at bounding box center [115, 119] width 53 height 16
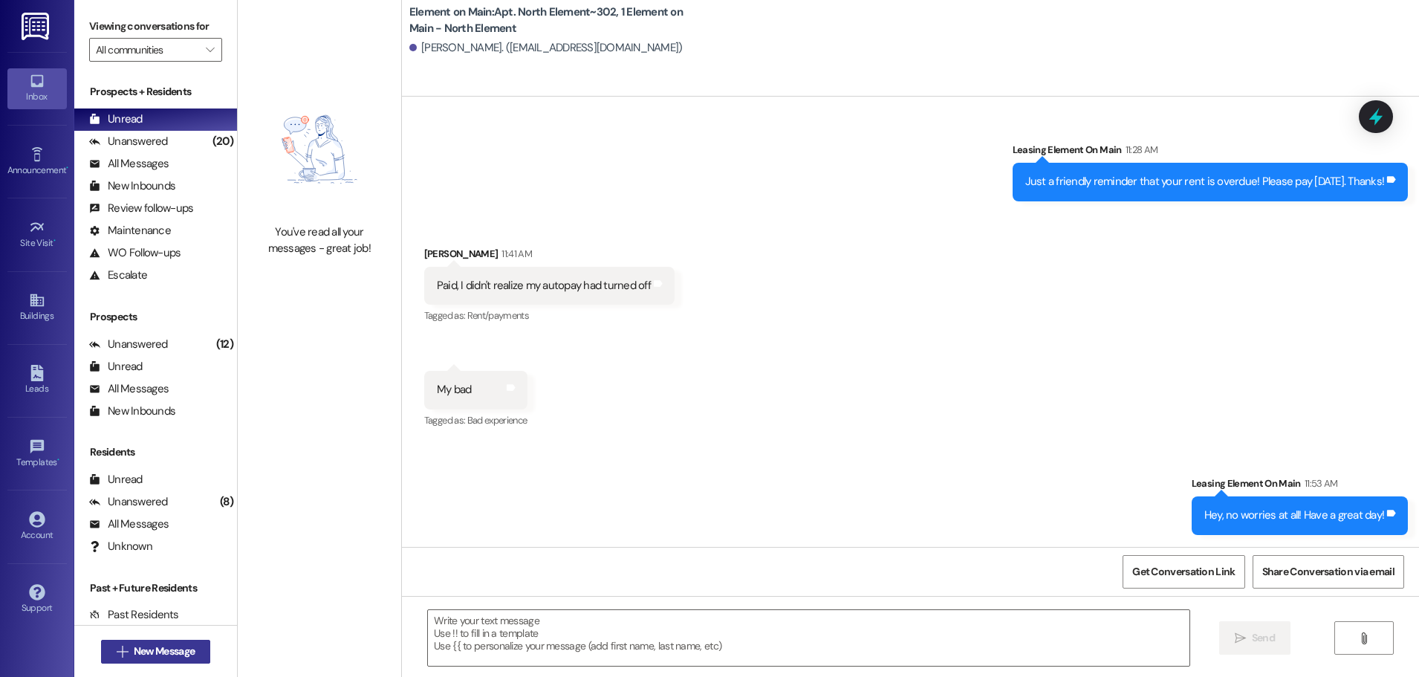
click at [136, 648] on span "New Message" at bounding box center [164, 651] width 61 height 16
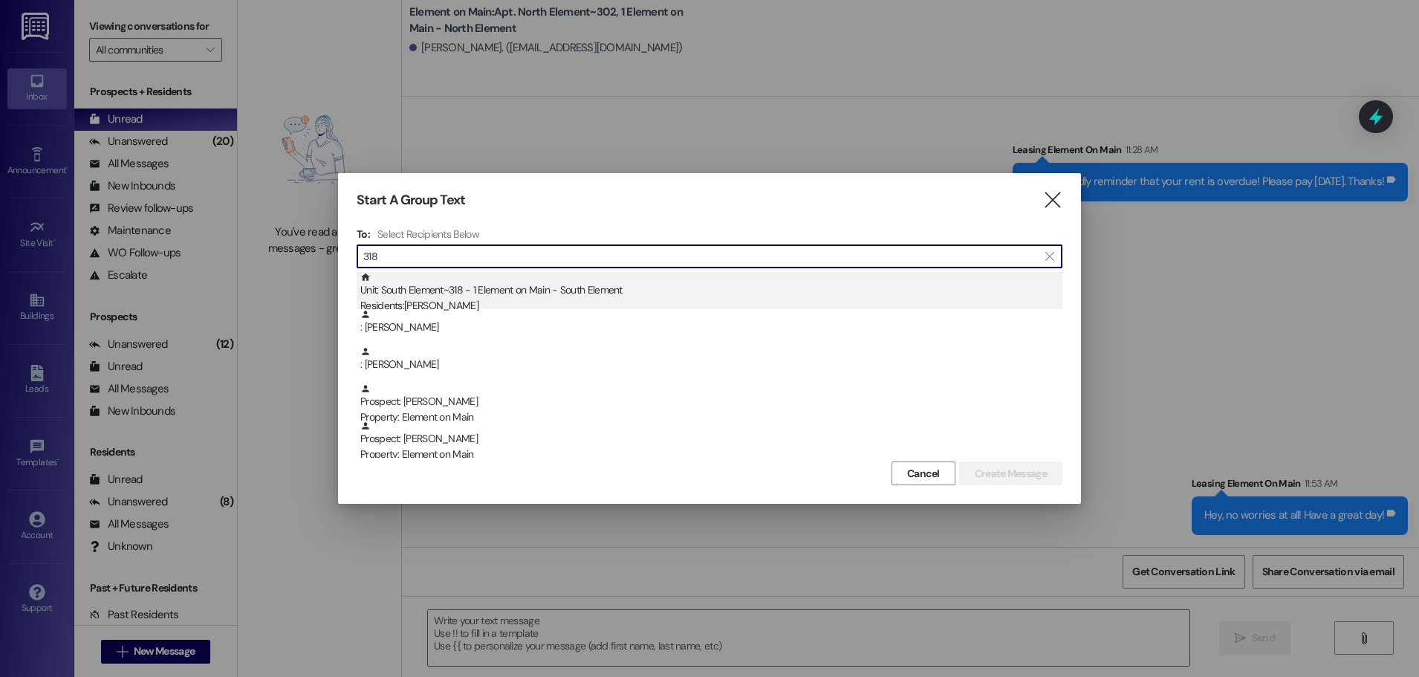
type input "318"
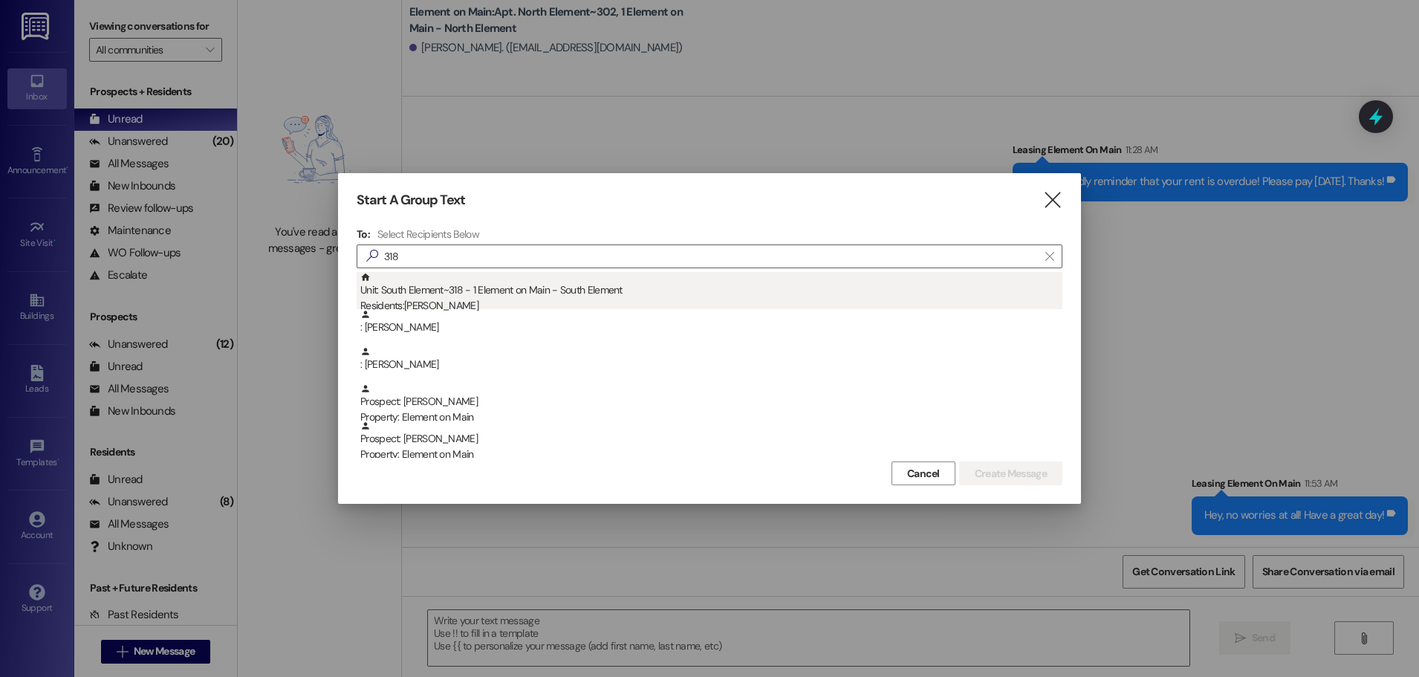
click at [450, 297] on div "Unit: South Element~318 - 1 Element on Main - South Element Residents: Thao Ngu…" at bounding box center [711, 293] width 702 height 42
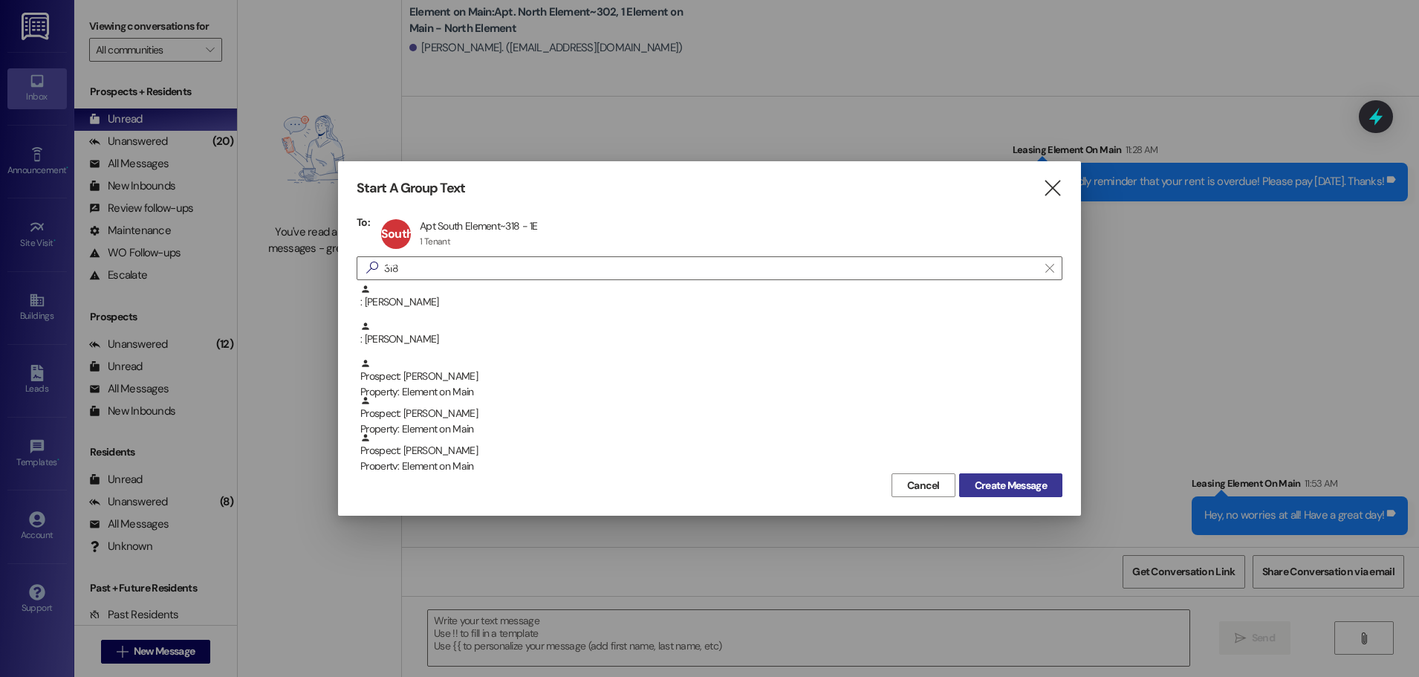
click at [981, 481] on span "Create Message" at bounding box center [1010, 486] width 72 height 16
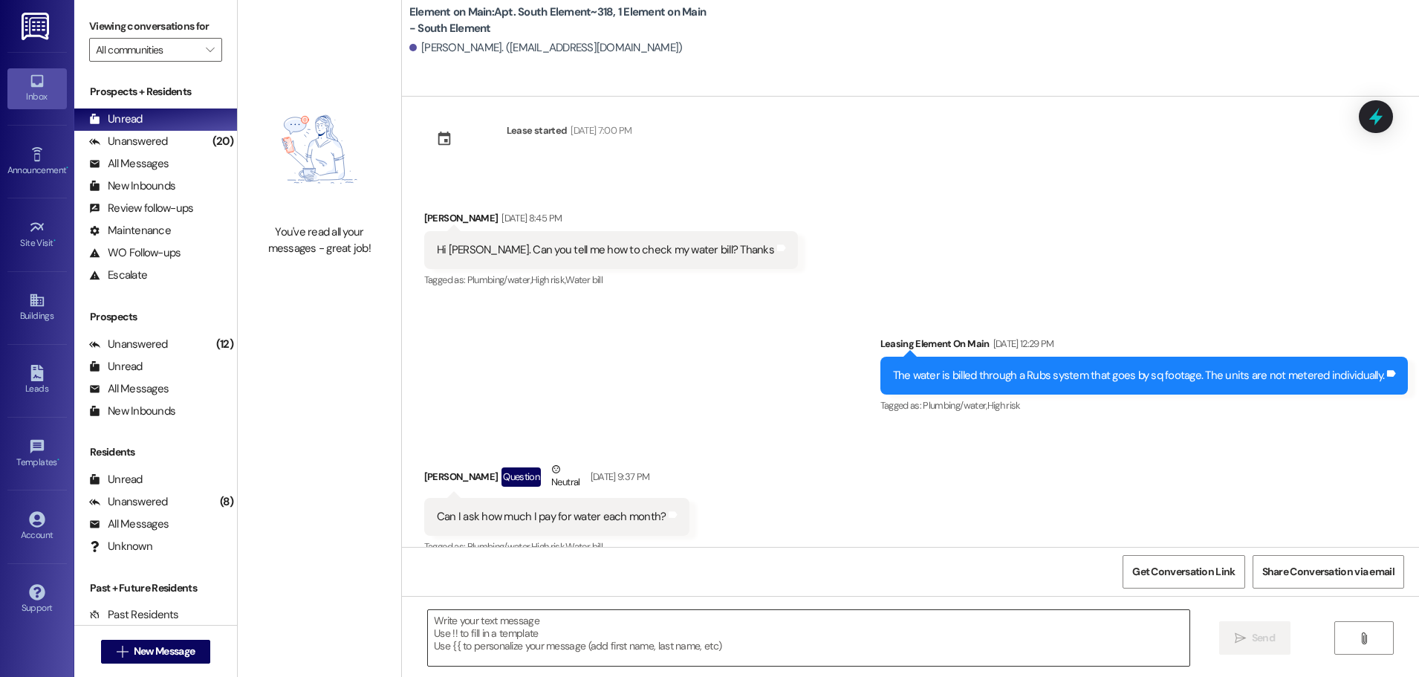
scroll to position [5032, 0]
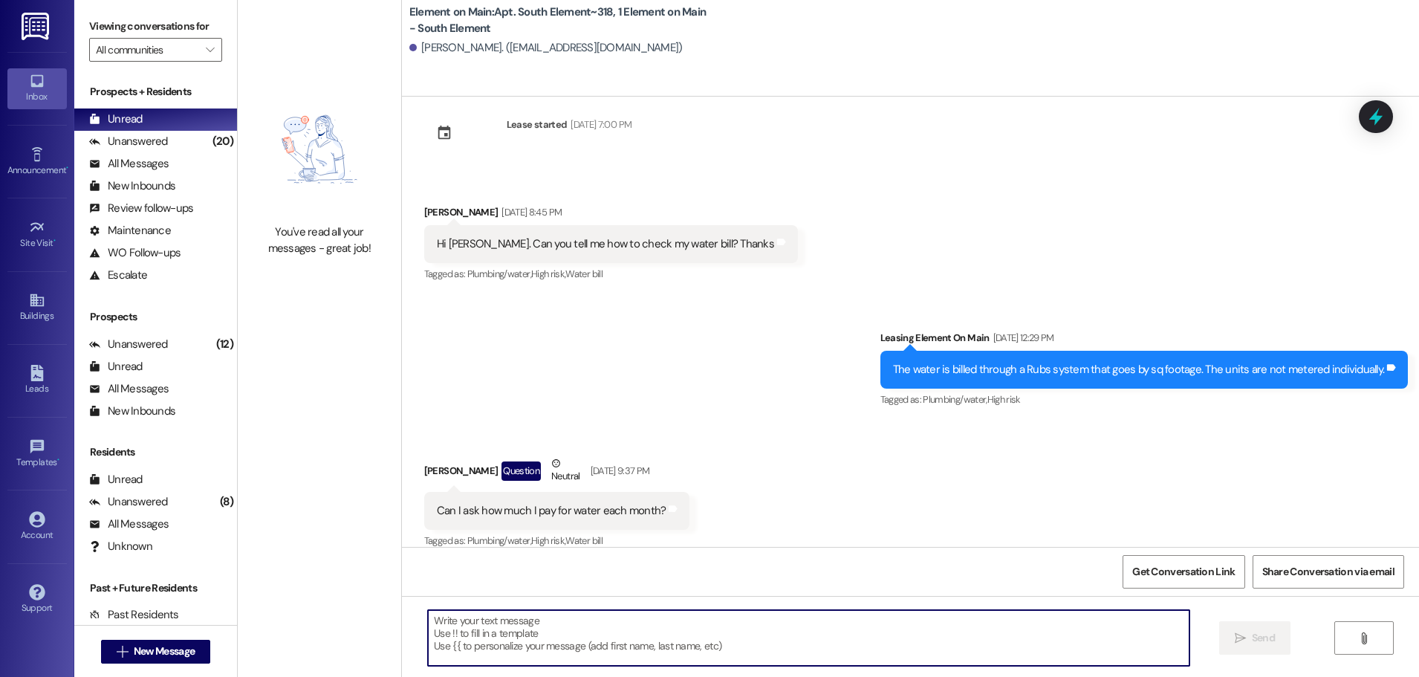
click at [466, 632] on textarea at bounding box center [808, 638] width 761 height 56
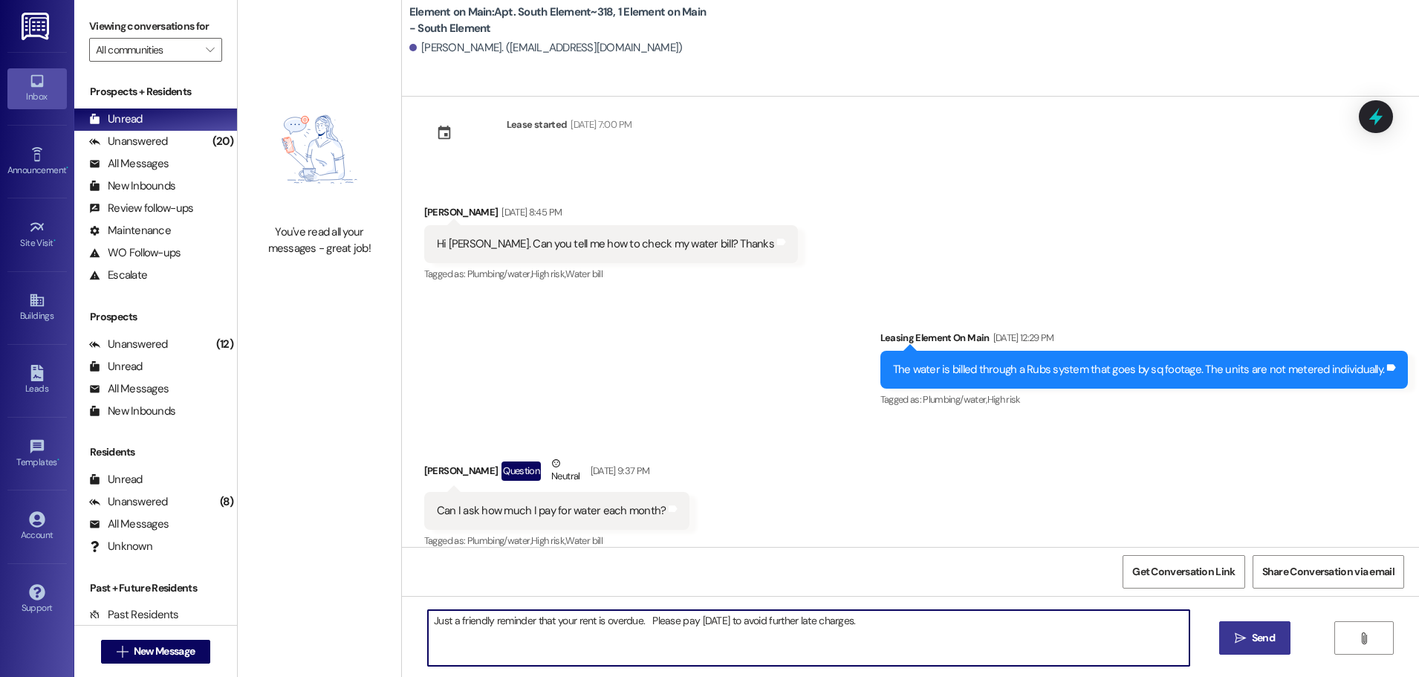
type textarea "Just a friendly reminder that your rent is overdue. Please pay today to avoid f…"
click at [1267, 641] on span "Send" at bounding box center [1262, 638] width 23 height 16
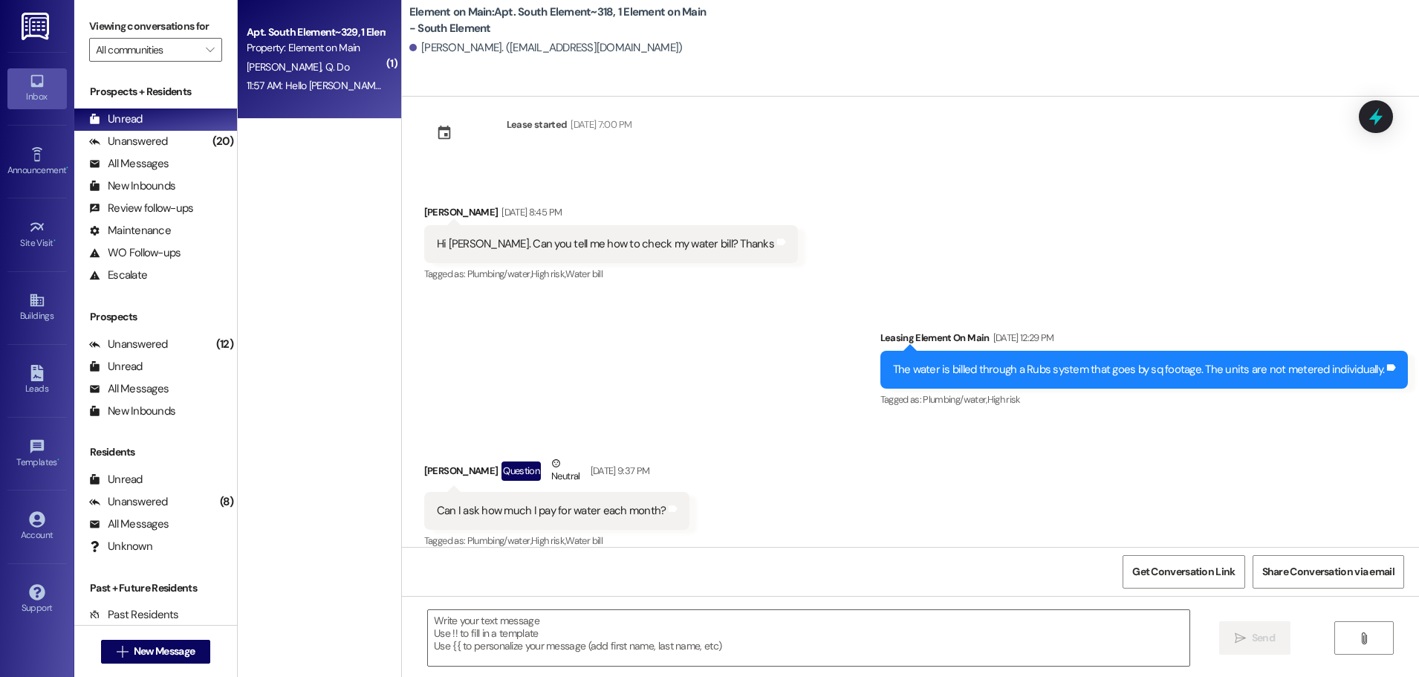
click at [339, 99] on div "Apt. South Element~329, 1 Element on Main - South Element Property: Element on …" at bounding box center [319, 59] width 163 height 119
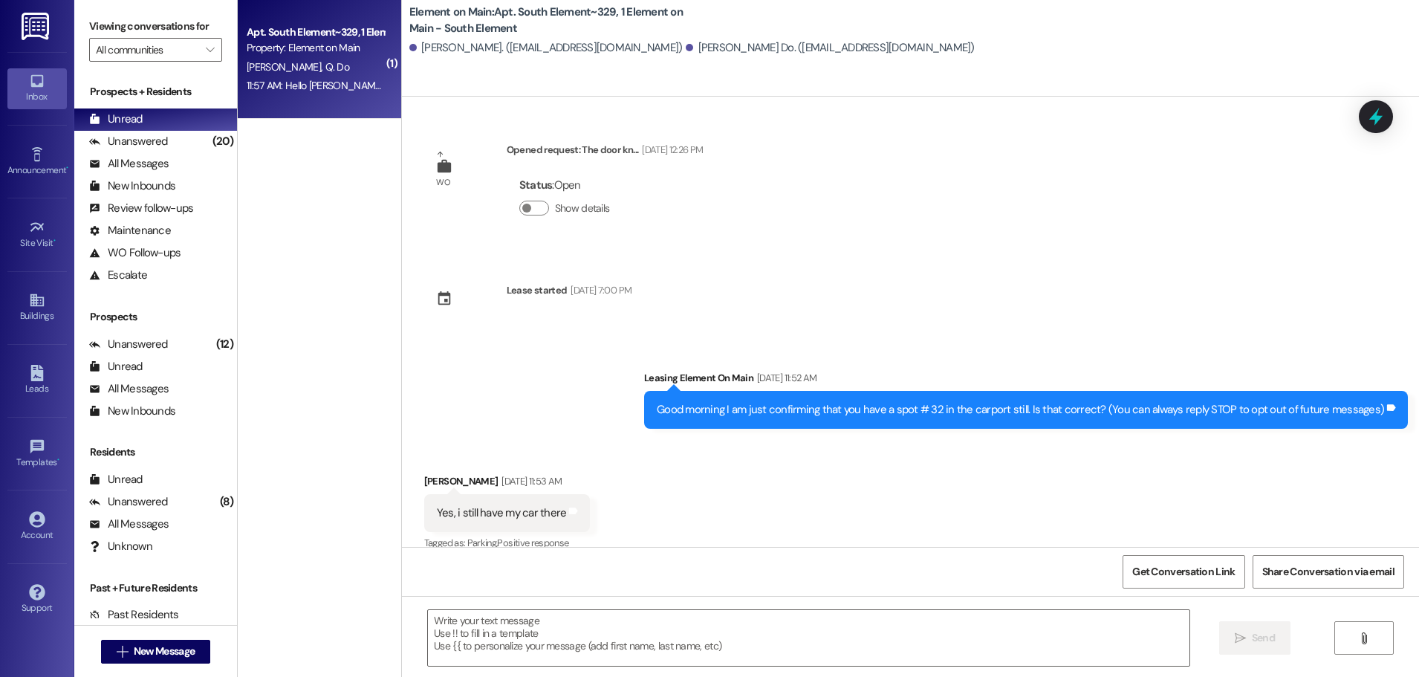
scroll to position [247, 0]
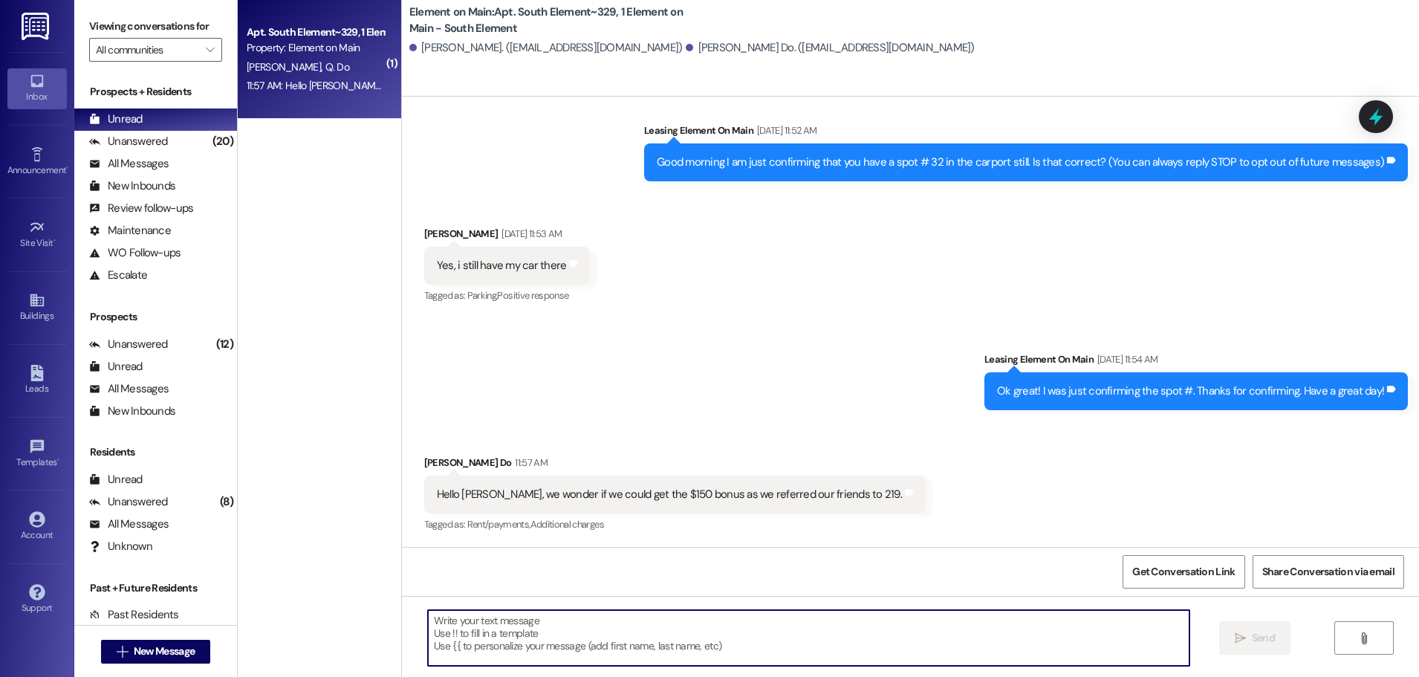
click at [440, 630] on textarea at bounding box center [808, 638] width 761 height 56
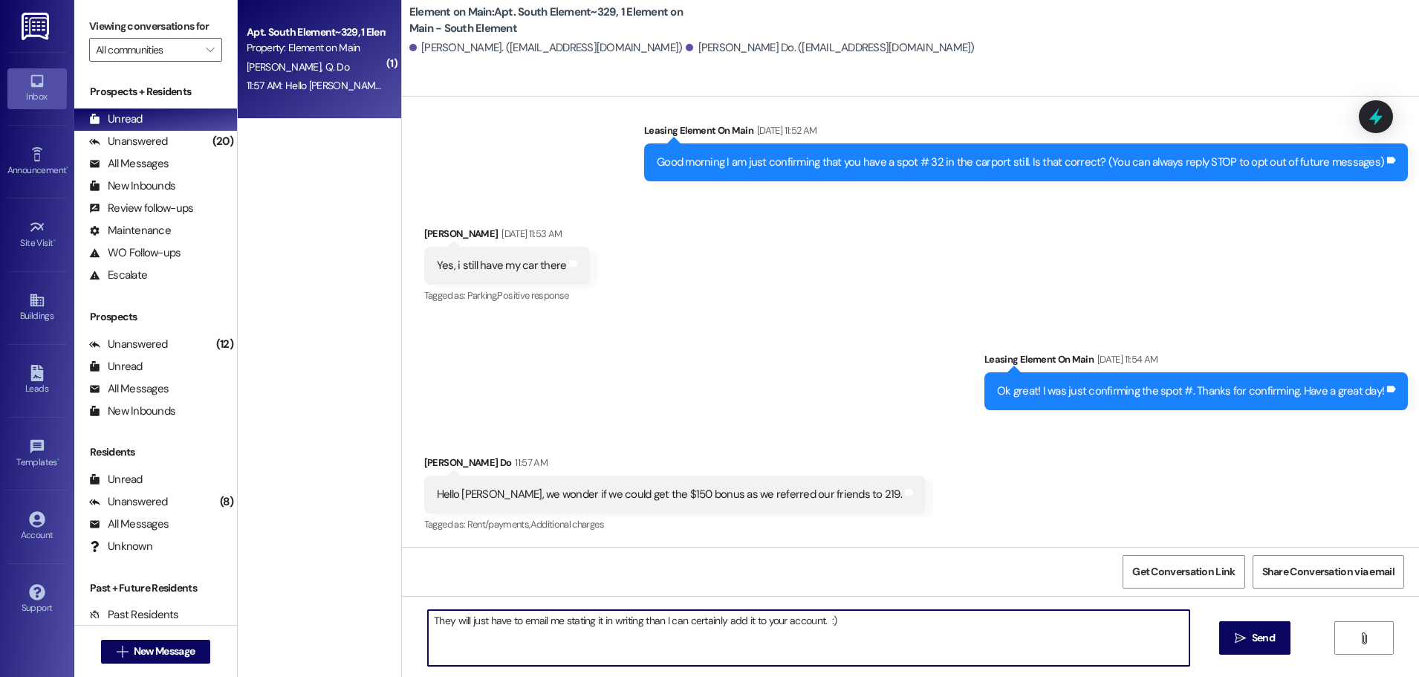
click at [554, 617] on textarea "They will just have to email me stating it in writing than I can certainly add …" at bounding box center [808, 638] width 761 height 56
type textarea "They will just have to email me ,stating it in writing than I can certainly add…"
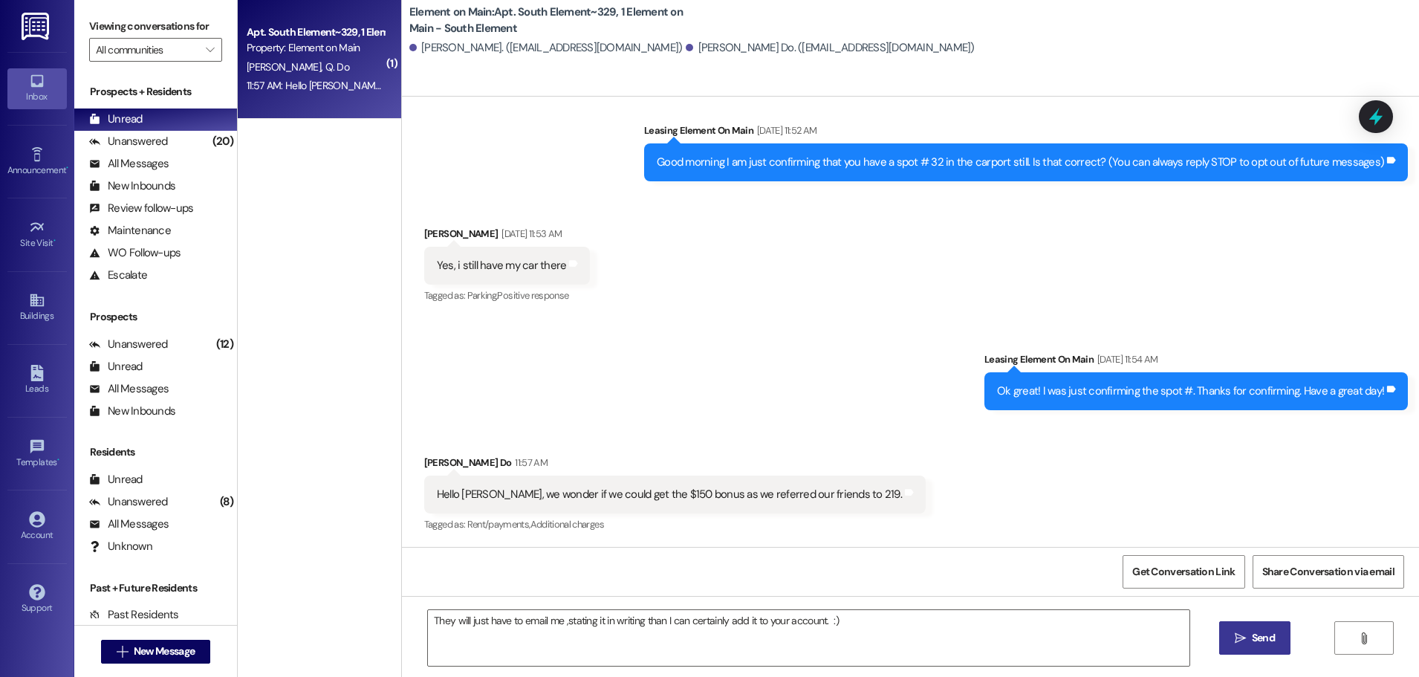
click at [1249, 639] on span "Send" at bounding box center [1263, 638] width 29 height 16
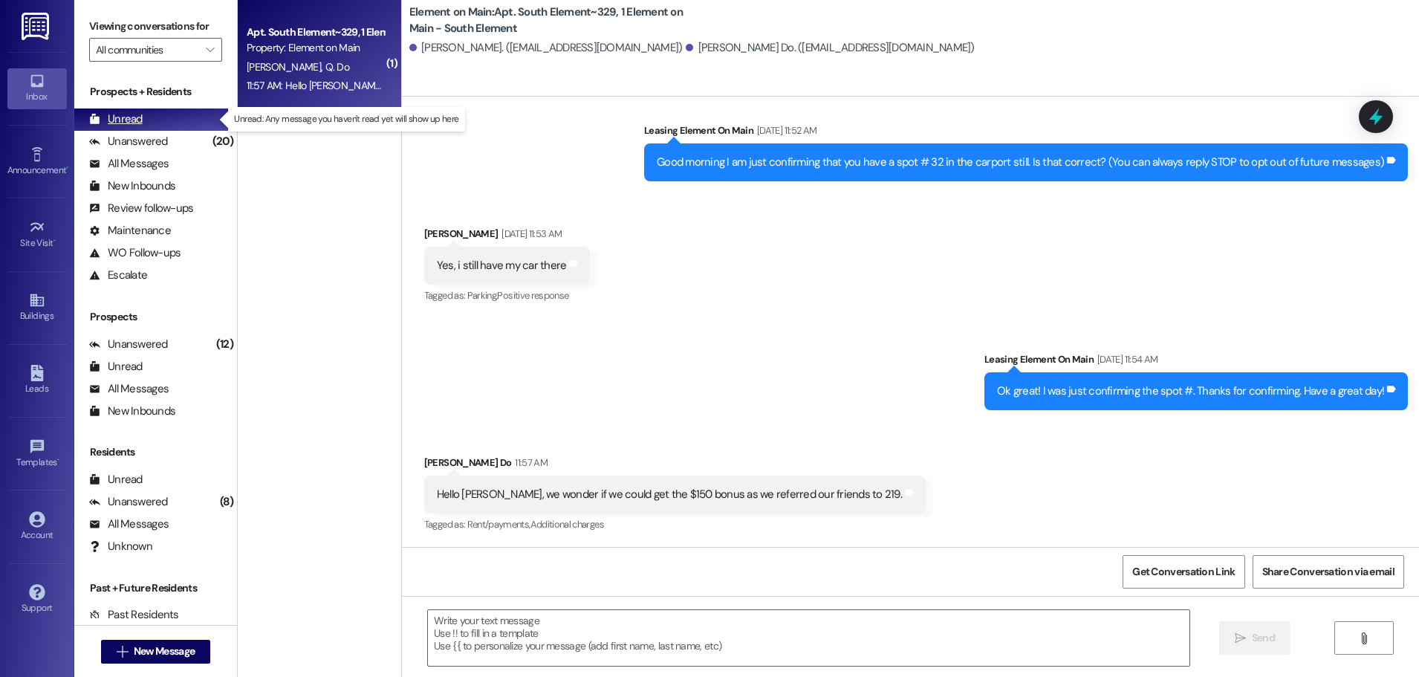
click at [123, 120] on div "Unread" at bounding box center [115, 119] width 53 height 16
click at [117, 116] on div "Unread" at bounding box center [115, 119] width 53 height 16
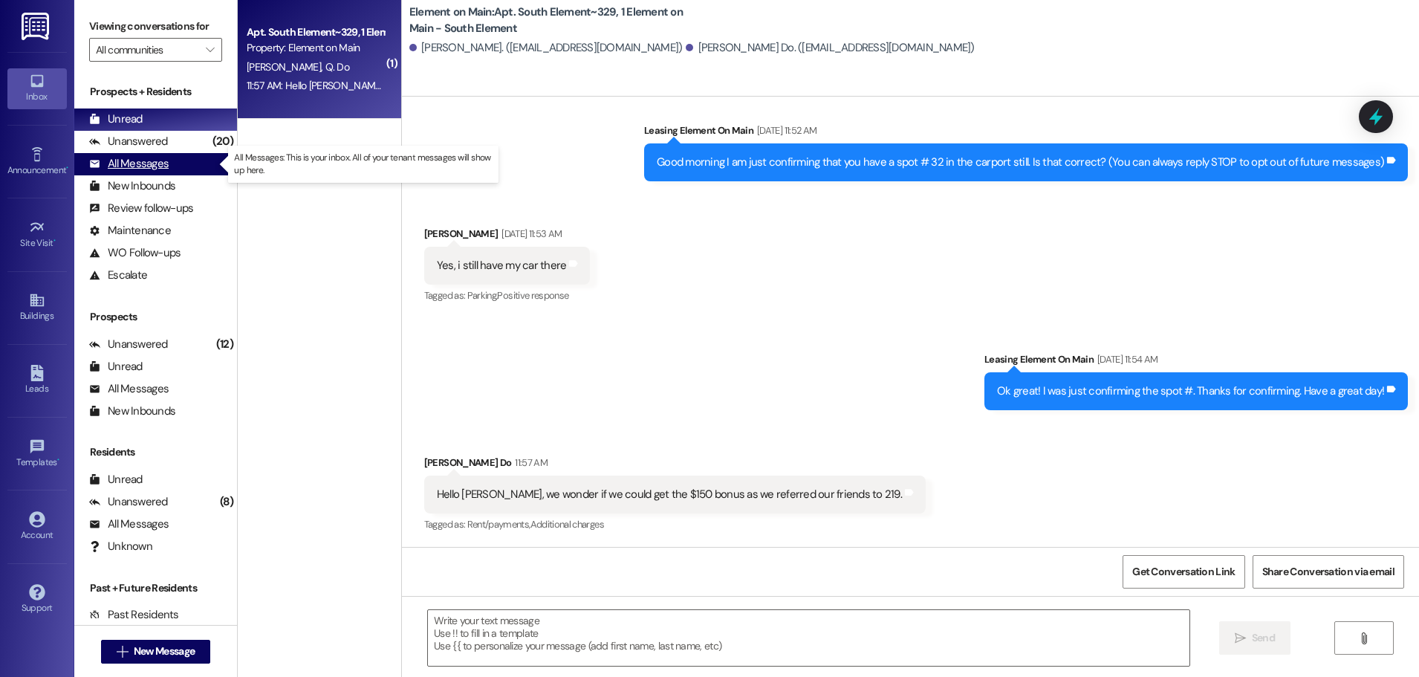
click at [134, 163] on div "All Messages" at bounding box center [128, 164] width 79 height 16
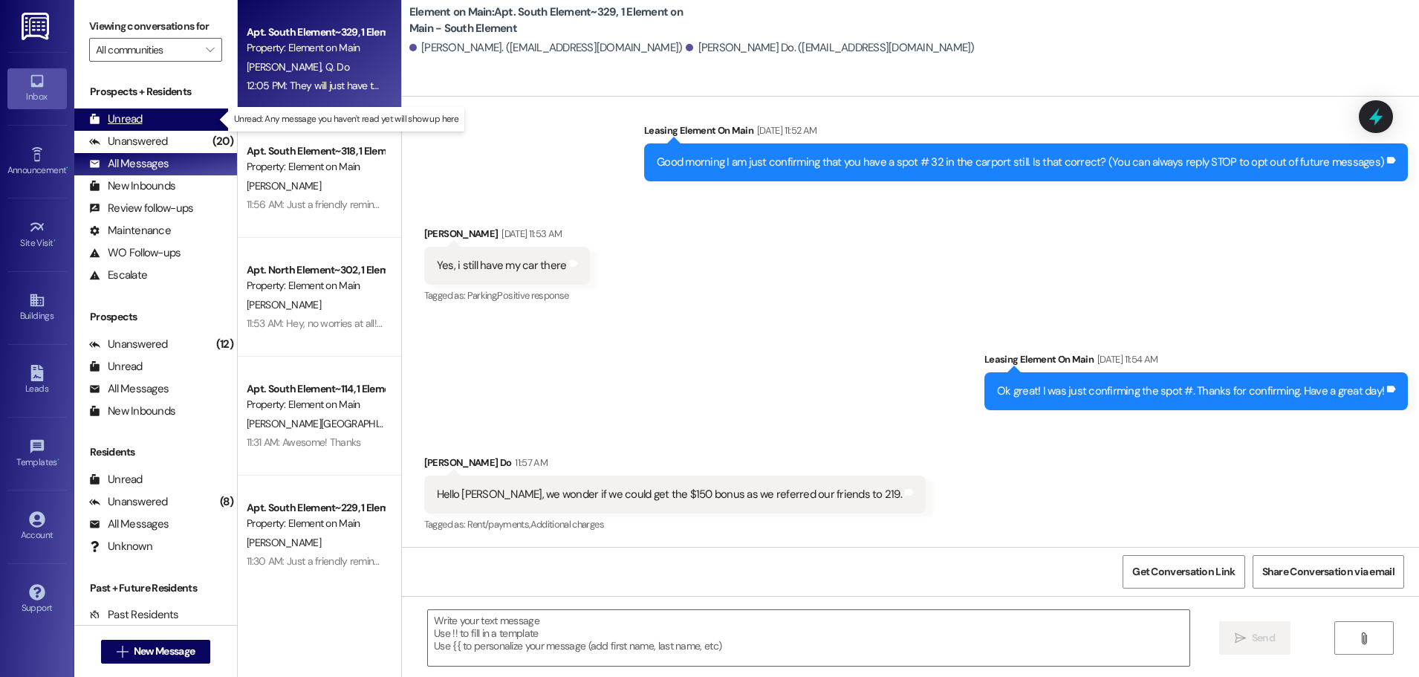
click at [118, 120] on div "Unread" at bounding box center [115, 119] width 53 height 16
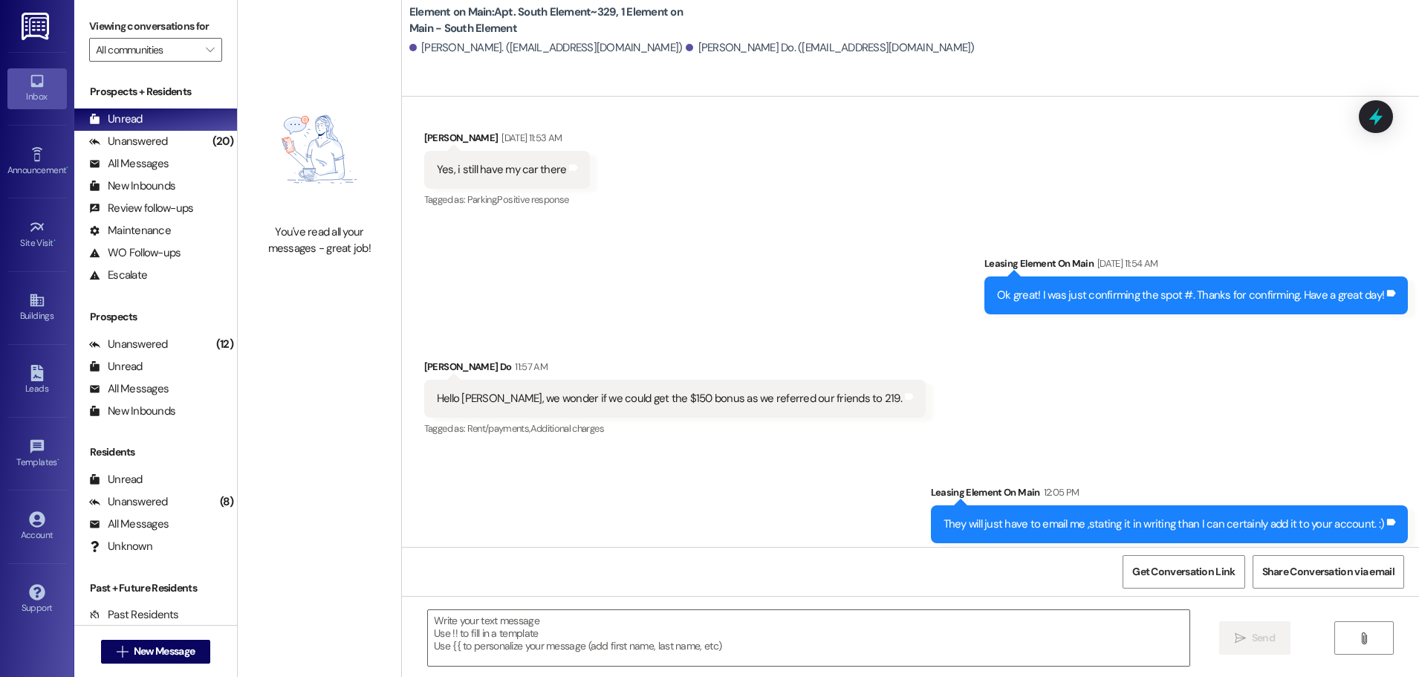
scroll to position [351, 0]
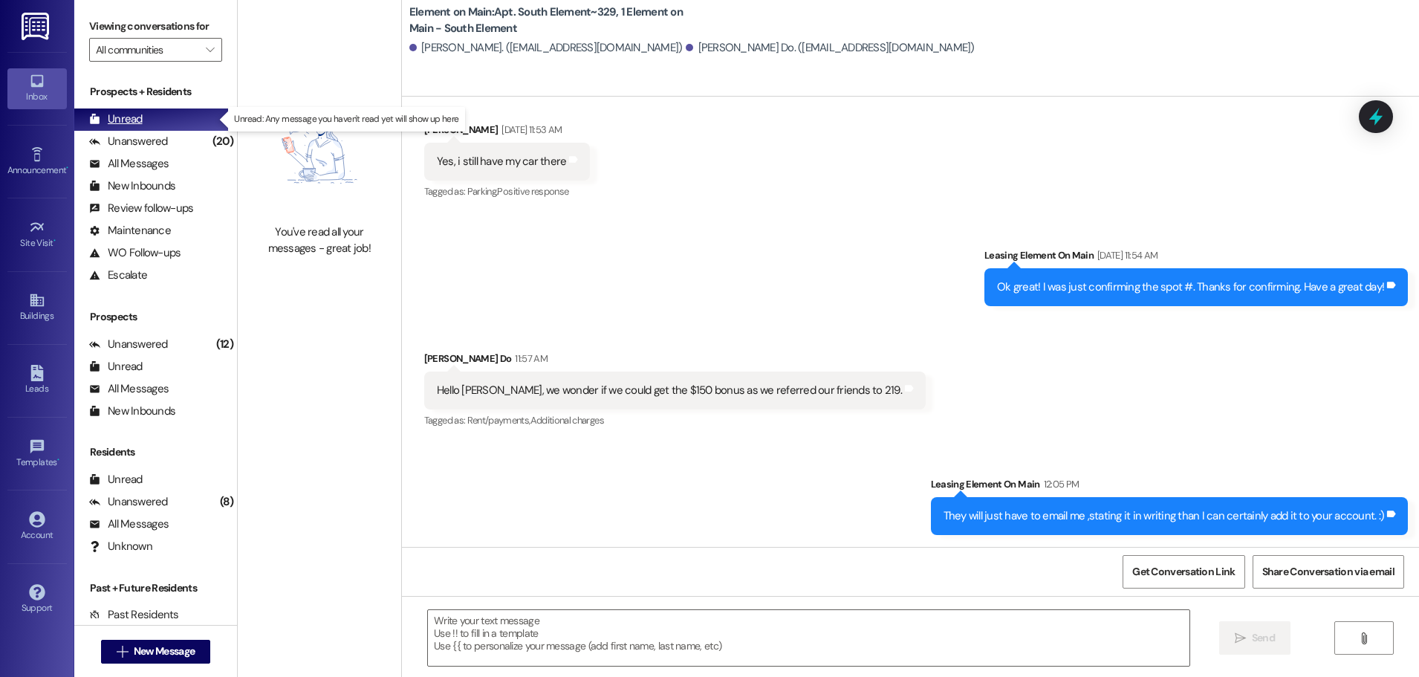
click at [125, 114] on div "Unread" at bounding box center [115, 119] width 53 height 16
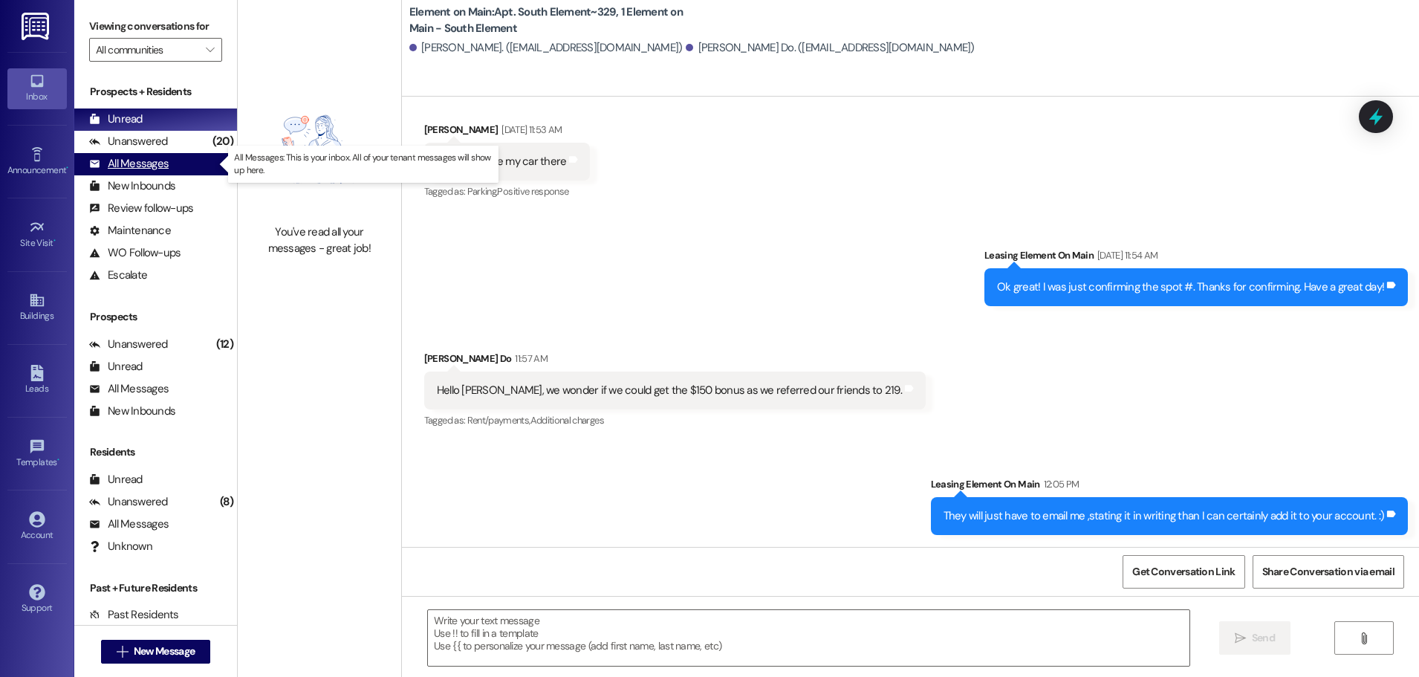
click at [137, 163] on div "All Messages" at bounding box center [128, 164] width 79 height 16
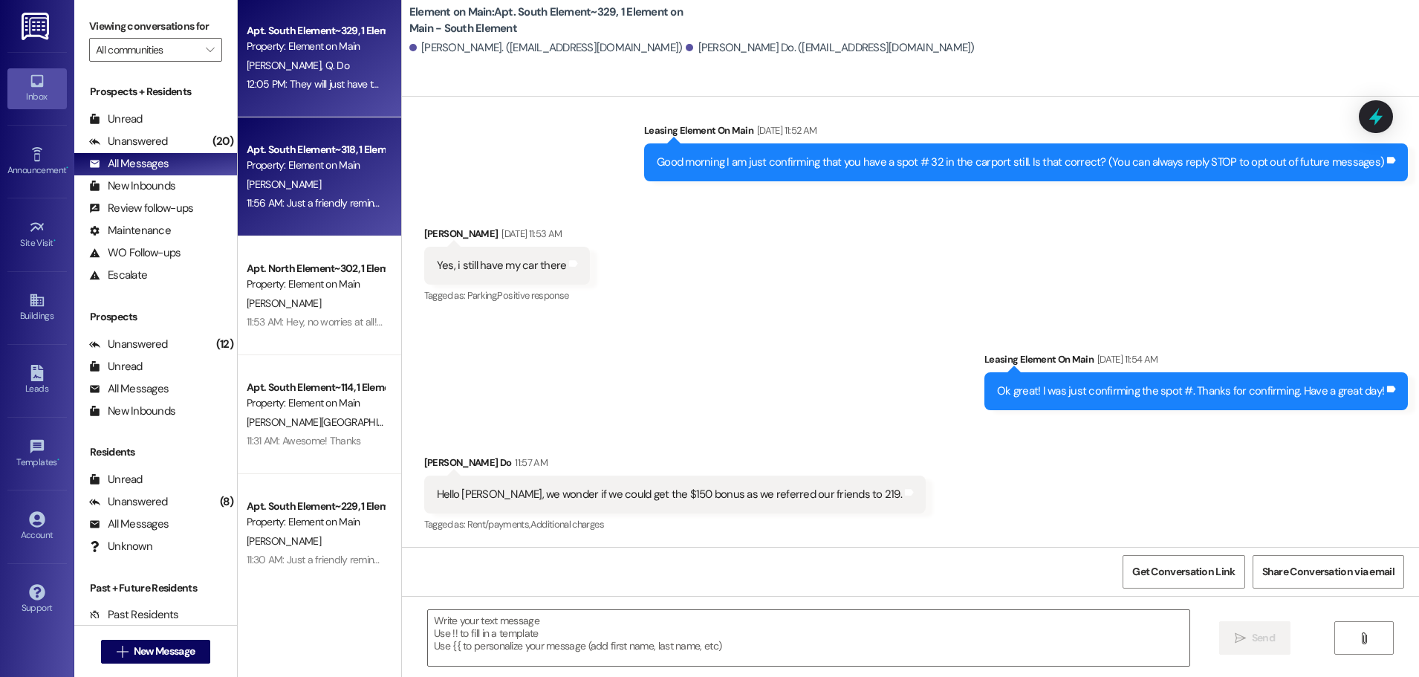
scroll to position [0, 0]
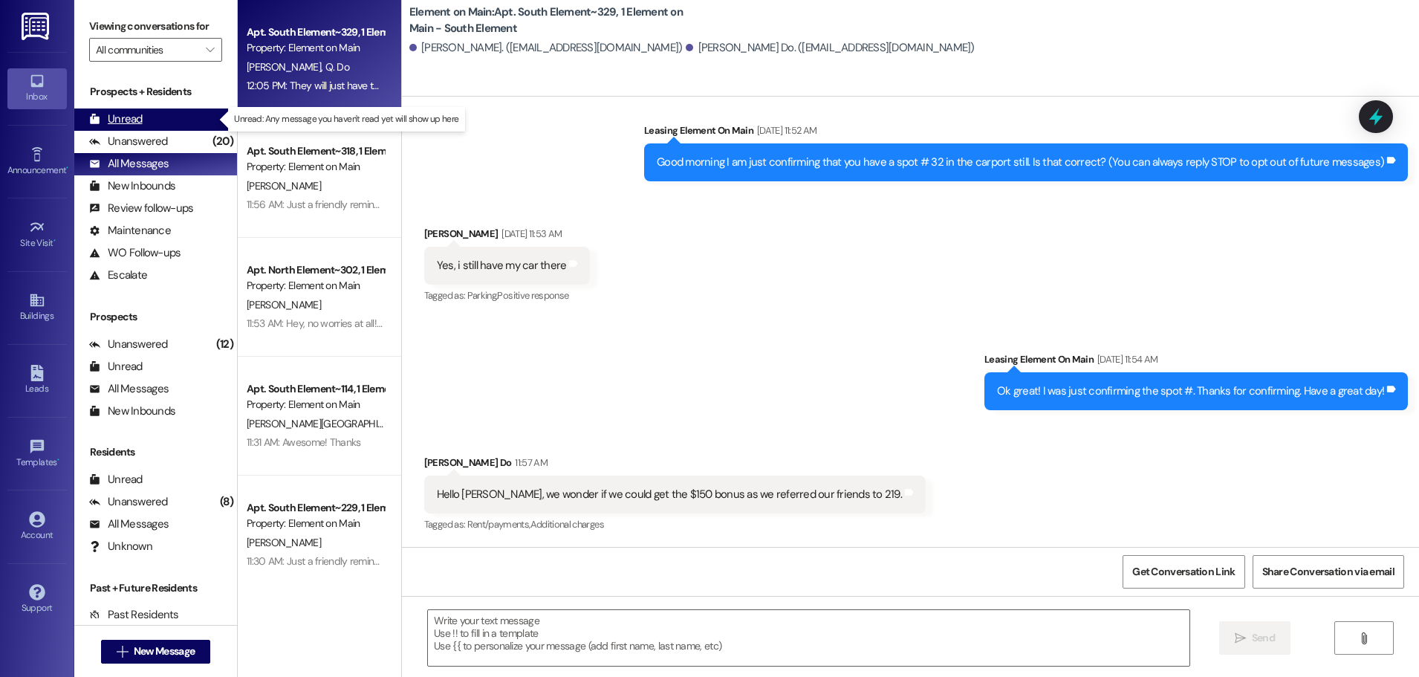
click at [120, 119] on div "Unread" at bounding box center [115, 119] width 53 height 16
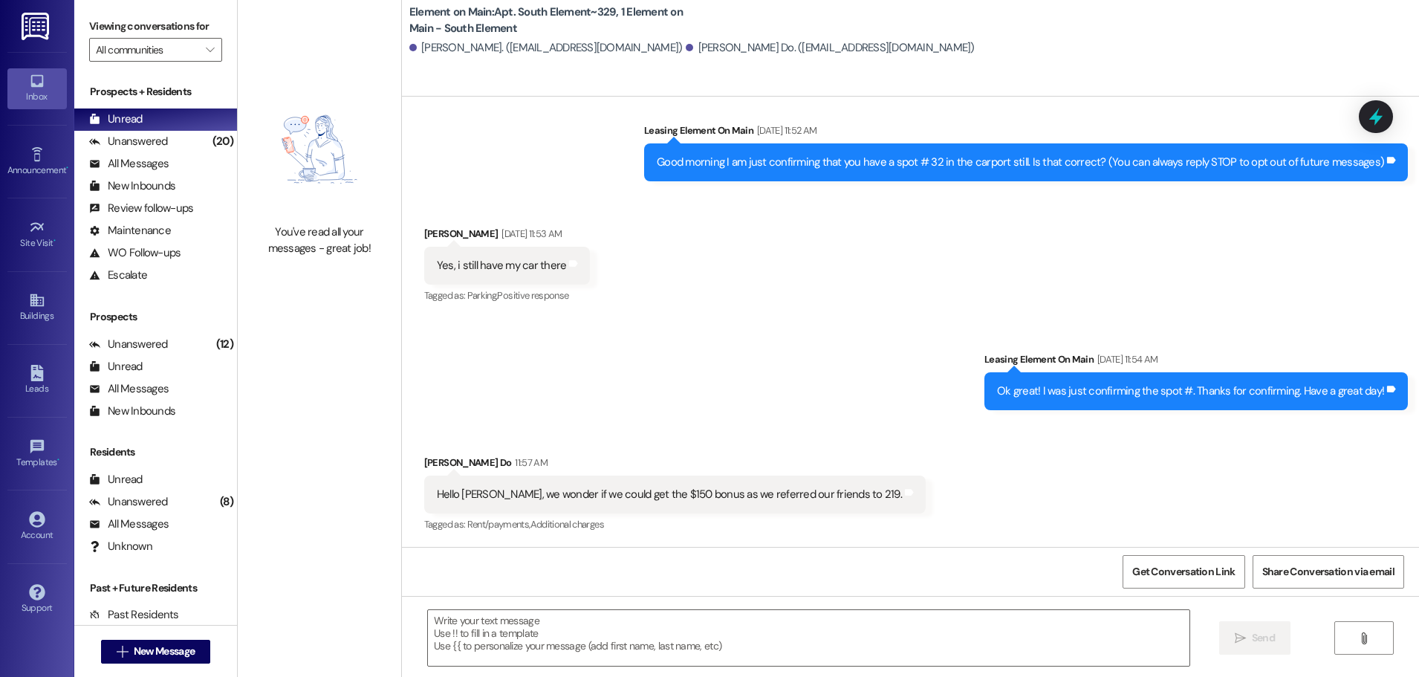
scroll to position [351, 0]
